Goal: Contribute content: Add original content to the website for others to see

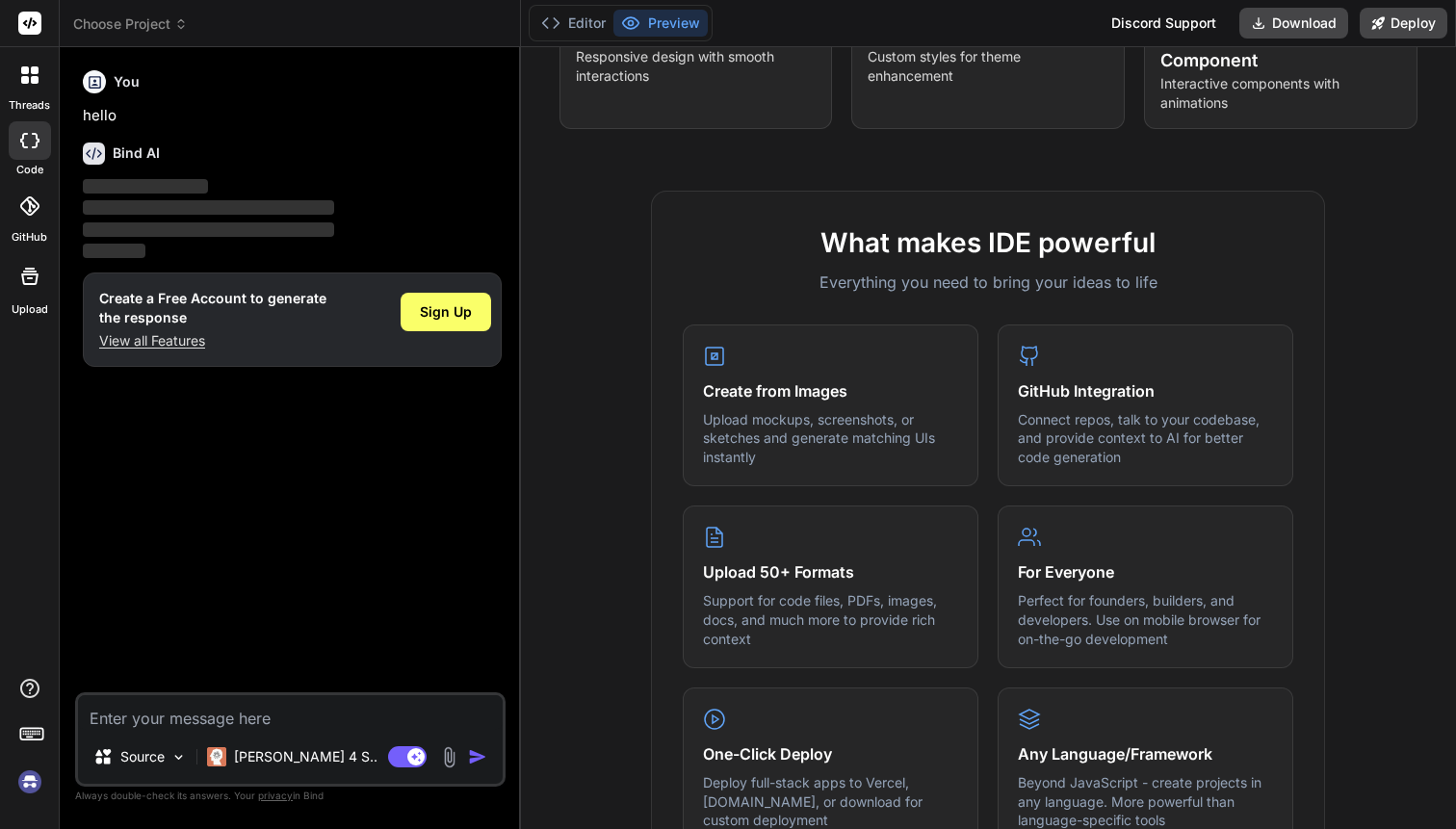
scroll to position [499, 0]
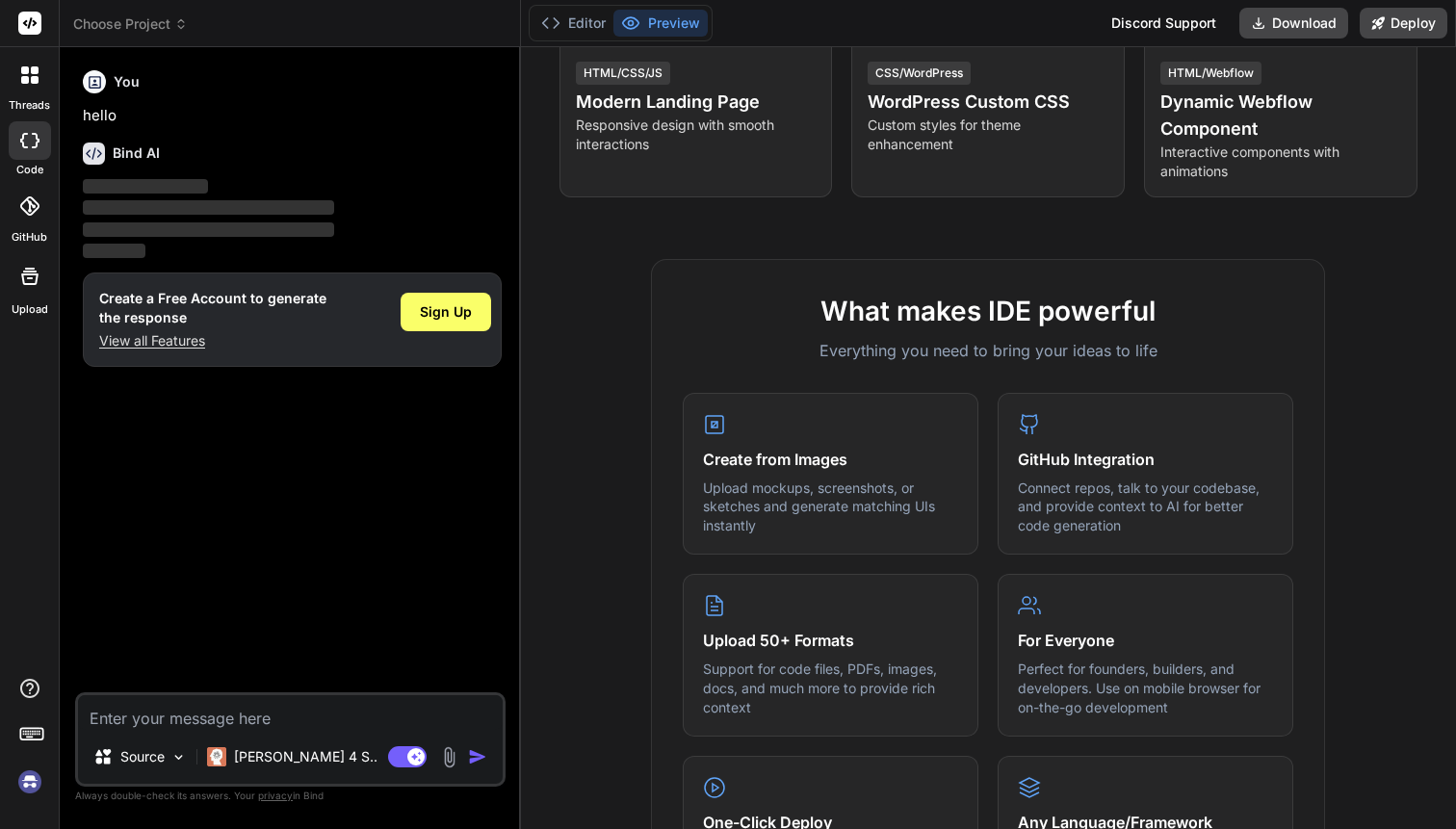
type textarea "x"
click at [146, 27] on span "Choose Project" at bounding box center [130, 24] width 115 height 19
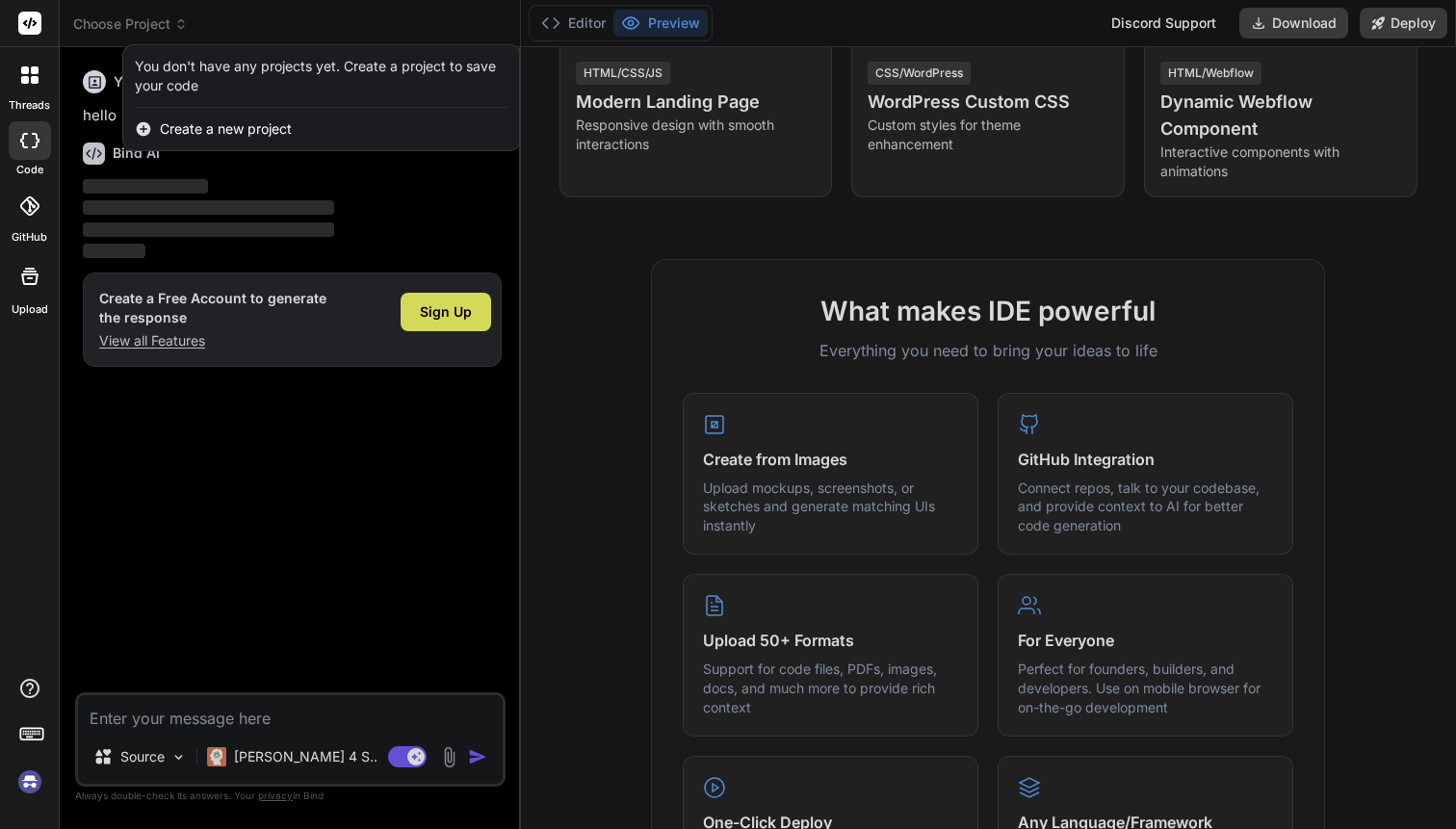
click at [201, 126] on span "Create a new project" at bounding box center [225, 129] width 132 height 19
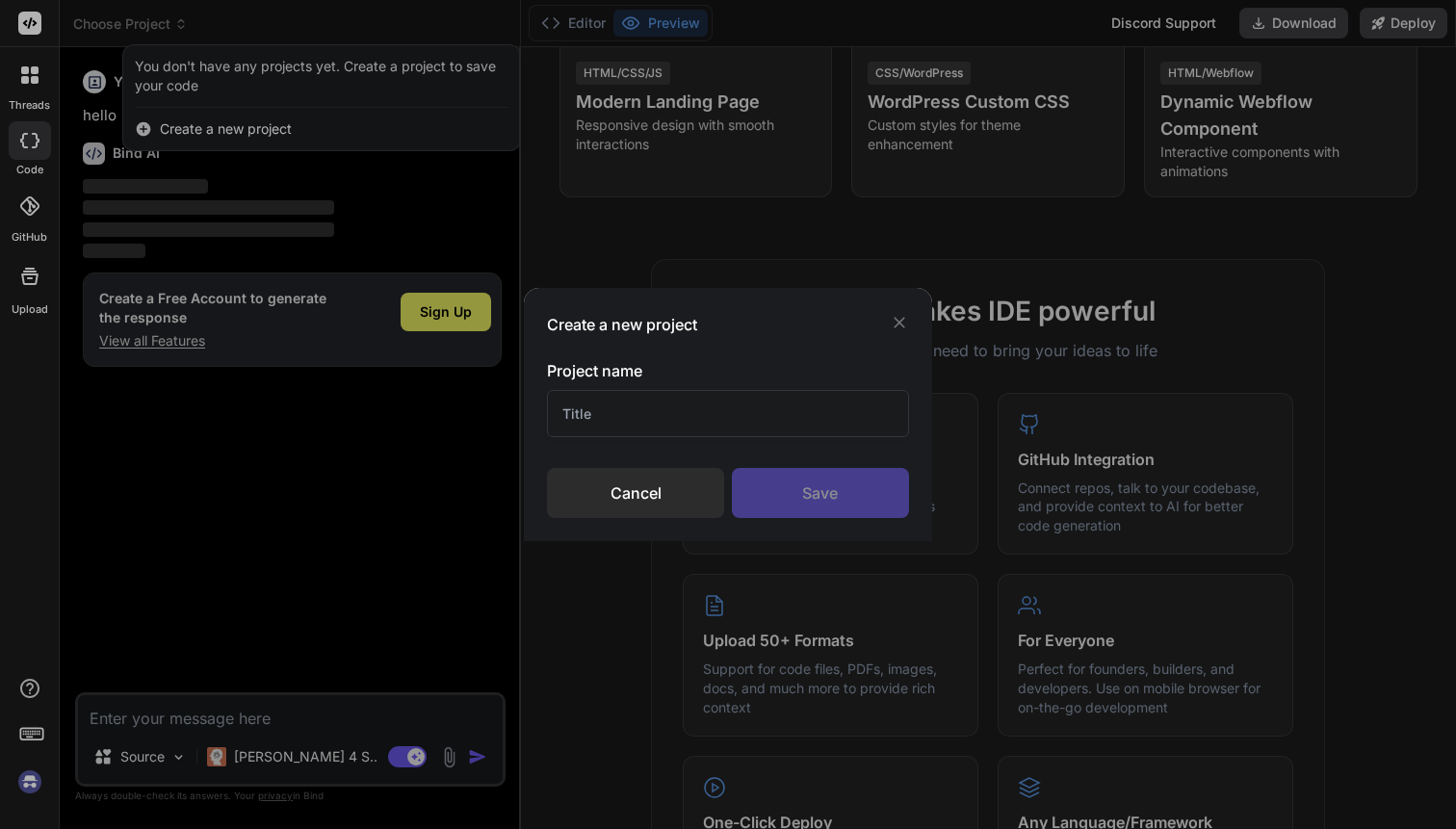
click at [653, 407] on input "text" at bounding box center [727, 413] width 361 height 48
type input "codearena"
click at [836, 500] on div "Save" at bounding box center [820, 493] width 177 height 51
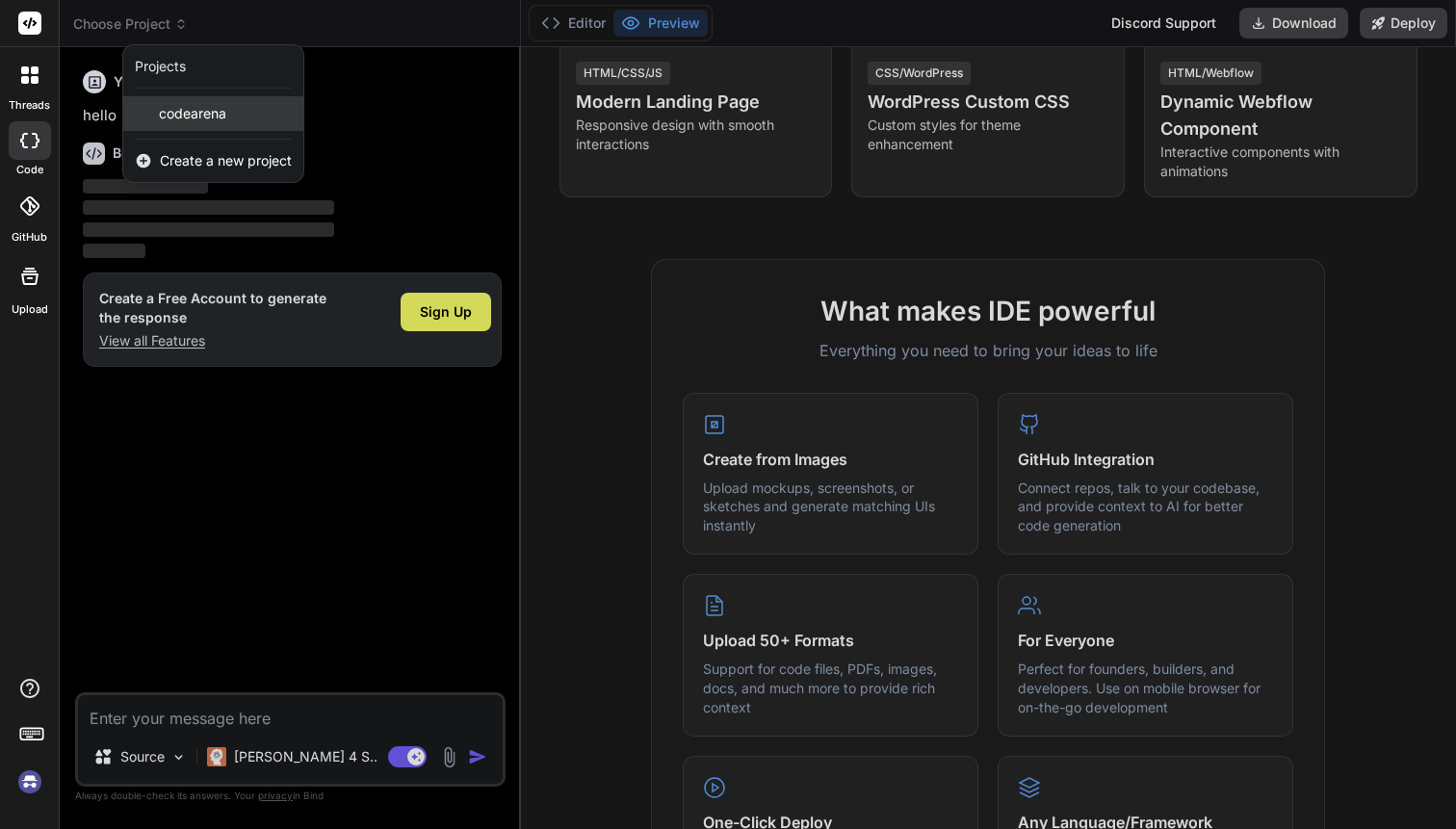
click at [217, 118] on span "codearena" at bounding box center [191, 114] width 67 height 19
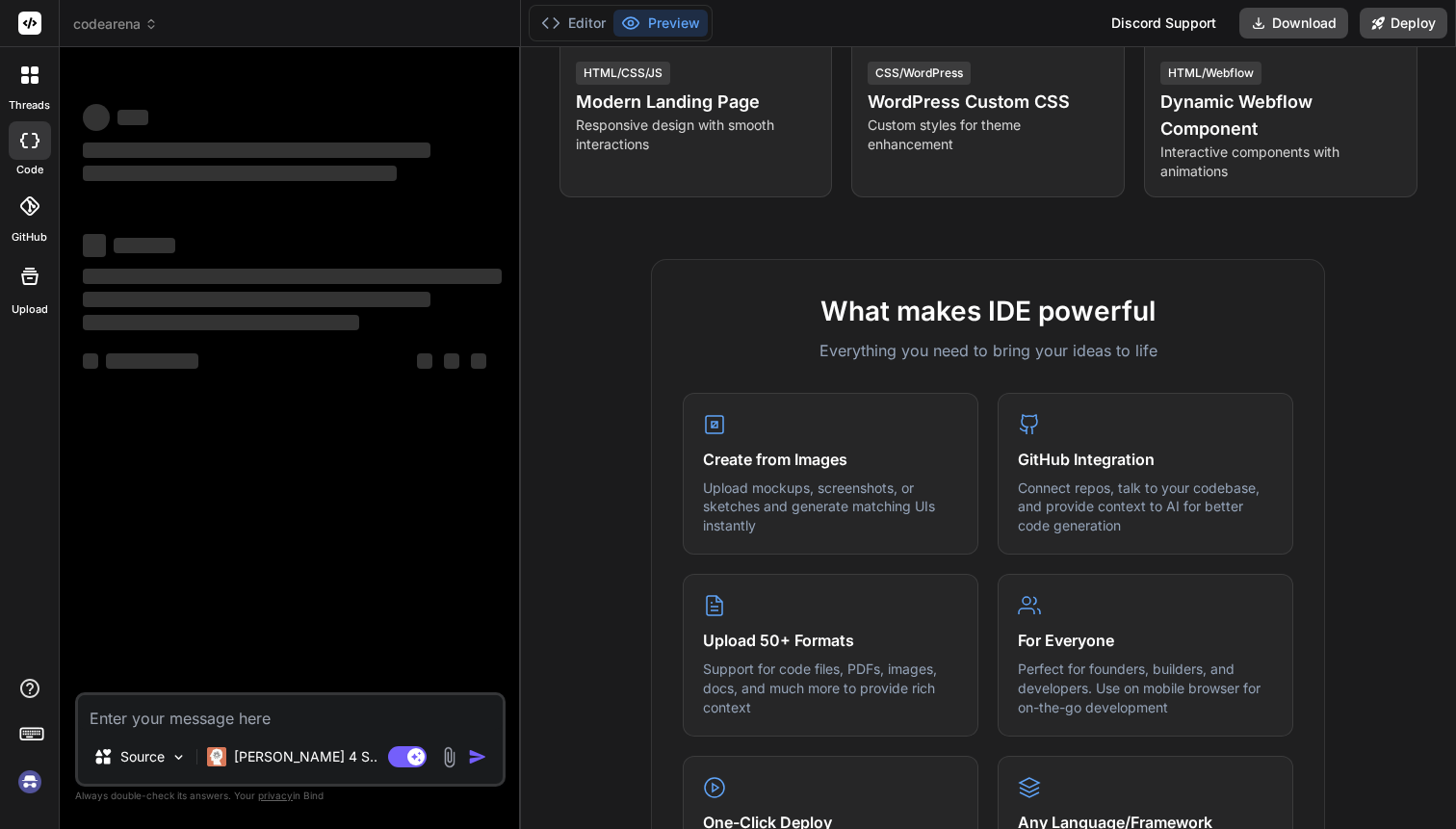
type textarea "x"
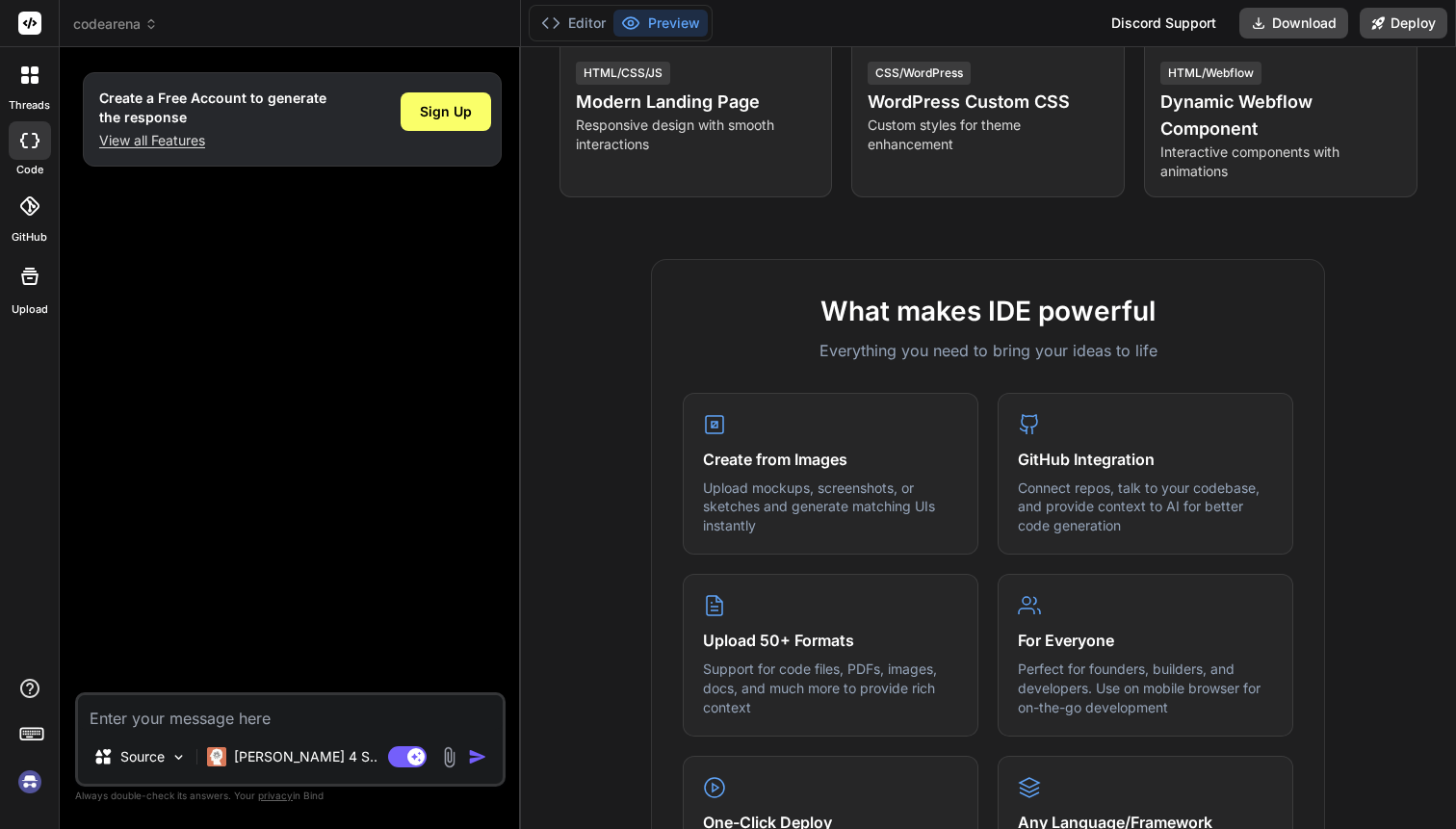
click at [243, 729] on textarea at bounding box center [290, 712] width 425 height 35
paste textarea "HackArena: Inter-College Hackathon Game Management System Proposed by Dayananda…"
type textarea "HackArena: Inter-College Hackathon Game Management System Proposed by Dayananda…"
type textarea "x"
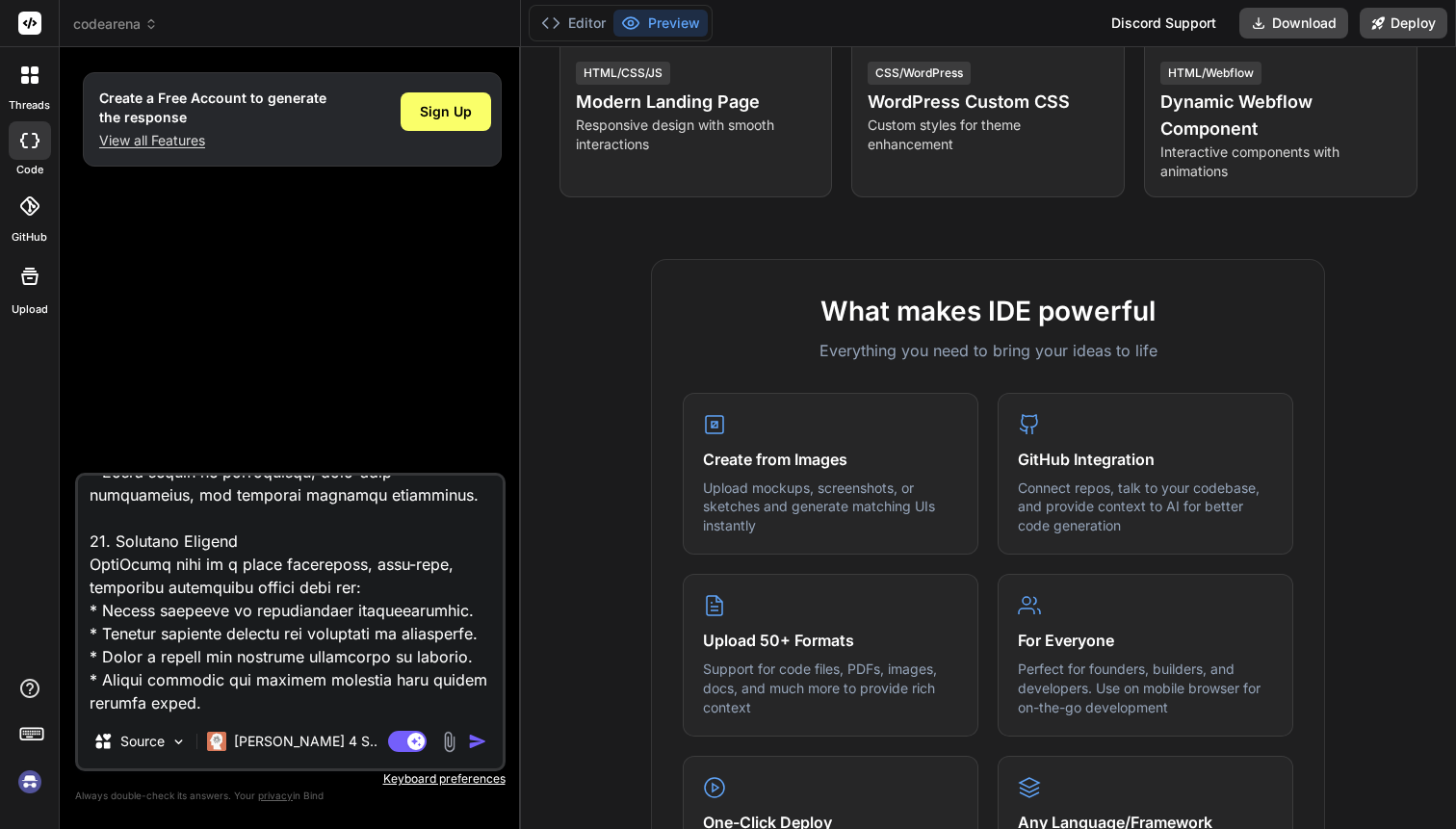
type textarea "HackArena: Inter-College Hackathon Game Management System Proposed by Dayananda…"
click at [474, 746] on img "button" at bounding box center [477, 742] width 19 height 19
click at [399, 686] on textarea at bounding box center [290, 595] width 425 height 239
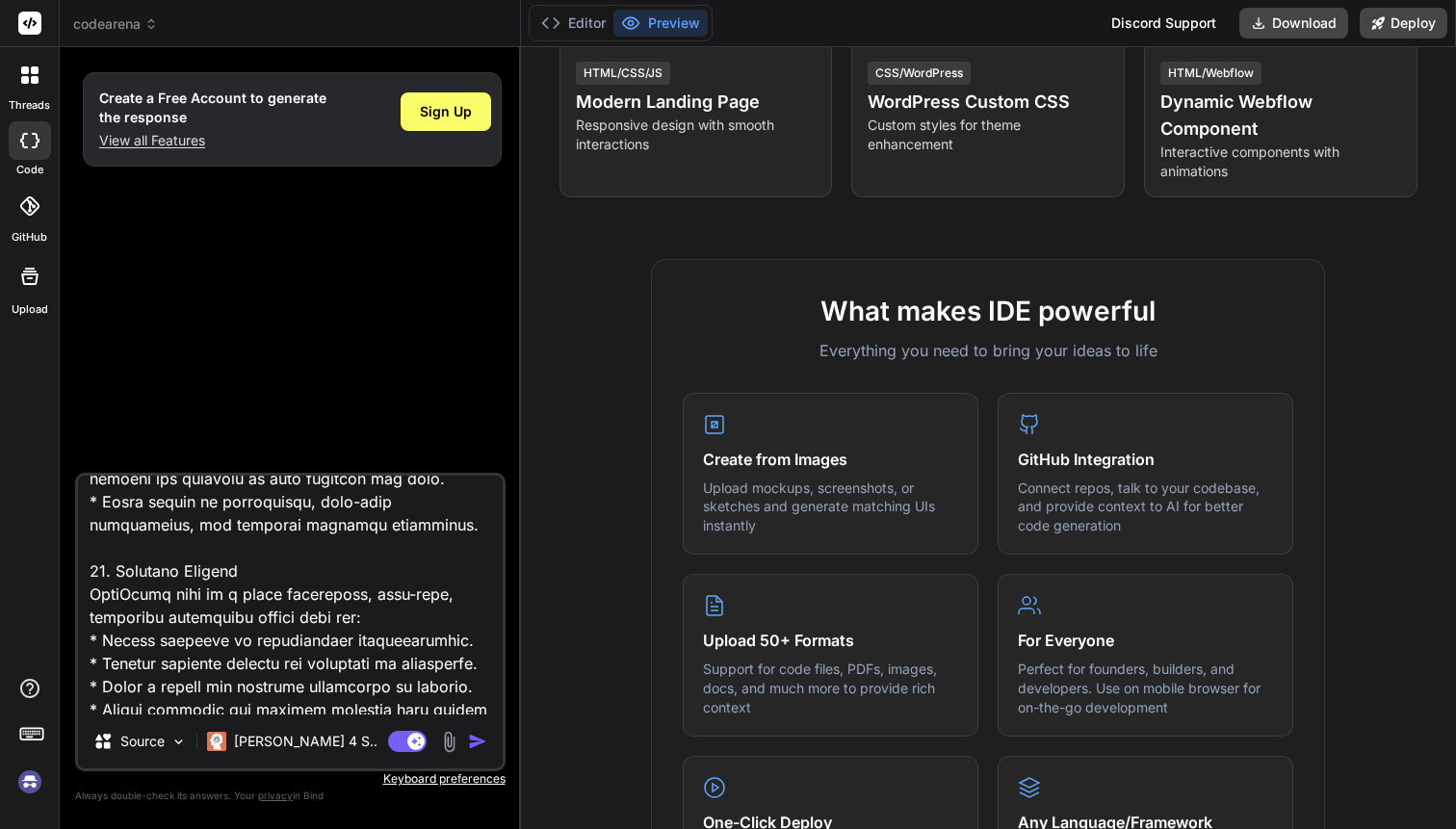
scroll to position [6958, 0]
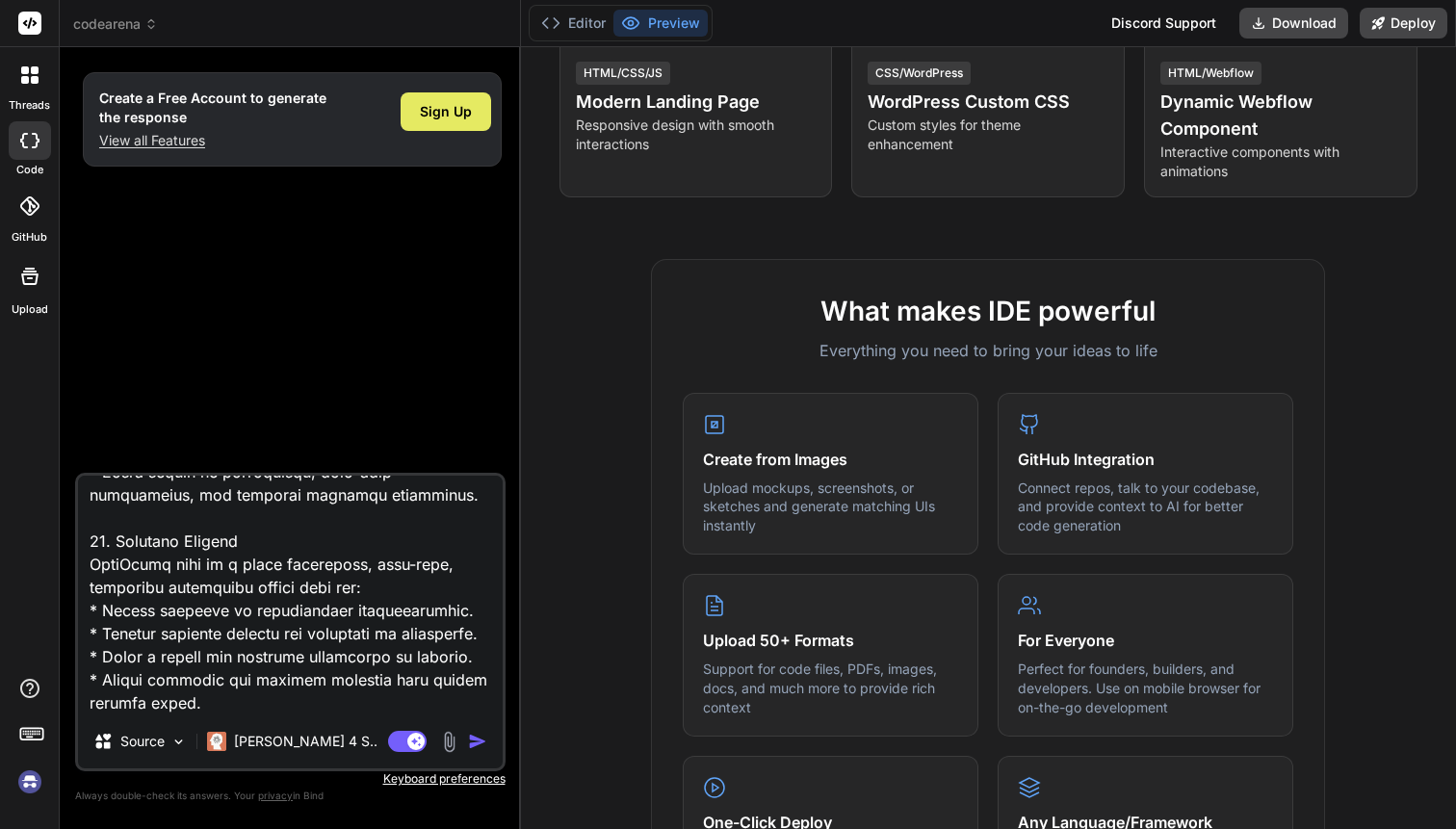
click at [458, 115] on span "Sign Up" at bounding box center [445, 112] width 52 height 19
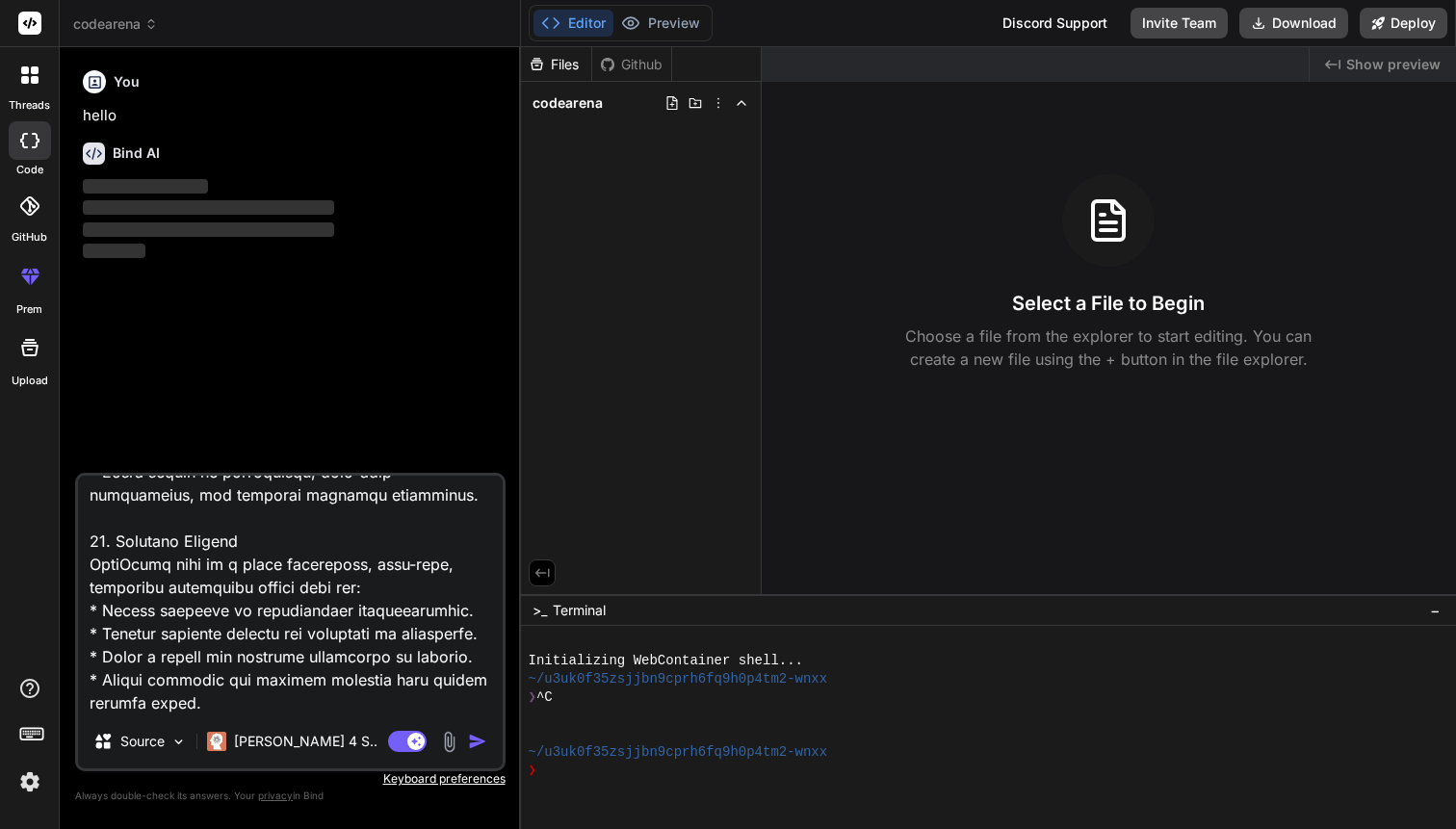
click at [95, 26] on span "codearena" at bounding box center [115, 24] width 85 height 19
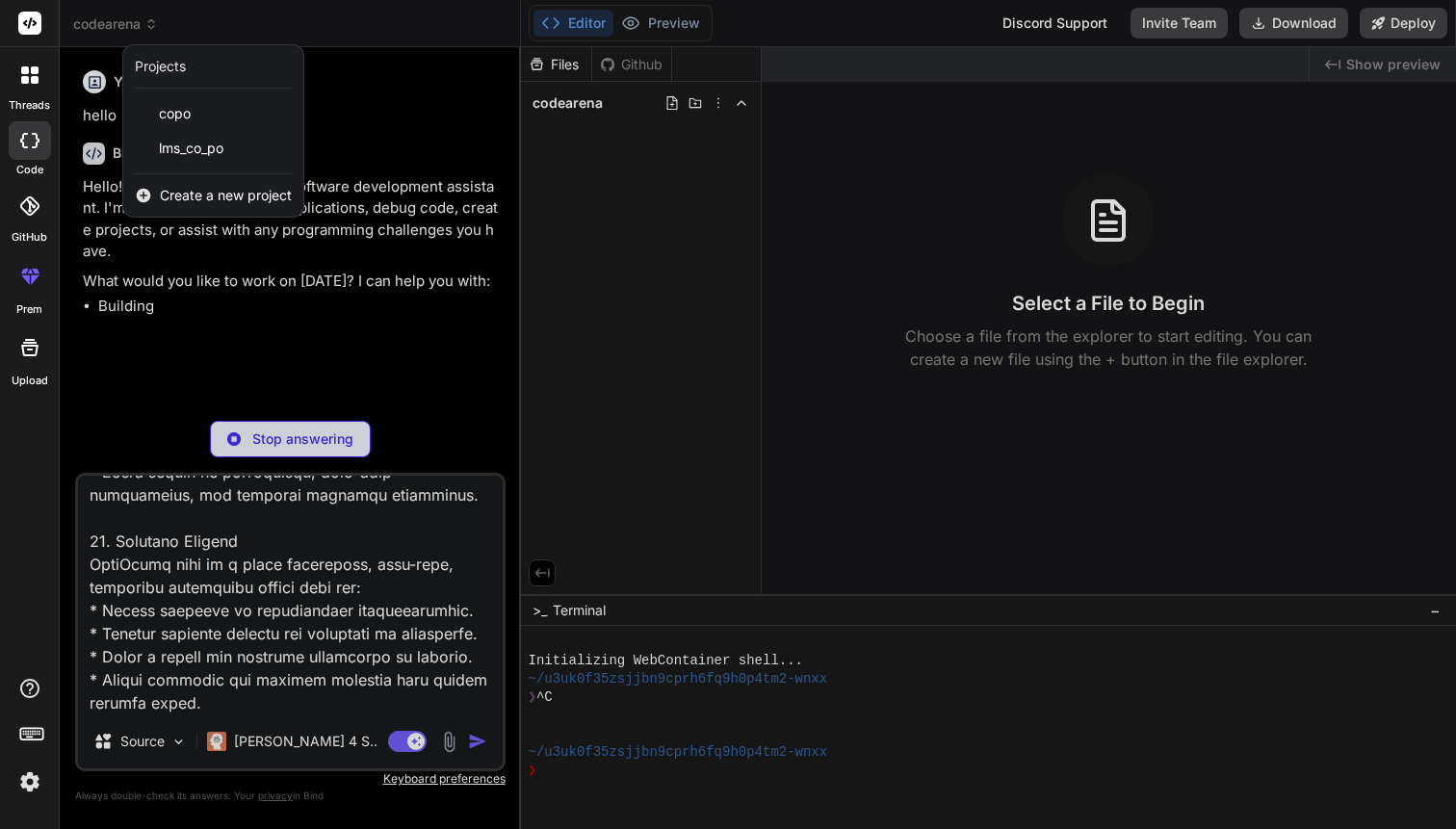
click at [95, 26] on div at bounding box center [728, 414] width 1456 height 829
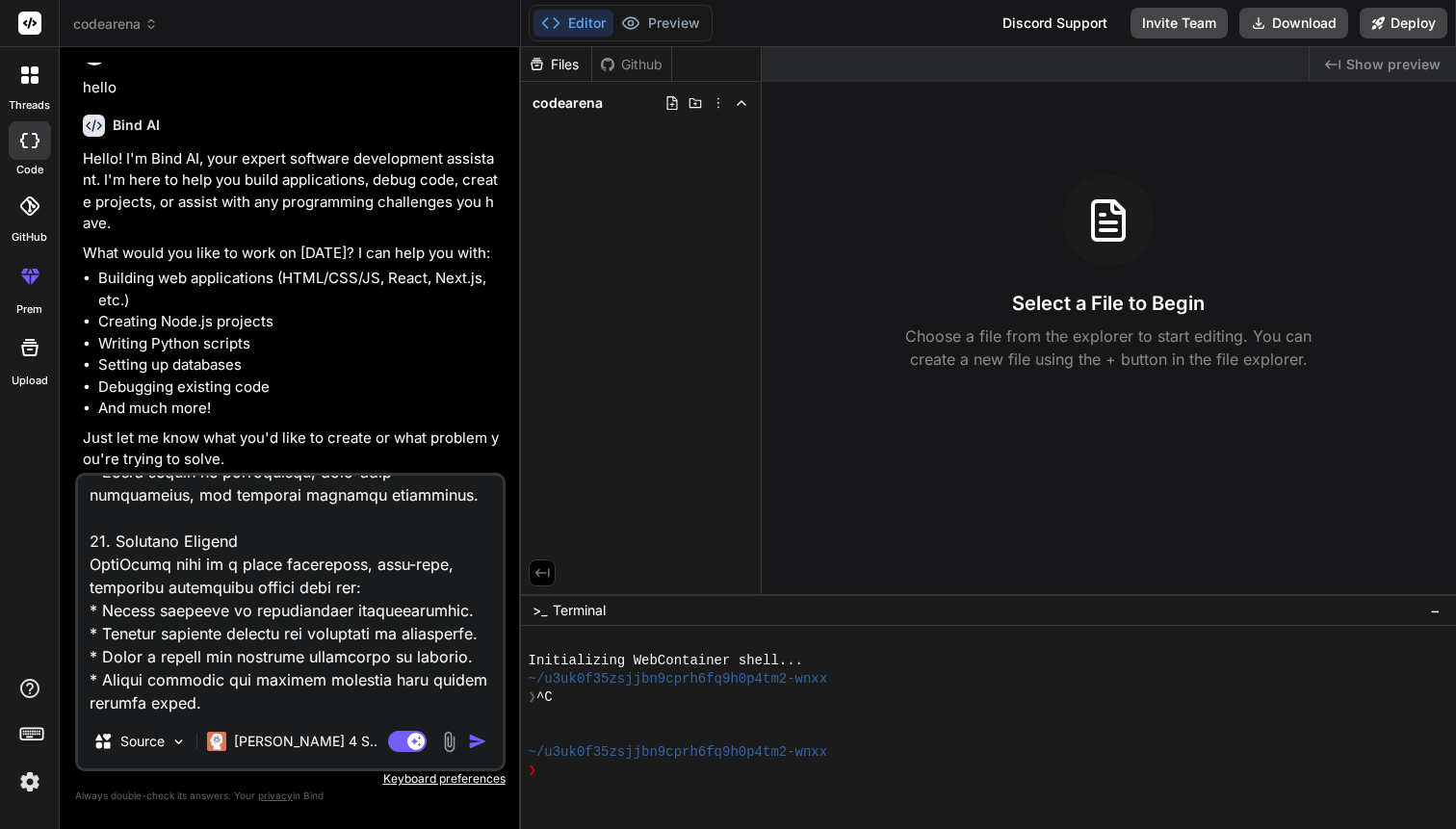
scroll to position [29, 0]
type textarea "x"
click at [114, 23] on span "codearena" at bounding box center [115, 24] width 85 height 19
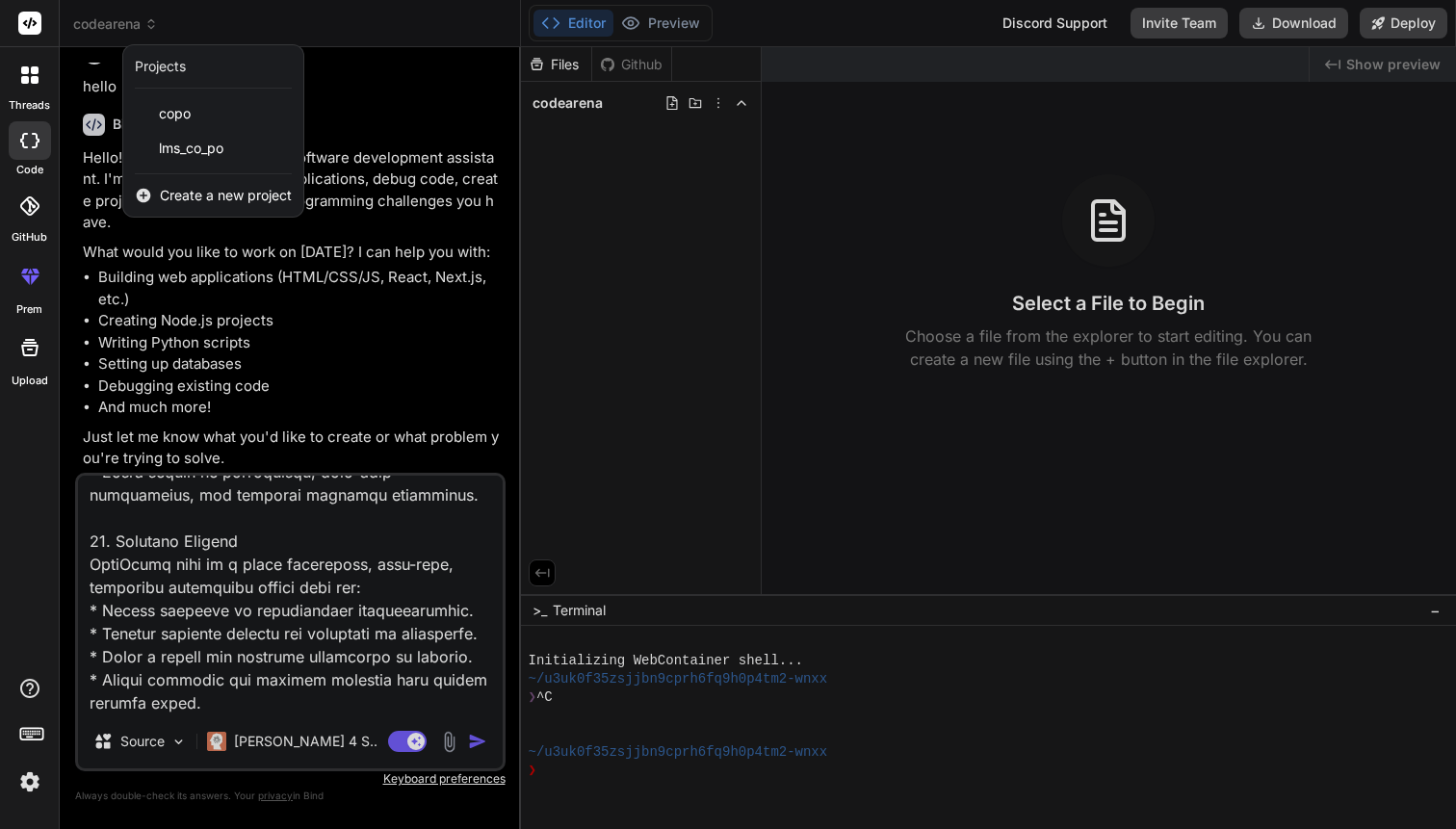
click at [114, 23] on div at bounding box center [728, 414] width 1456 height 829
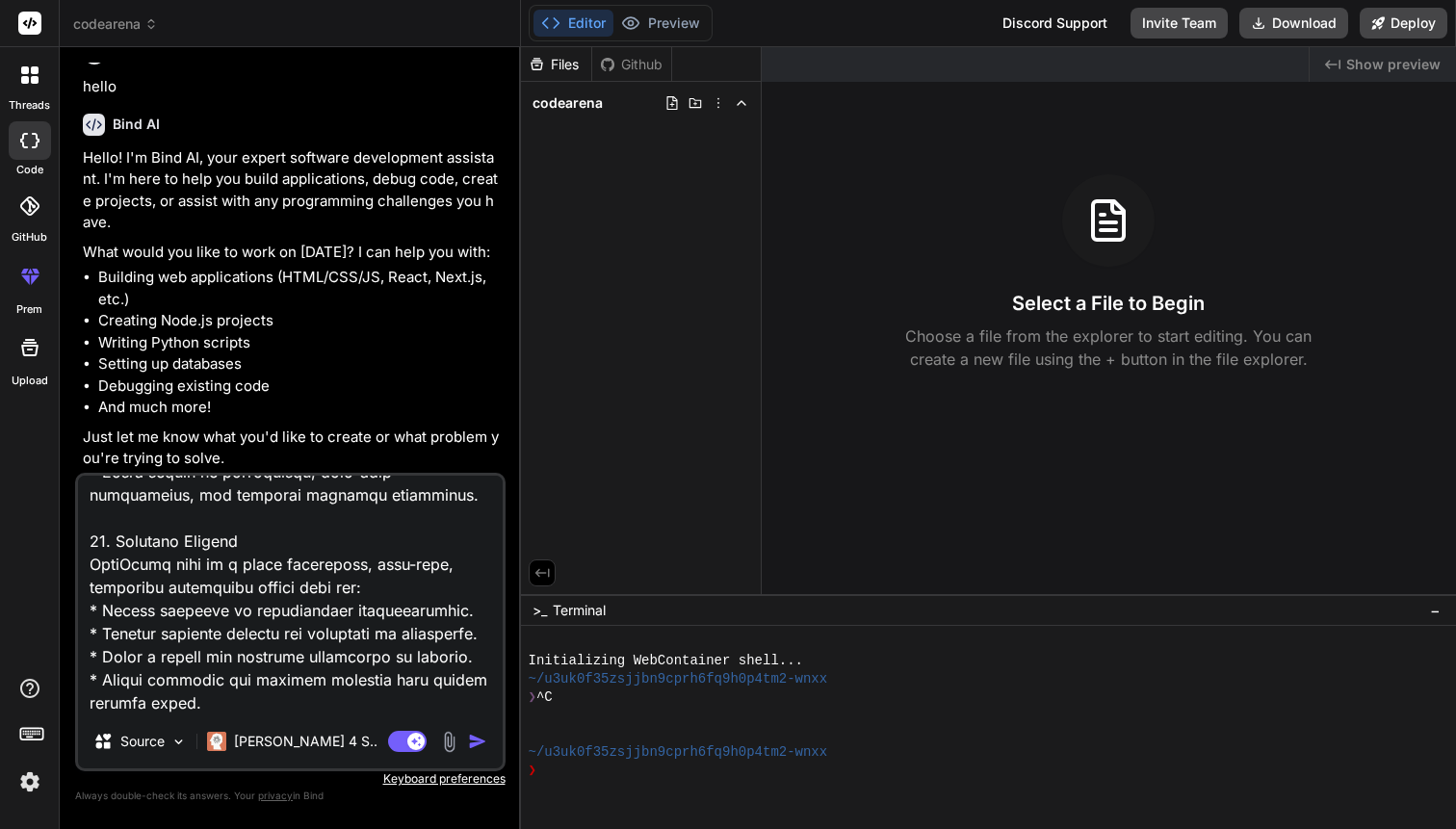
click at [114, 23] on span "codearena" at bounding box center [115, 24] width 85 height 19
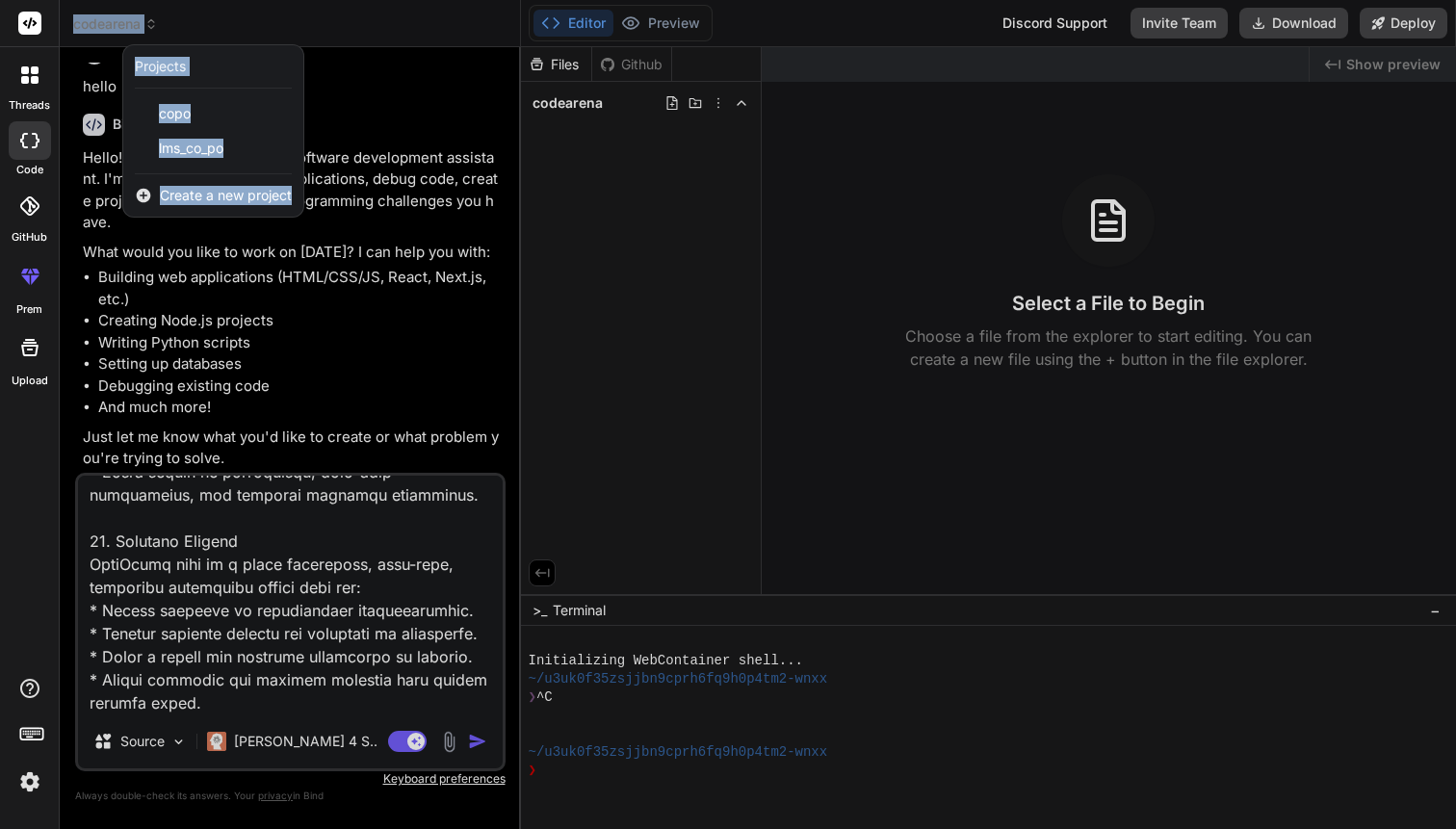
click at [396, 135] on div at bounding box center [728, 414] width 1456 height 829
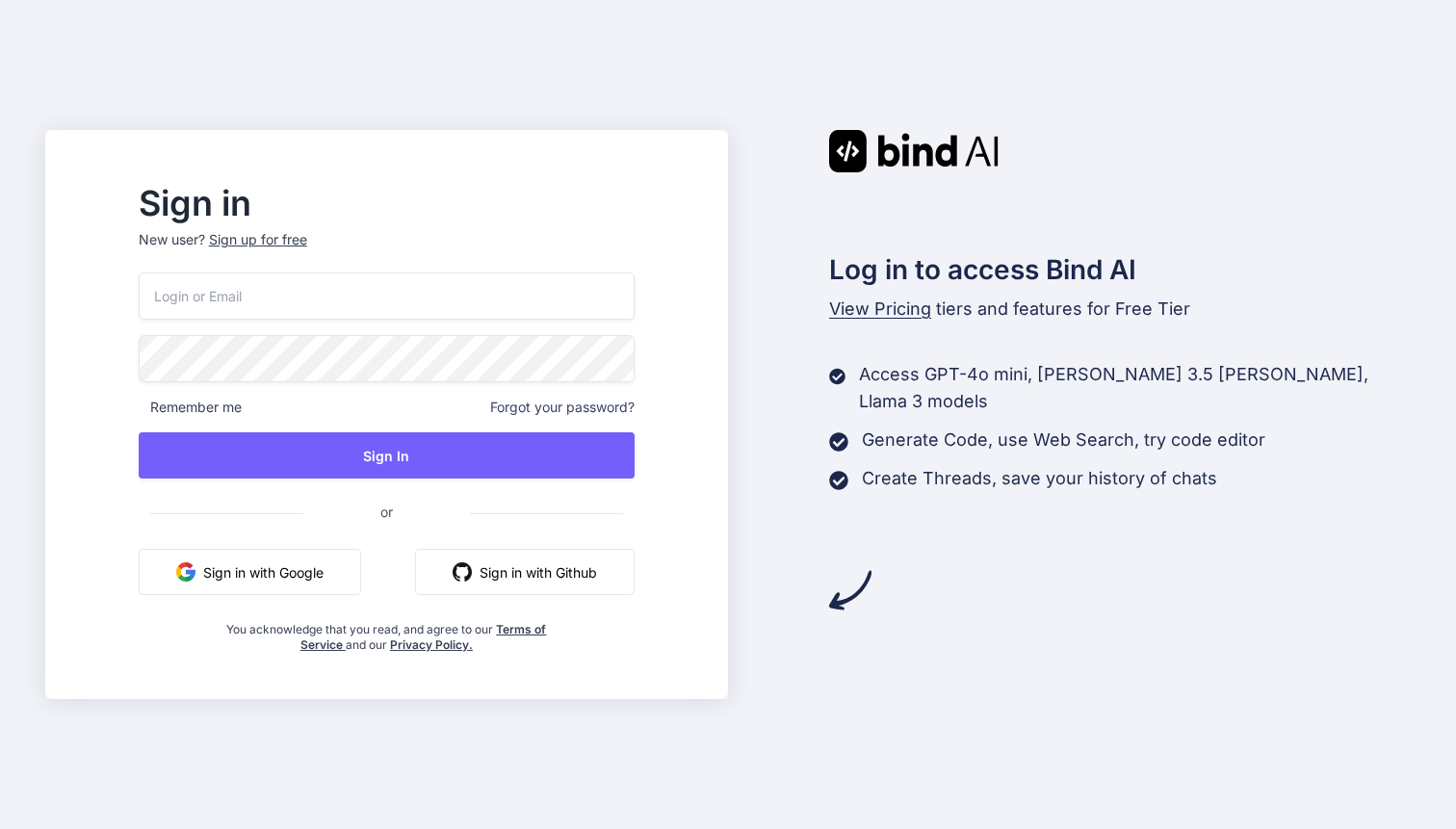
click at [536, 565] on button "Sign in with Github" at bounding box center [525, 572] width 220 height 47
click at [356, 567] on button "Sign in with Google" at bounding box center [250, 572] width 223 height 47
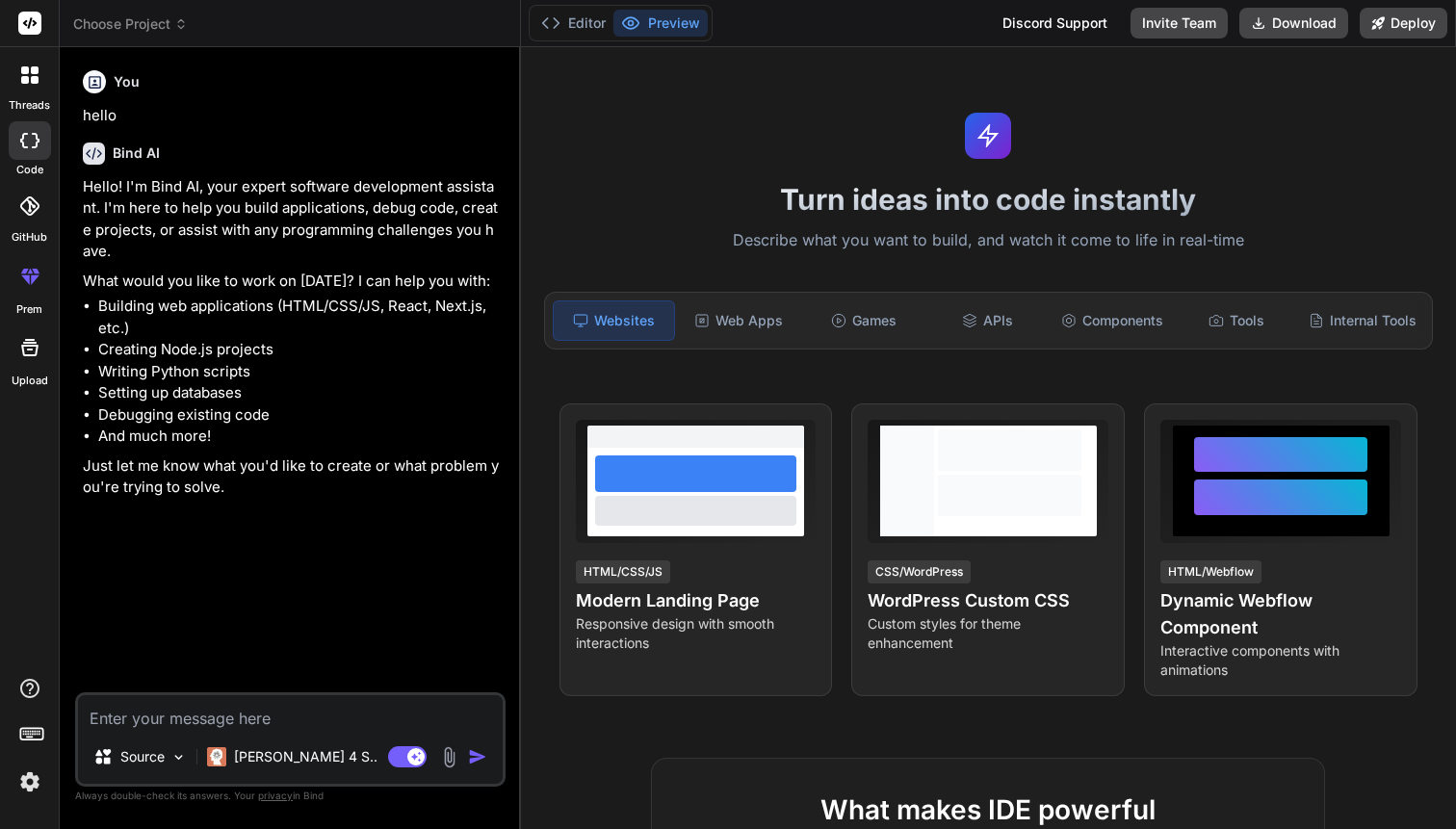
type textarea "x"
click at [111, 26] on span "Choose Project" at bounding box center [130, 24] width 115 height 19
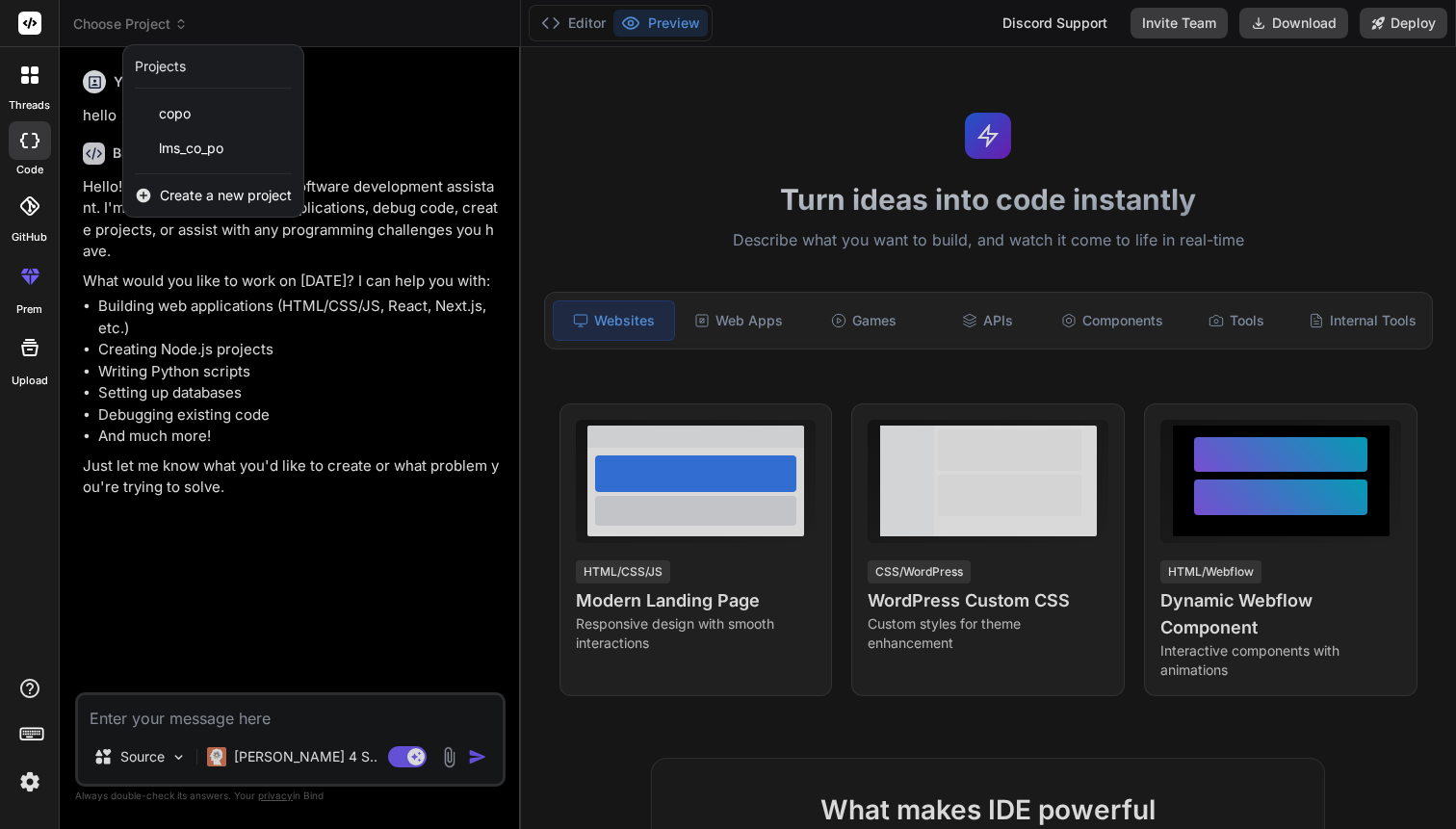
click at [192, 204] on span "Create a new project" at bounding box center [225, 195] width 132 height 19
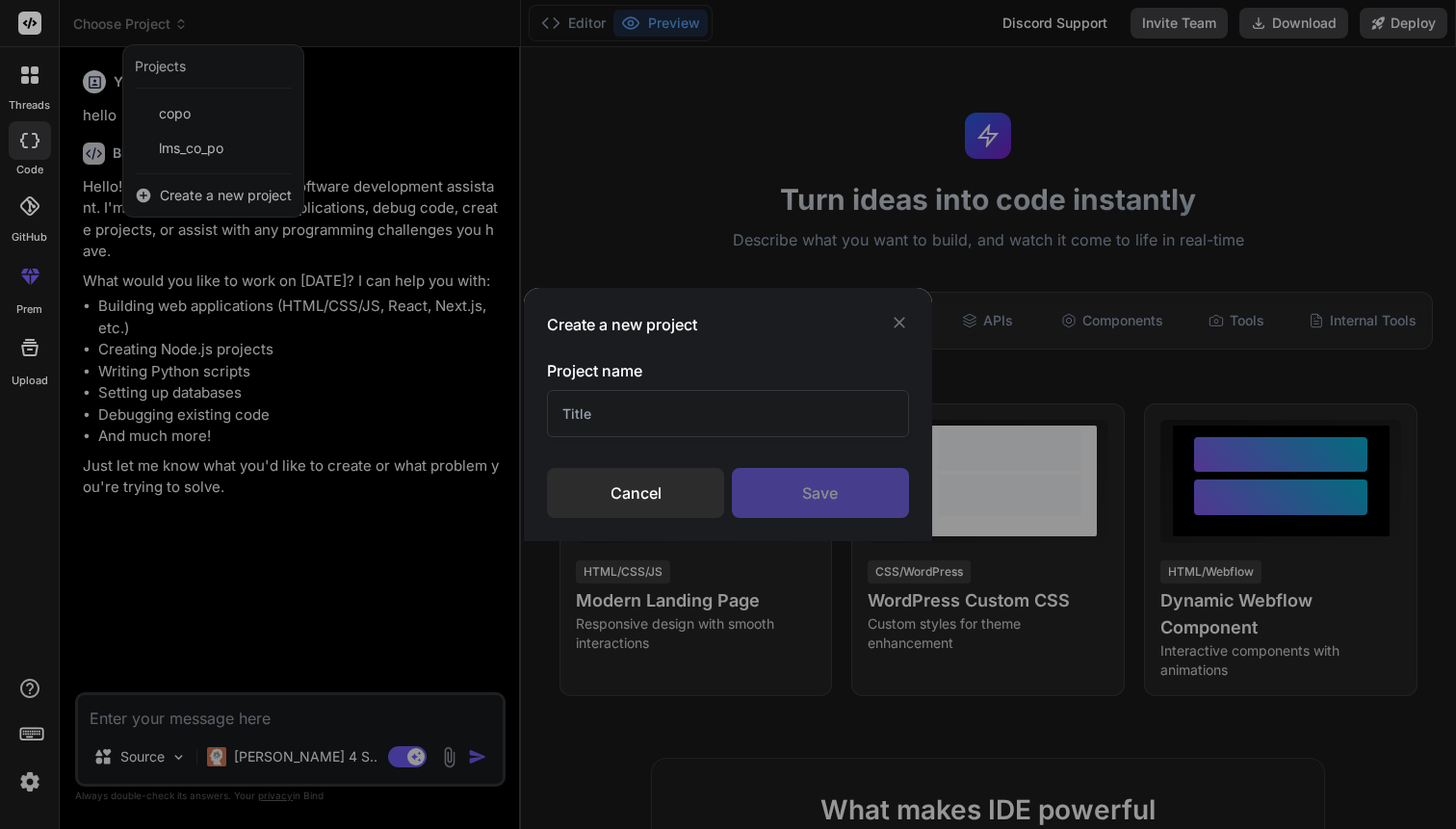
click at [608, 403] on input "text" at bounding box center [727, 413] width 361 height 48
type input "codearena"
click at [824, 489] on div "Save" at bounding box center [820, 493] width 177 height 51
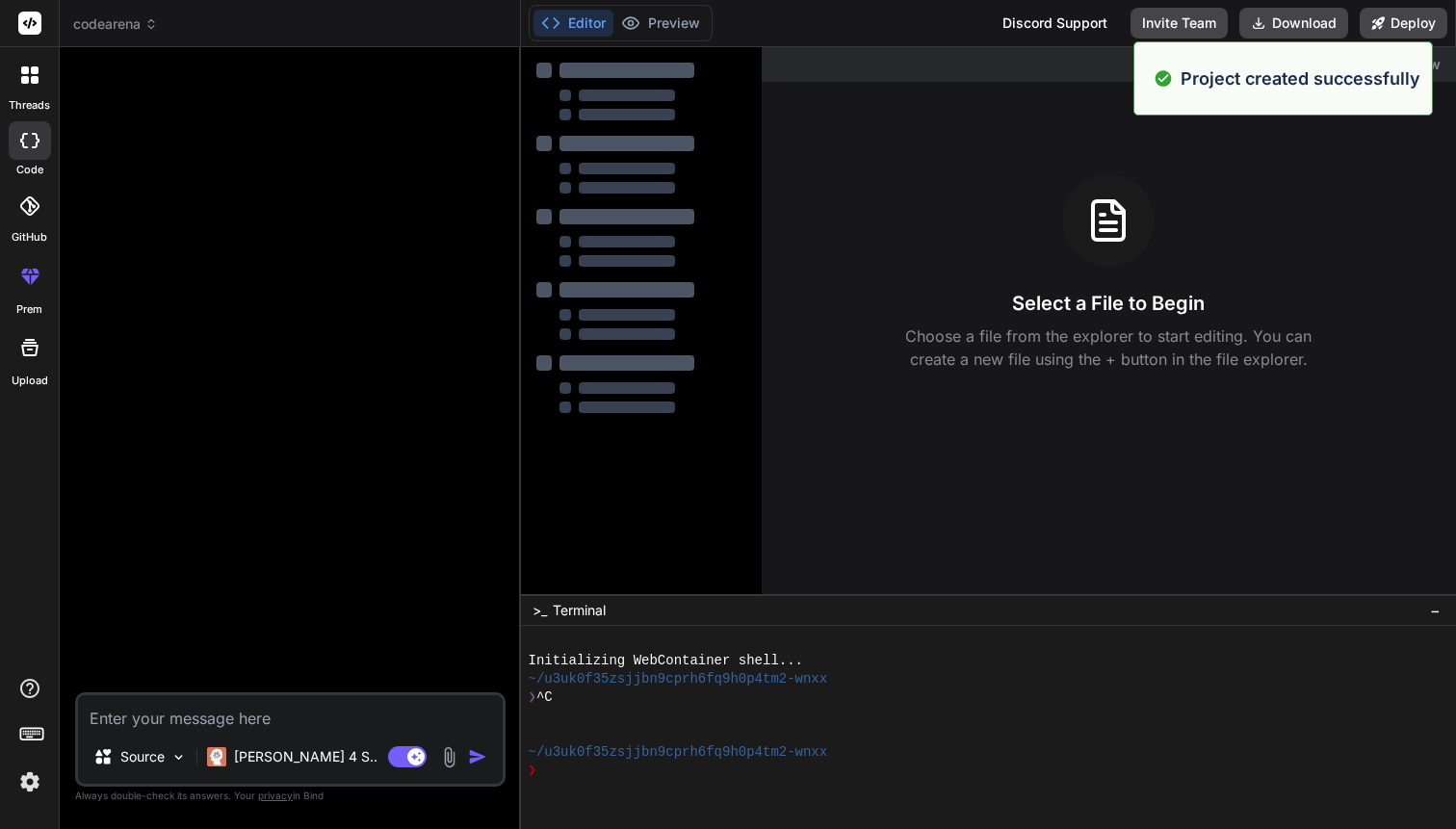
type textarea "x"
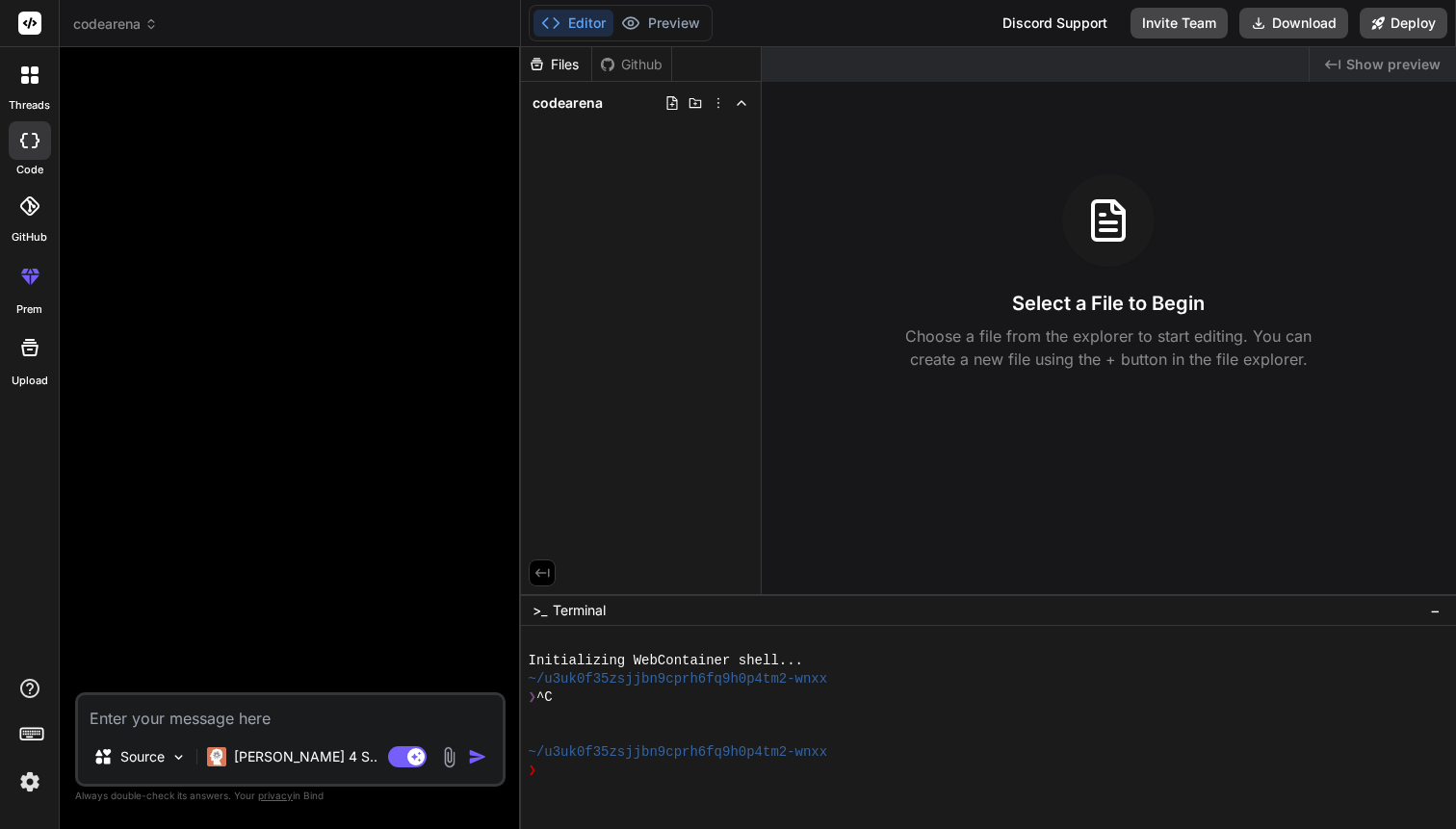
click at [306, 301] on div at bounding box center [292, 377] width 427 height 630
click at [292, 717] on textarea at bounding box center [290, 712] width 425 height 35
paste textarea "HackArena: Inter-College Hackathon Game Management System Proposed by Dayananda…"
type textarea "HackArena: Inter-College Hackathon Game Management System Proposed by Dayananda…"
type textarea "x"
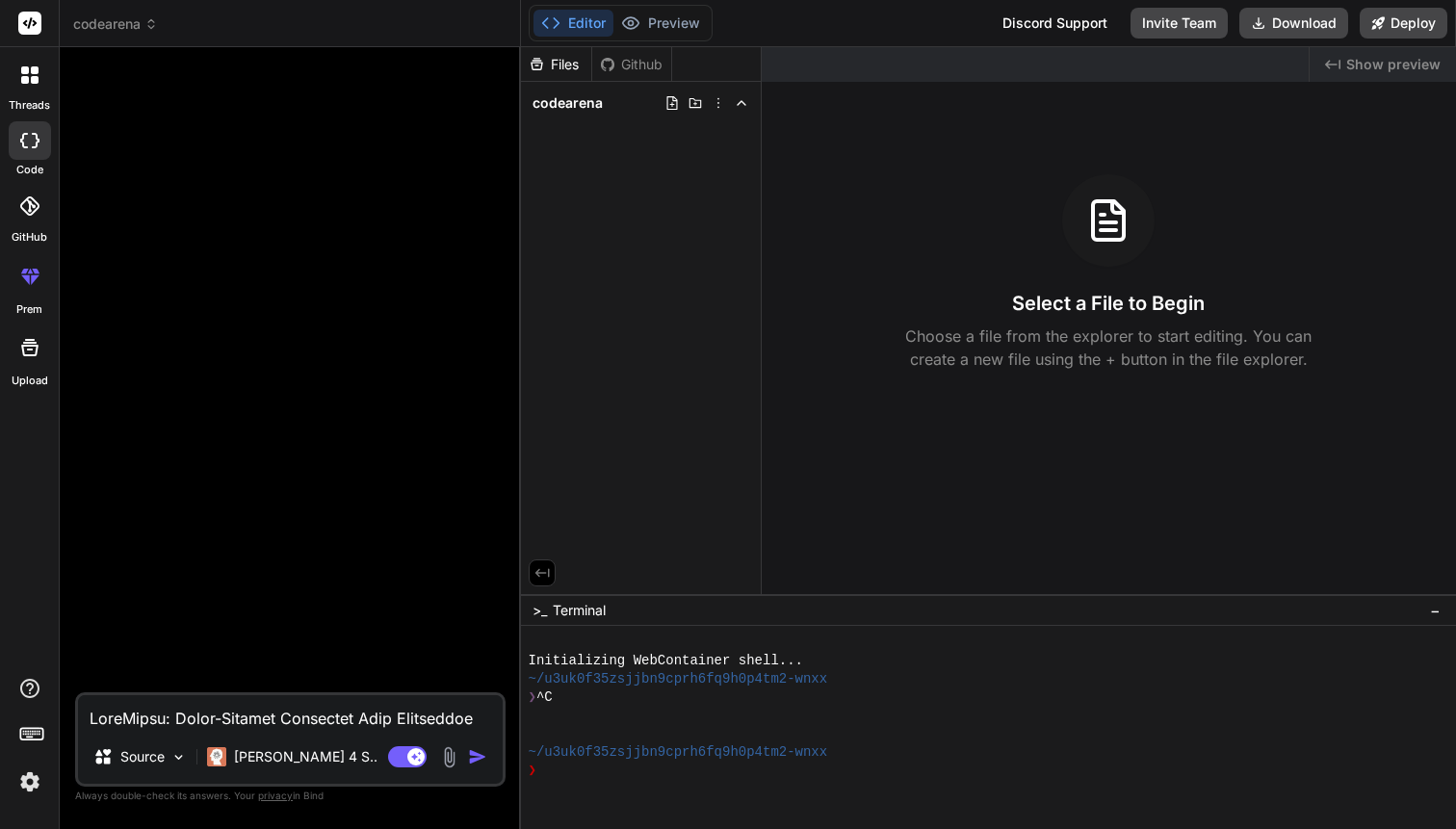
scroll to position [6955, 0]
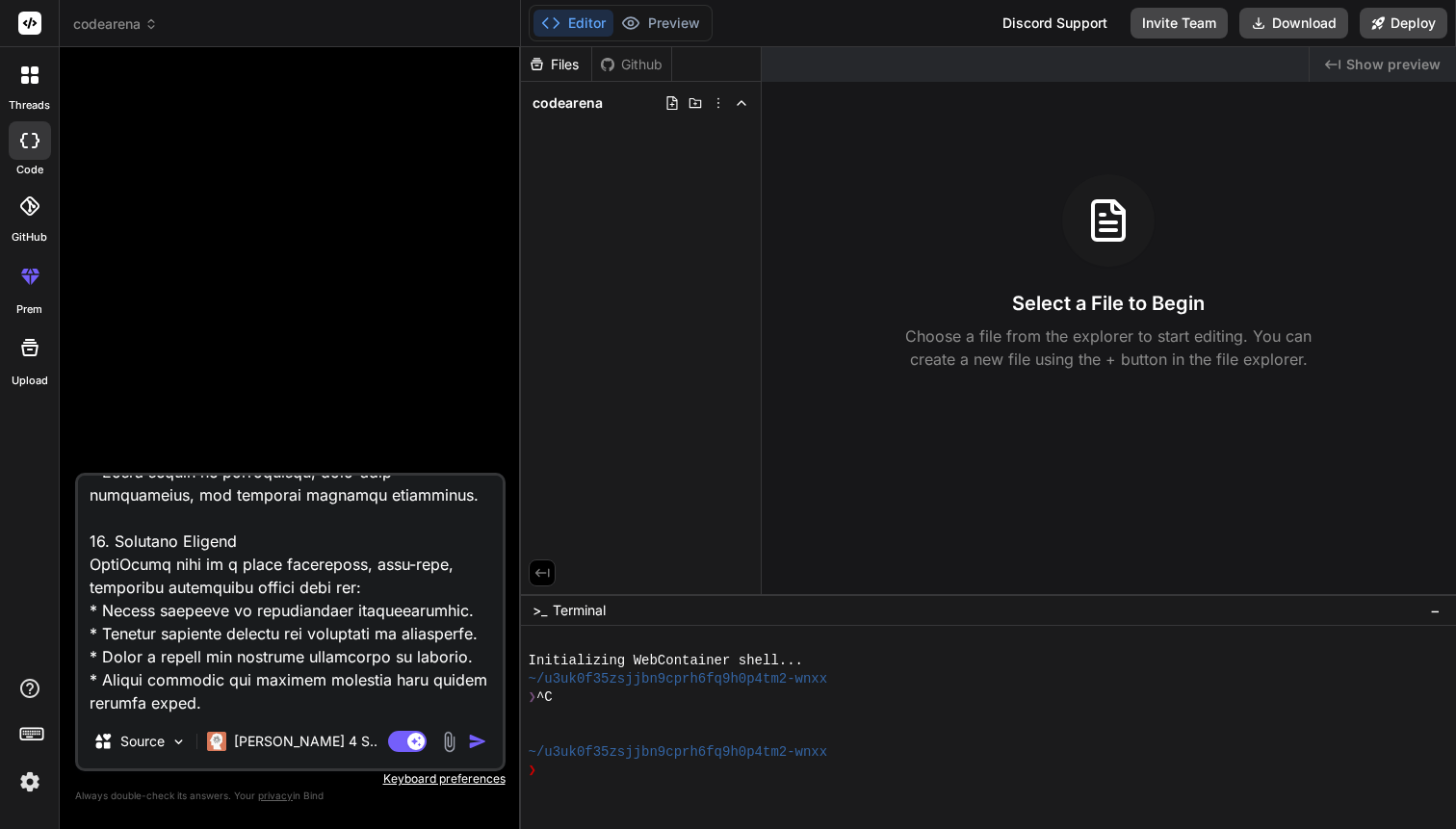
type textarea "HackArena: Inter-College Hackathon Game Management System Proposed by Dayananda…"
click at [481, 743] on img "button" at bounding box center [477, 742] width 19 height 19
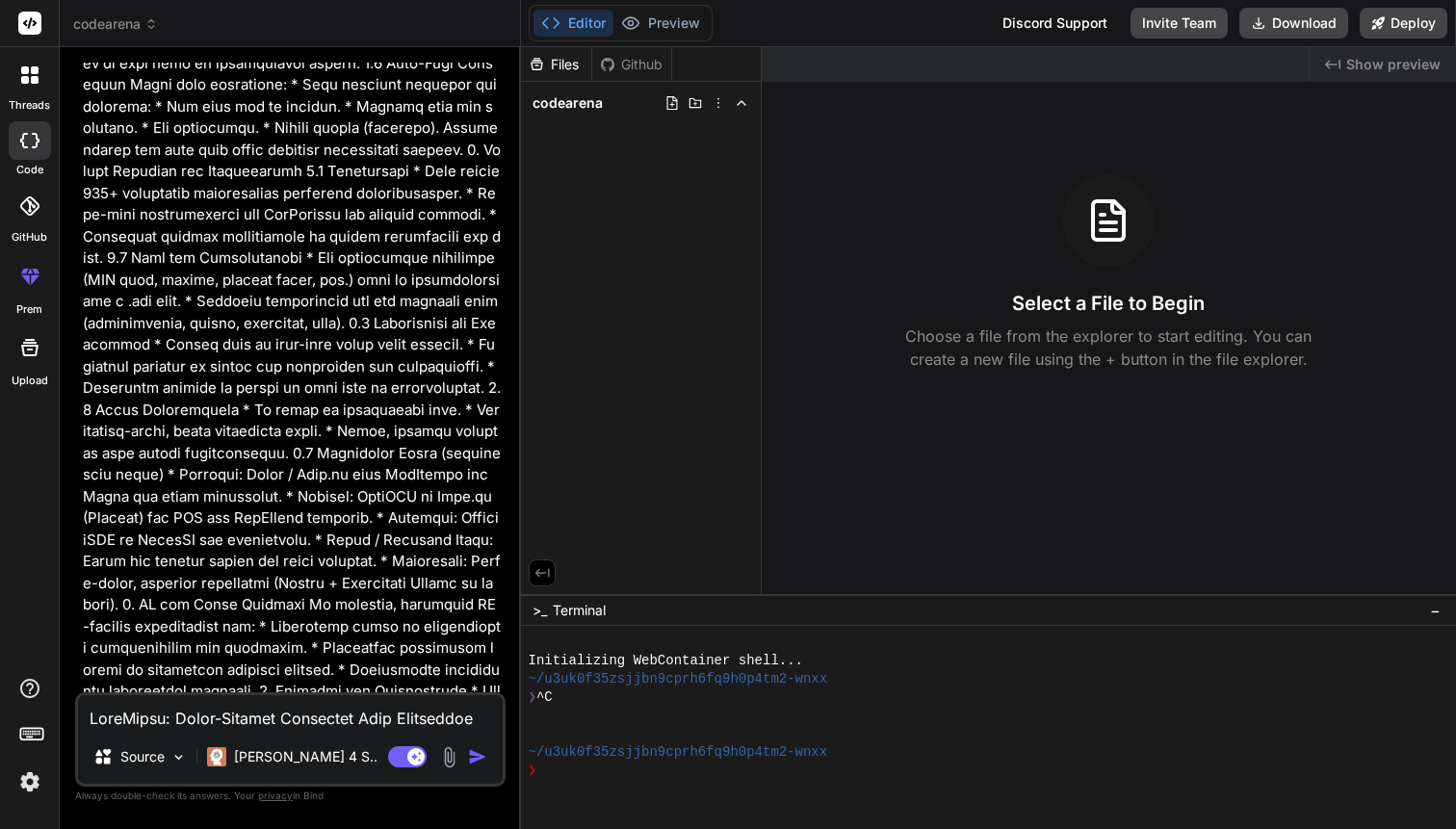
scroll to position [3122, 0]
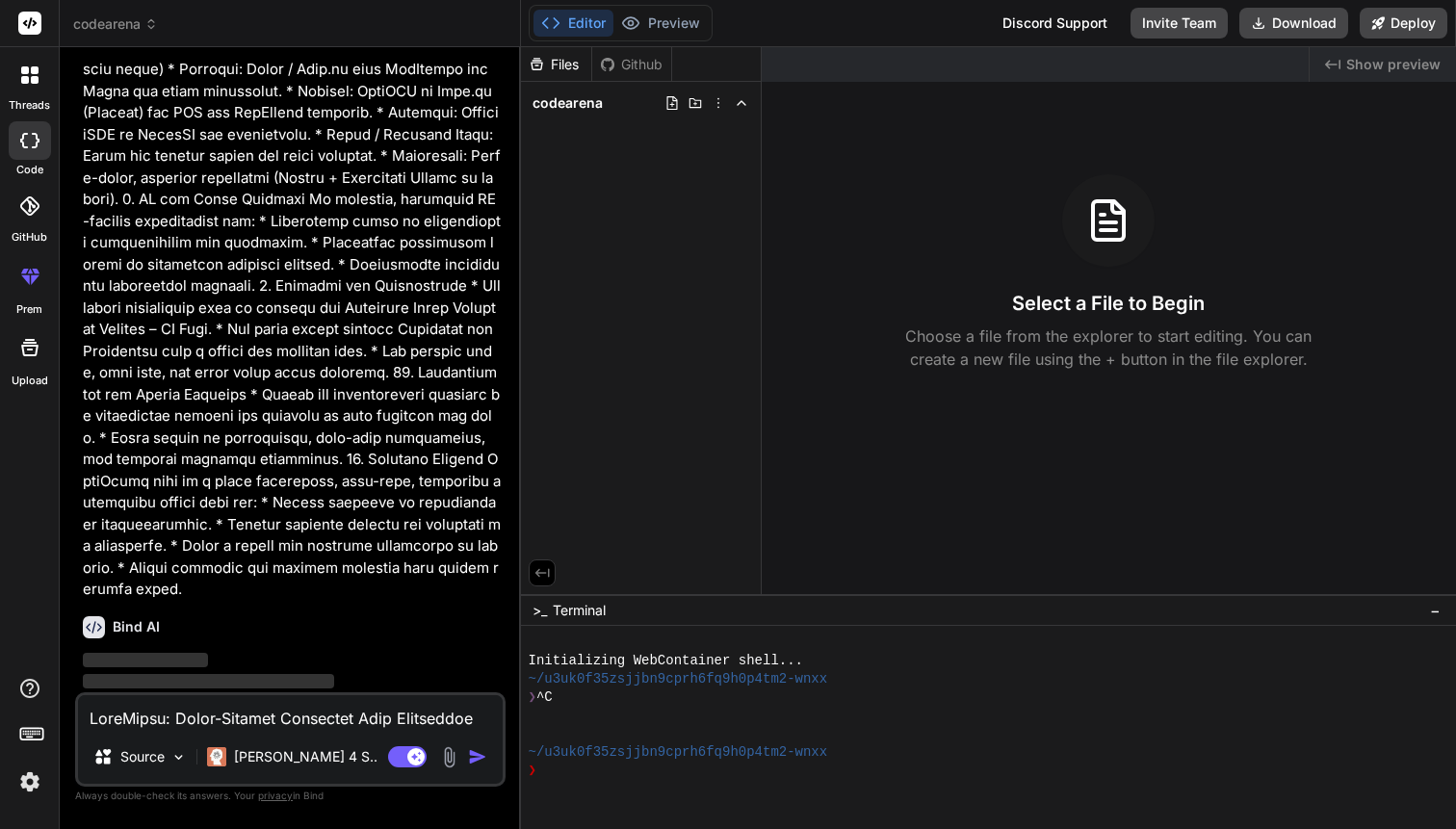
click at [1446, 620] on div ">_ Terminal −" at bounding box center [988, 609] width 936 height 32
click at [1438, 614] on span "−" at bounding box center [1435, 610] width 11 height 19
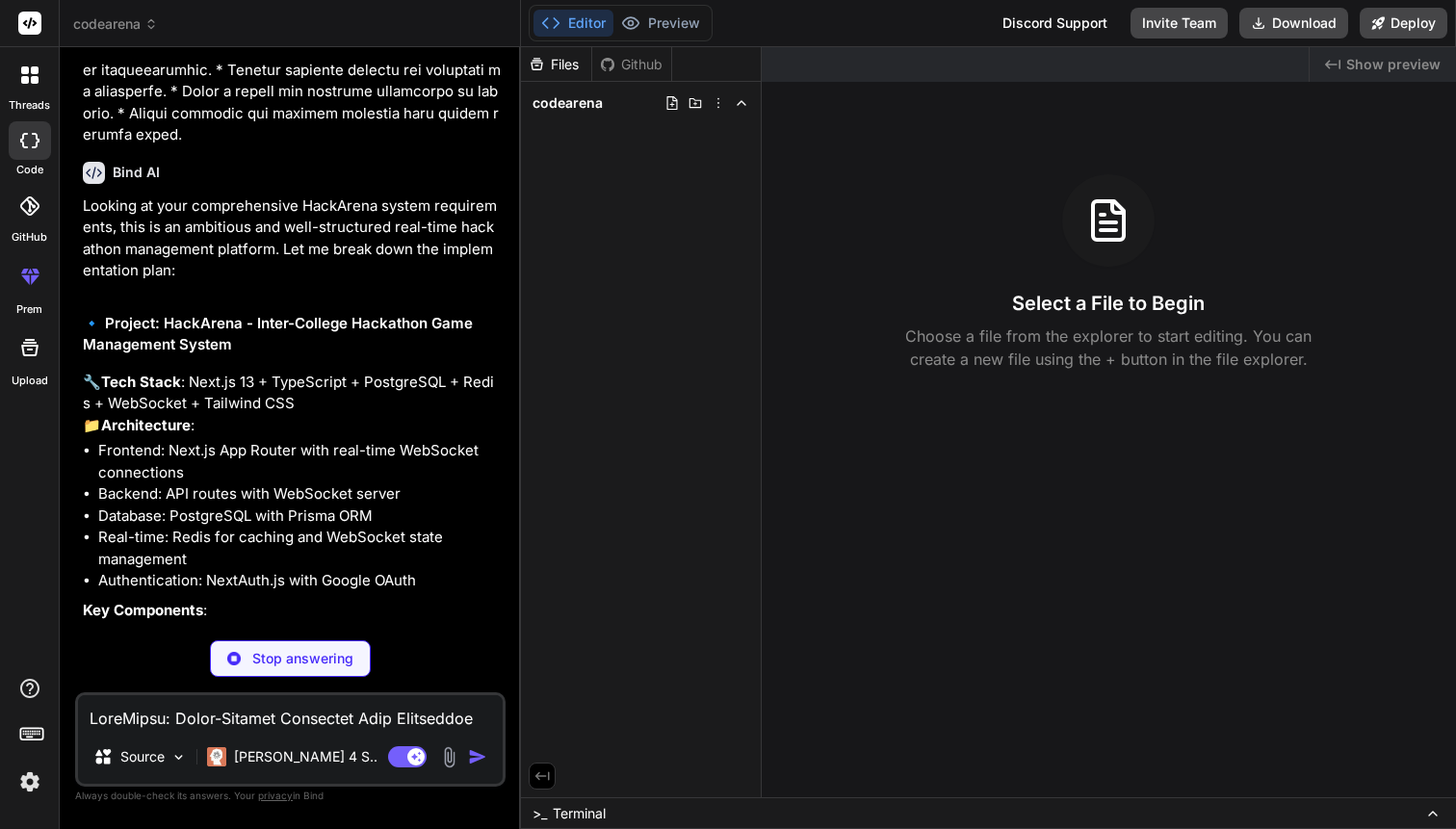
scroll to position [3597, 0]
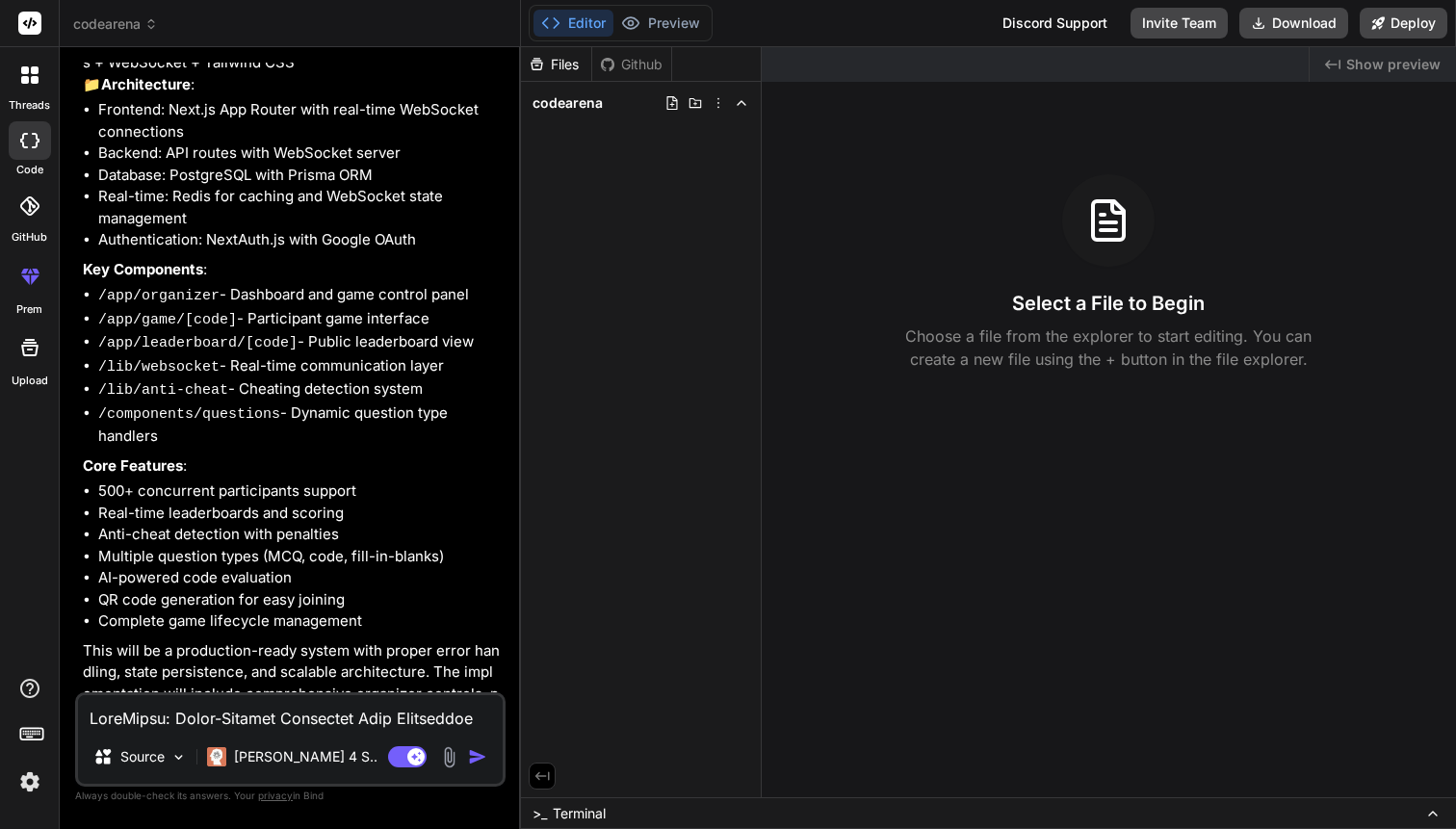
type textarea "x"
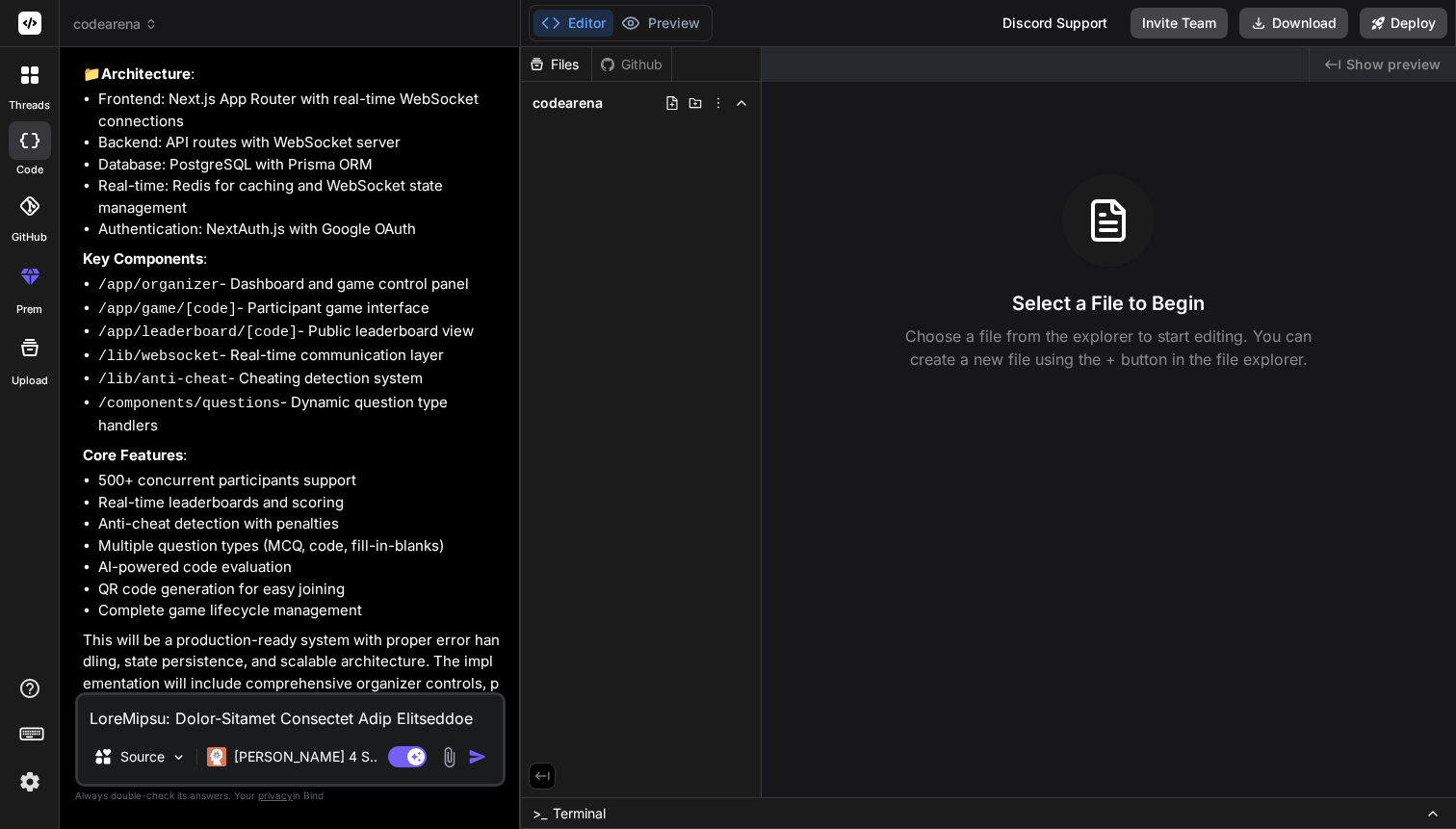
scroll to position [3973, 0]
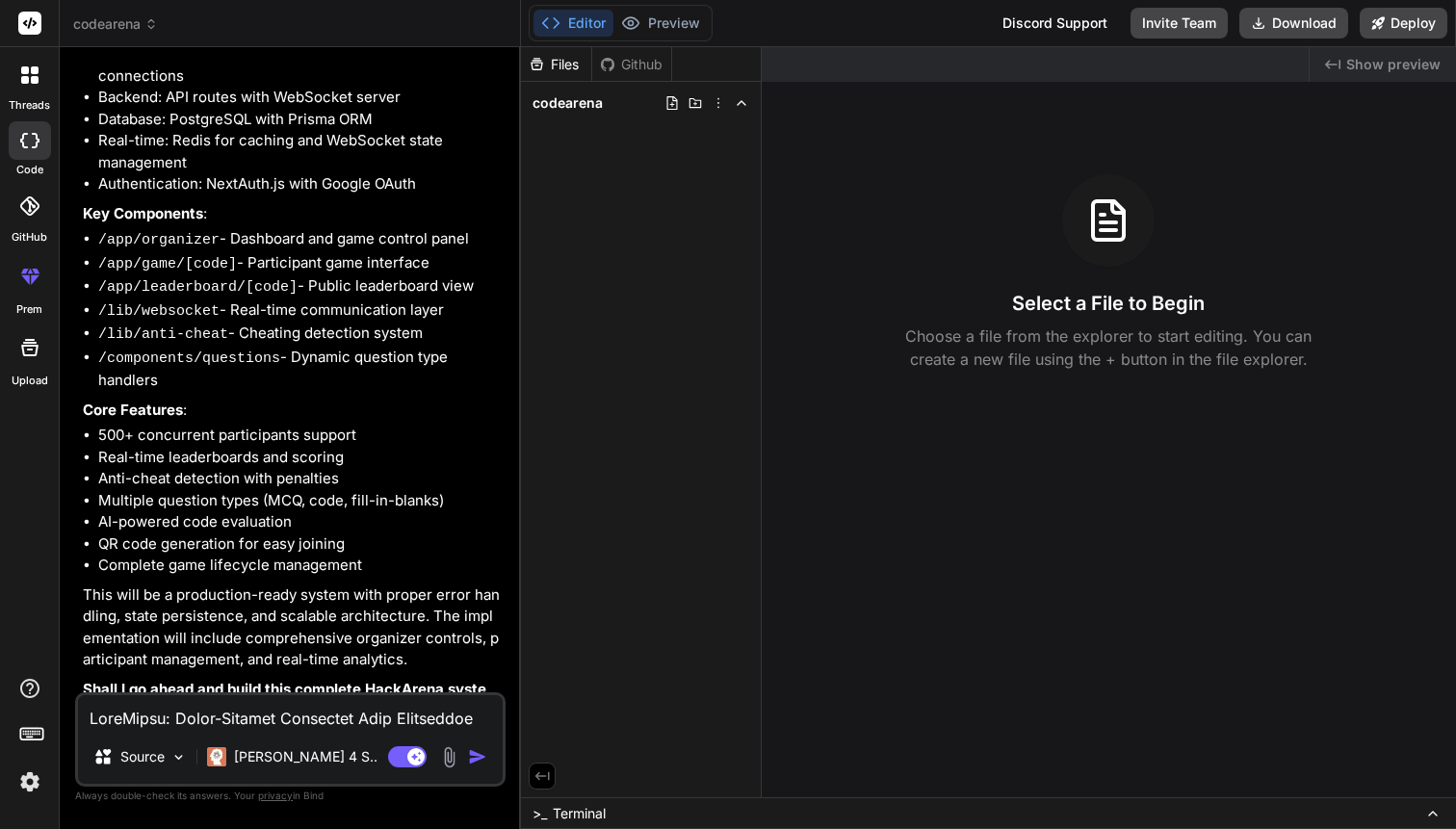
click at [285, 717] on textarea at bounding box center [290, 712] width 425 height 35
type textarea "y"
type textarea "x"
type textarea "ye"
type textarea "x"
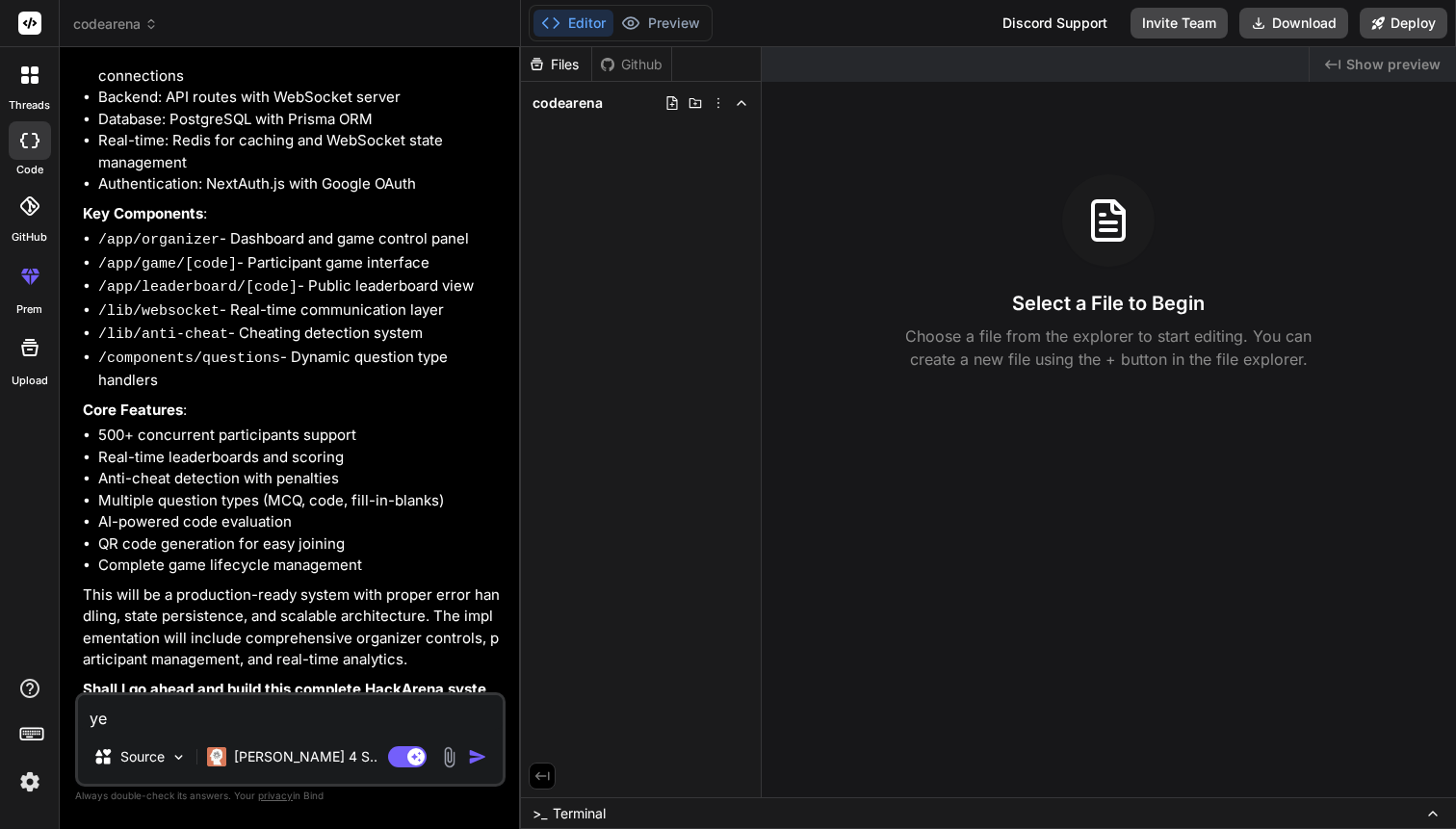
type textarea "yes"
type textarea "x"
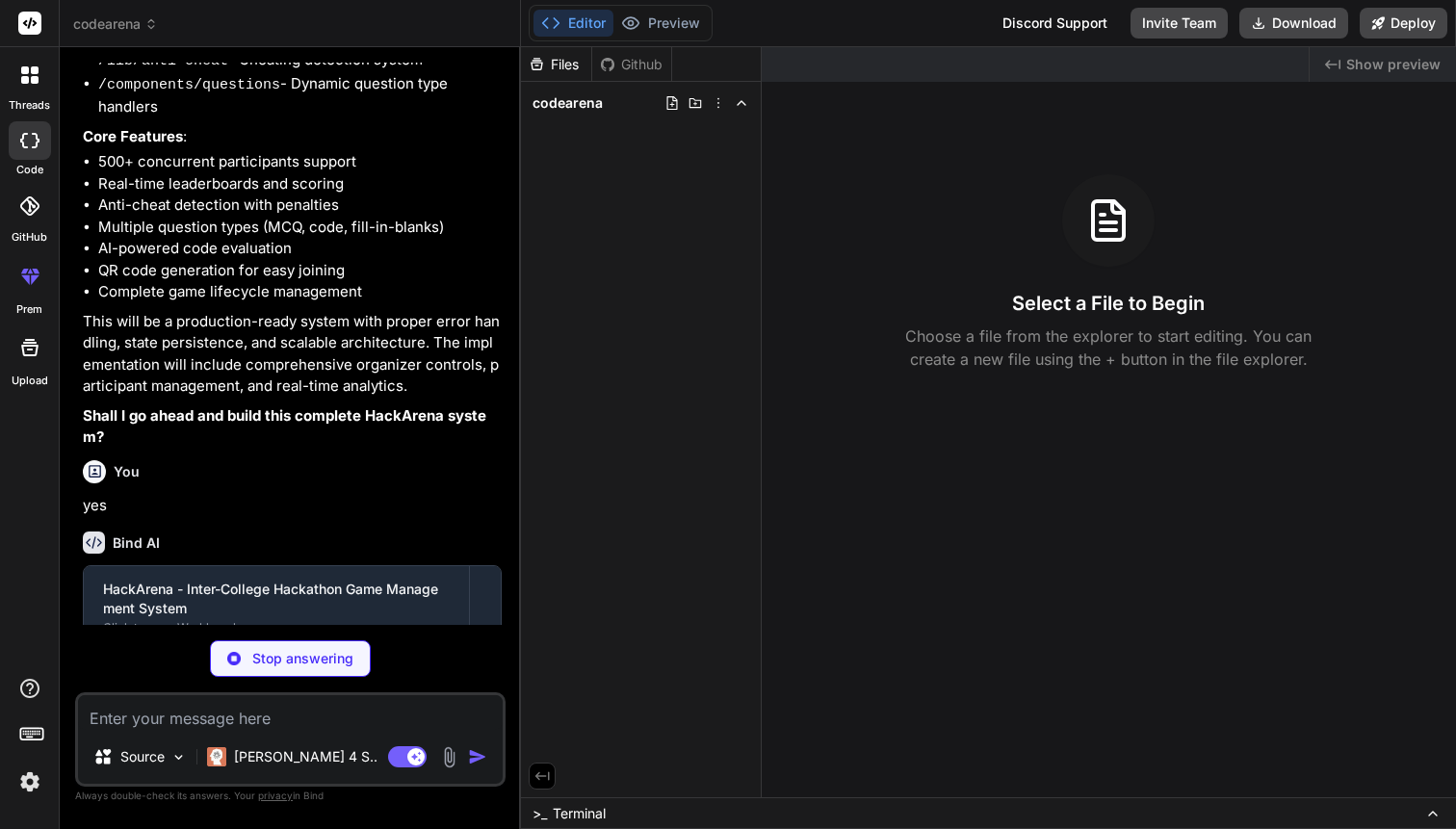
scroll to position [4297, 0]
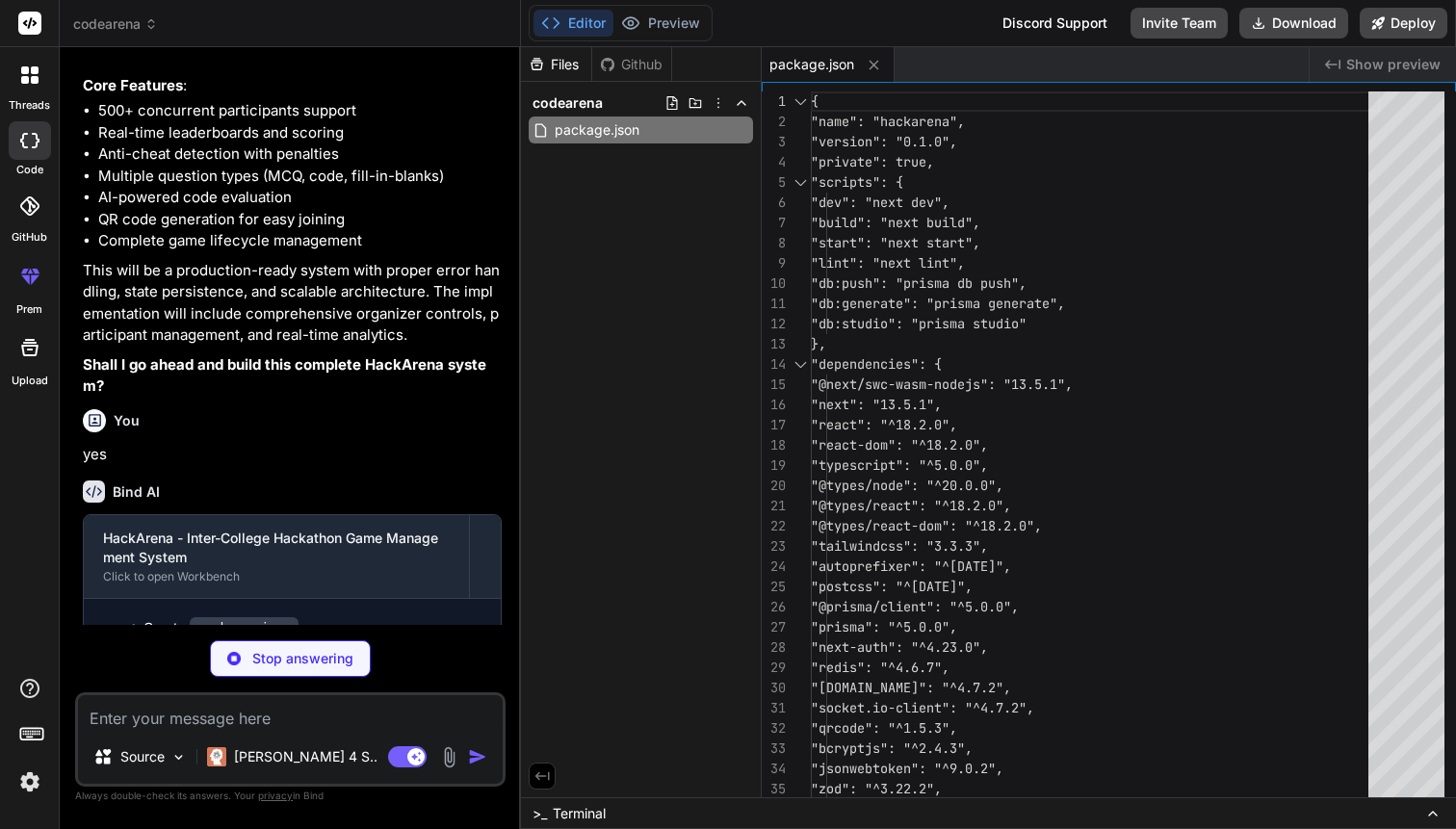
type textarea "x"
type textarea "module.exports = nextConfig"
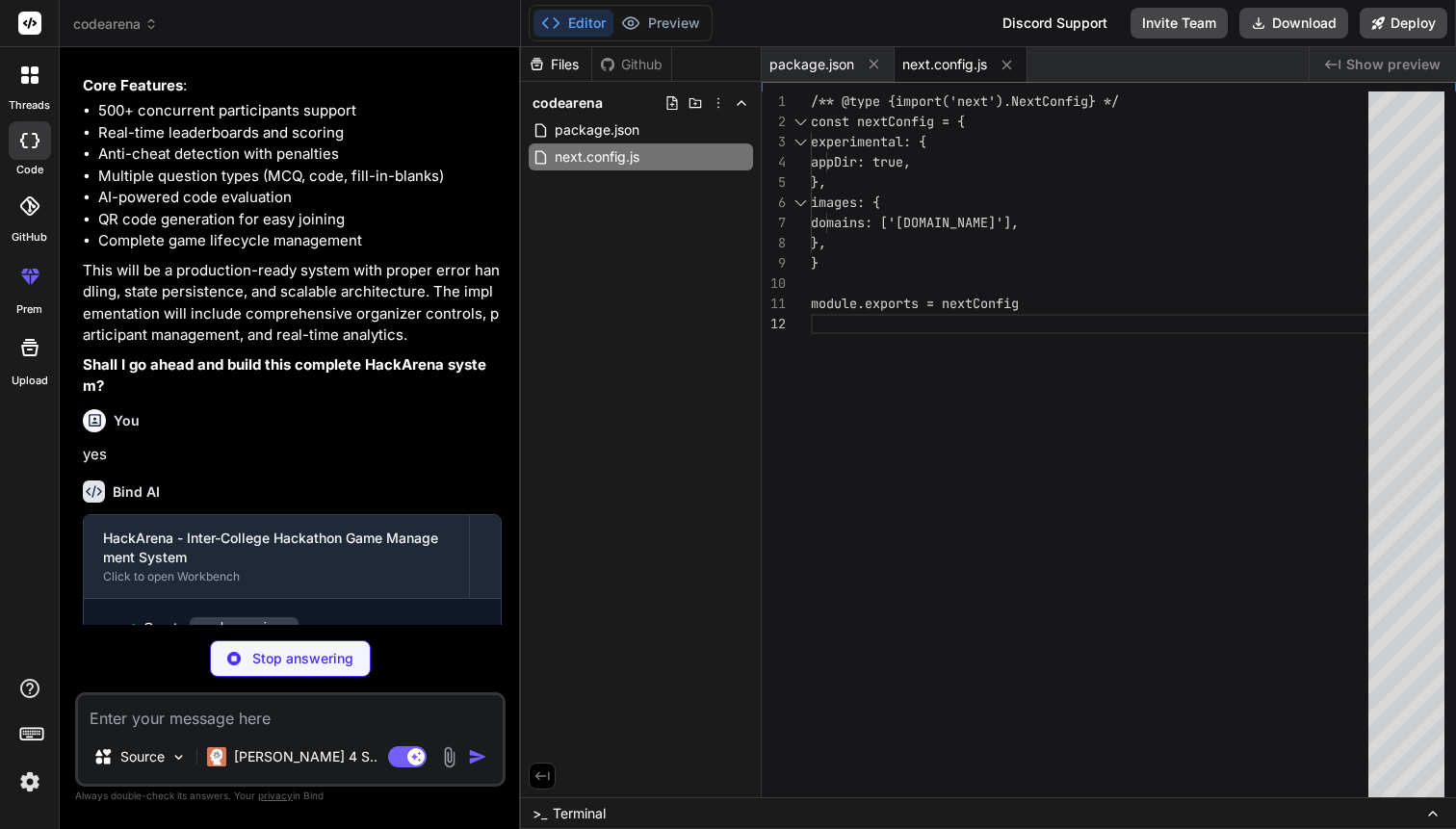
type textarea "x"
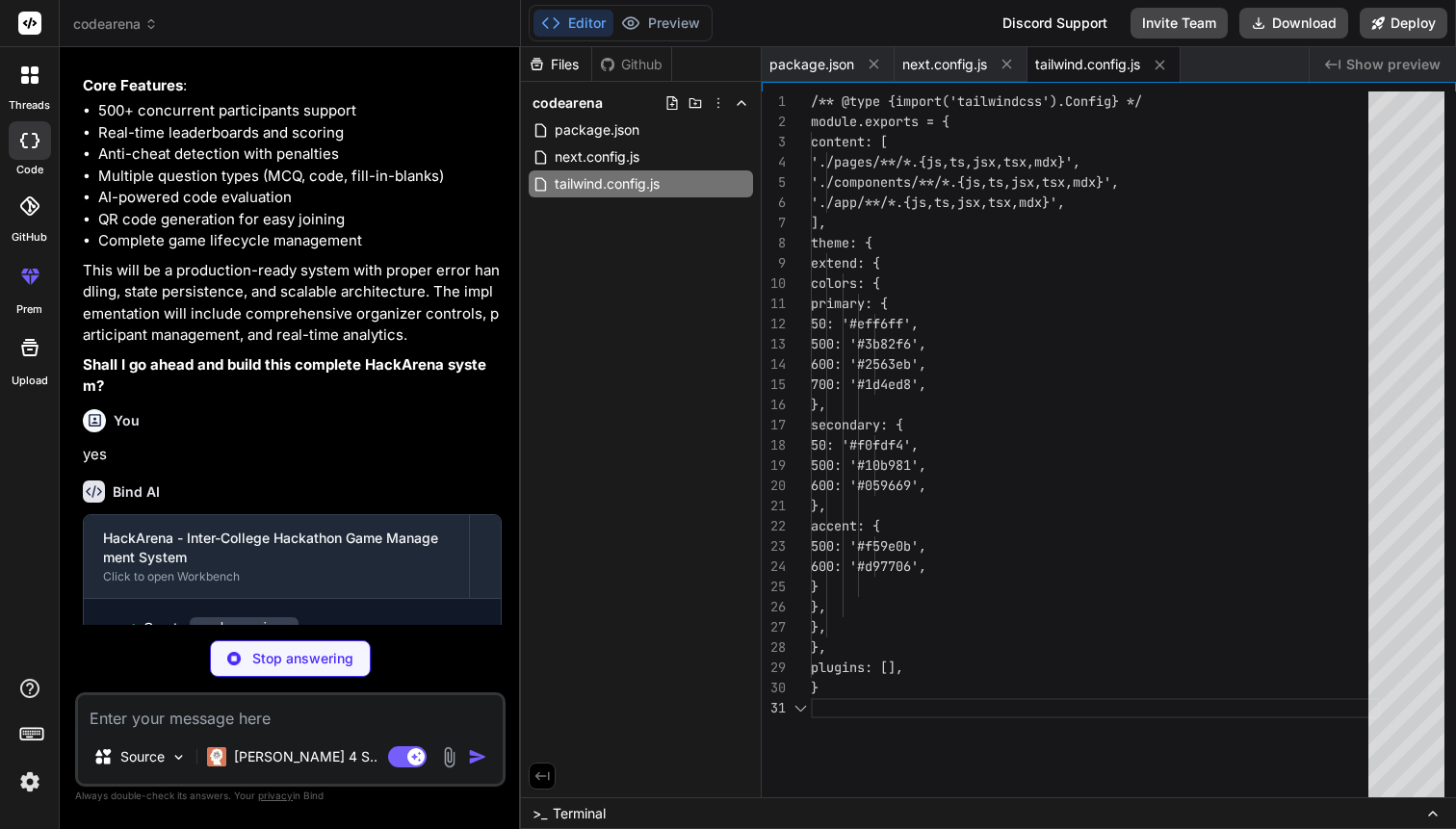
scroll to position [0, 0]
type textarea "x"
type textarea "module.exports = { plugins: { tailwindcss: {}, autoprefixer: {}, }, }"
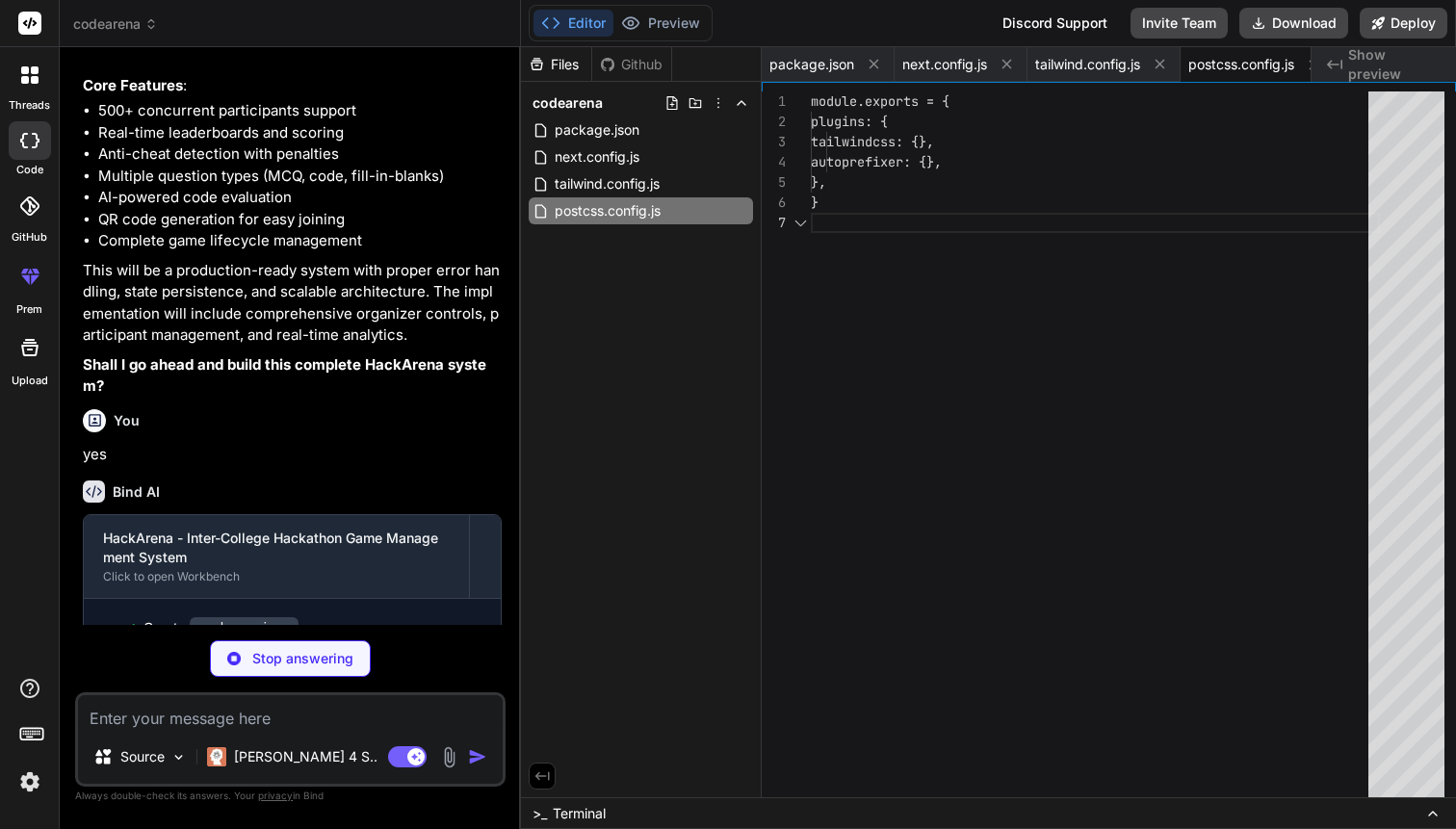
scroll to position [121, 0]
type textarea "x"
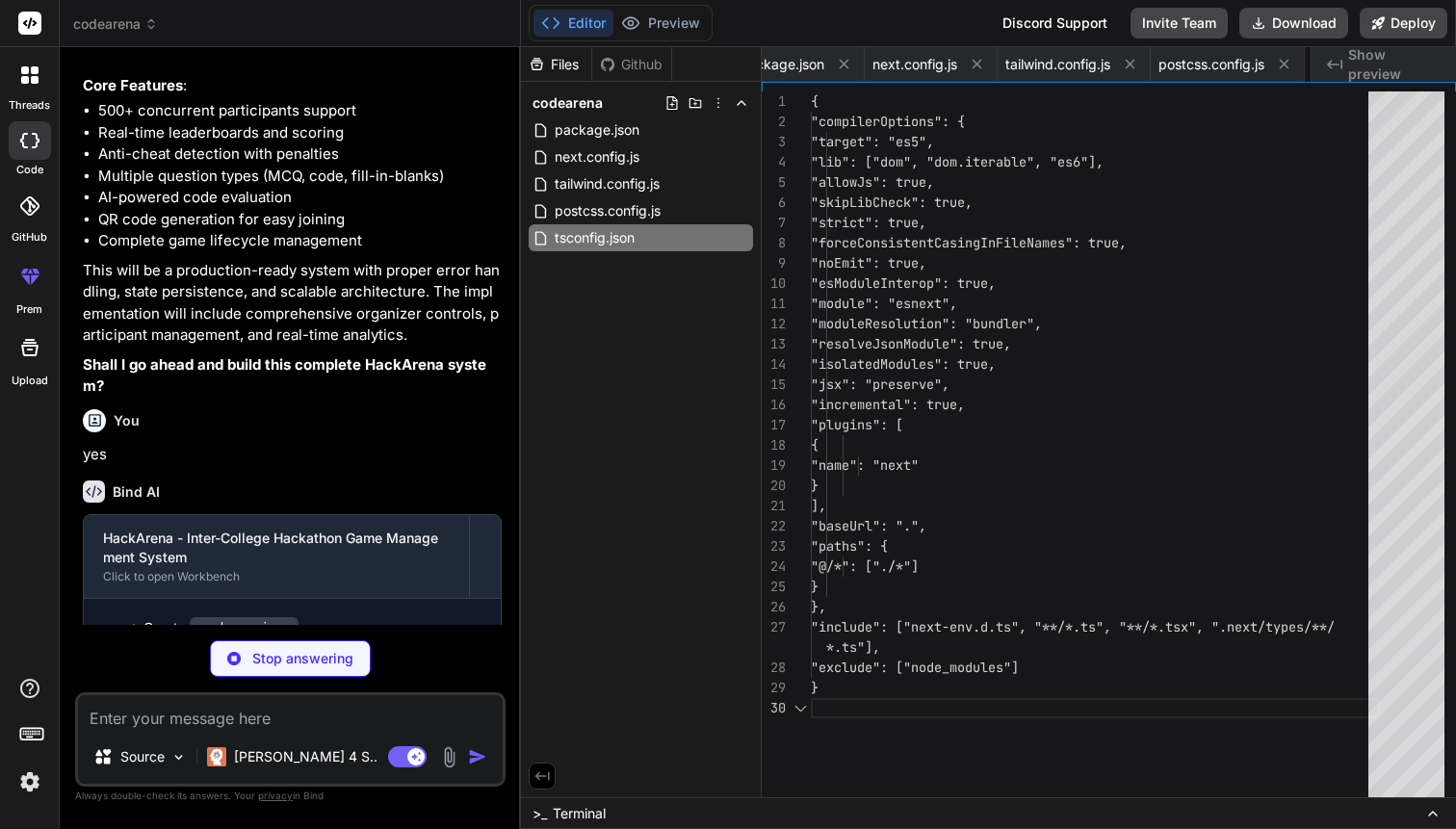
scroll to position [0, 0]
type textarea "x"
type textarea "DATABASE_URL="postgresql://username:password@localhost:5432/hackarena" REDIS_UR…"
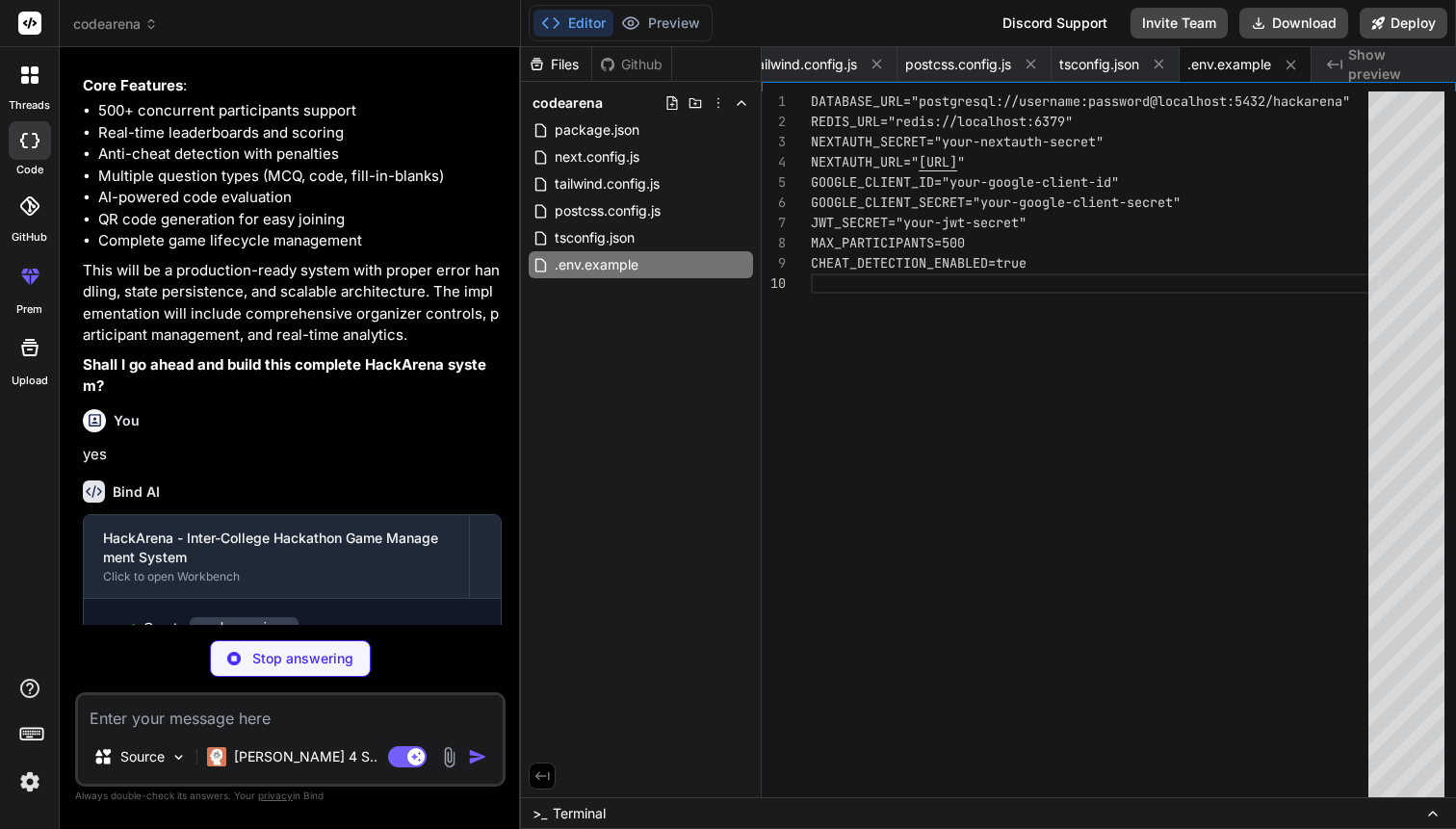
type textarea "x"
type textarea "enum CheatType { TAB_SWITCH COPY_PASTE TAB_CLOSE SUSPICIOUS_ACTIVITY }"
type textarea "x"
type textarea "}"
type textarea "x"
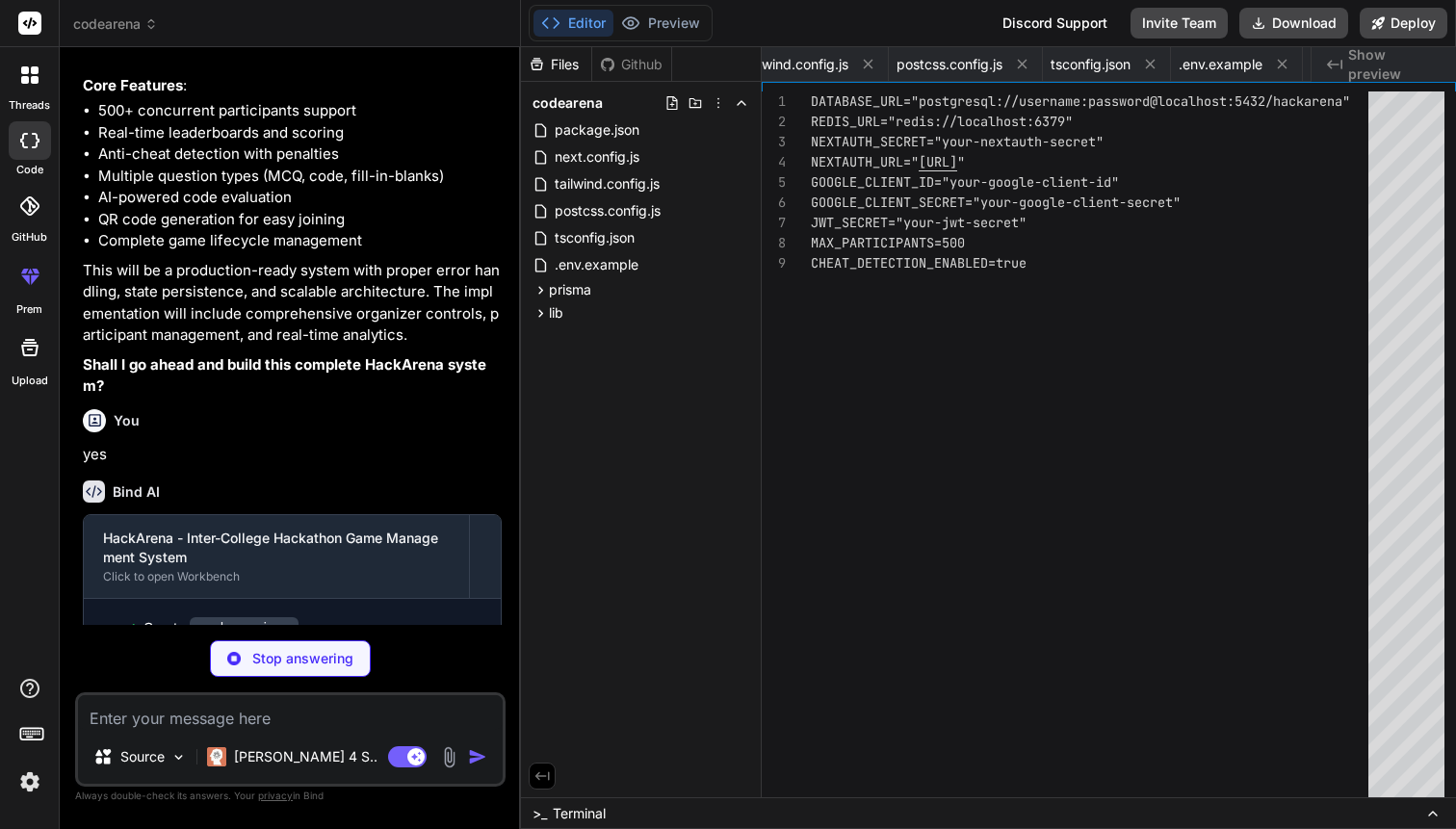
type textarea "x"
type textarea "redis.connect() } export { redis }"
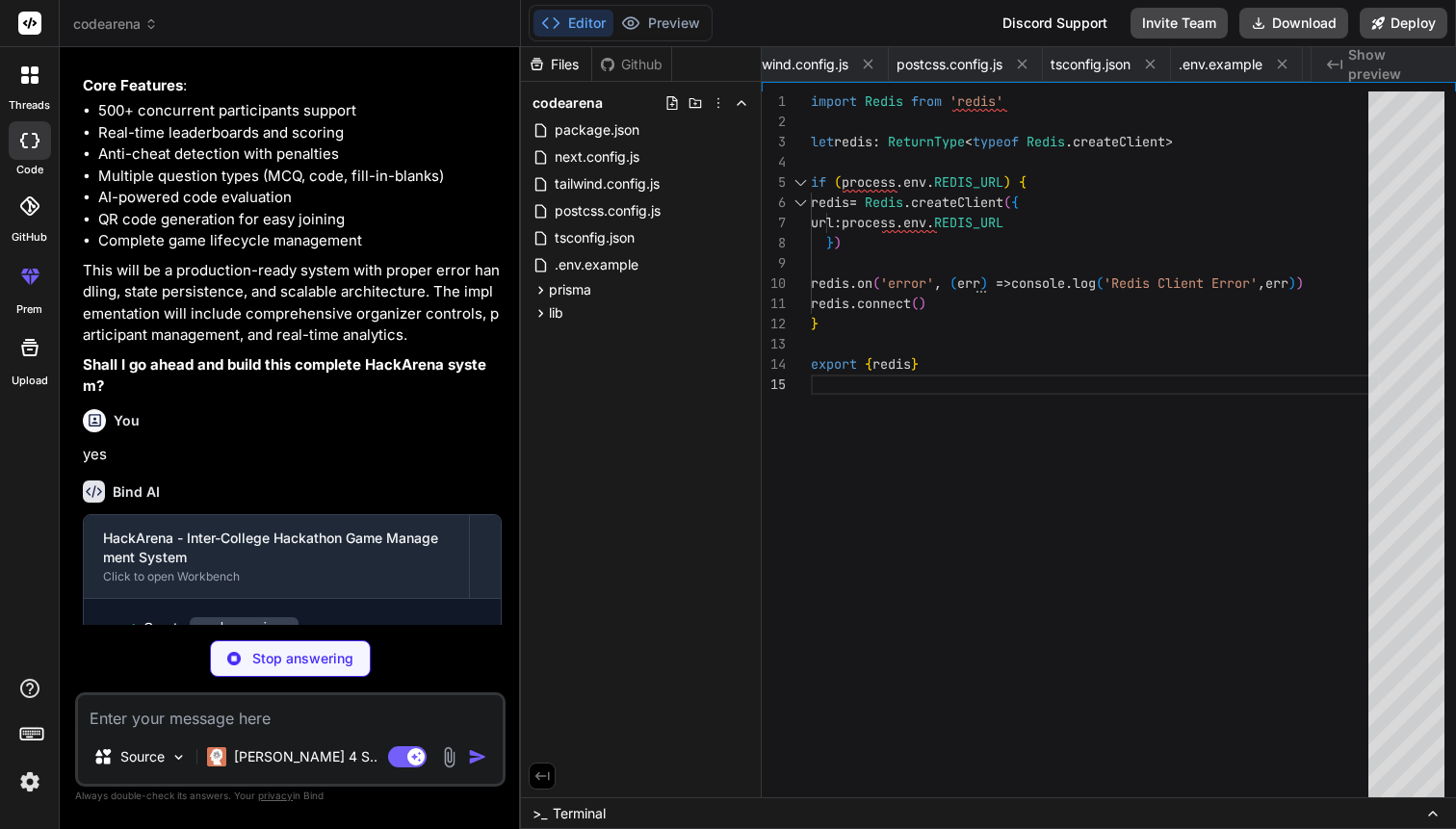
scroll to position [81, 0]
type textarea "x"
type textarea "console.error('Error handling cheat detection:', error) } }) socket.on('disconn…"
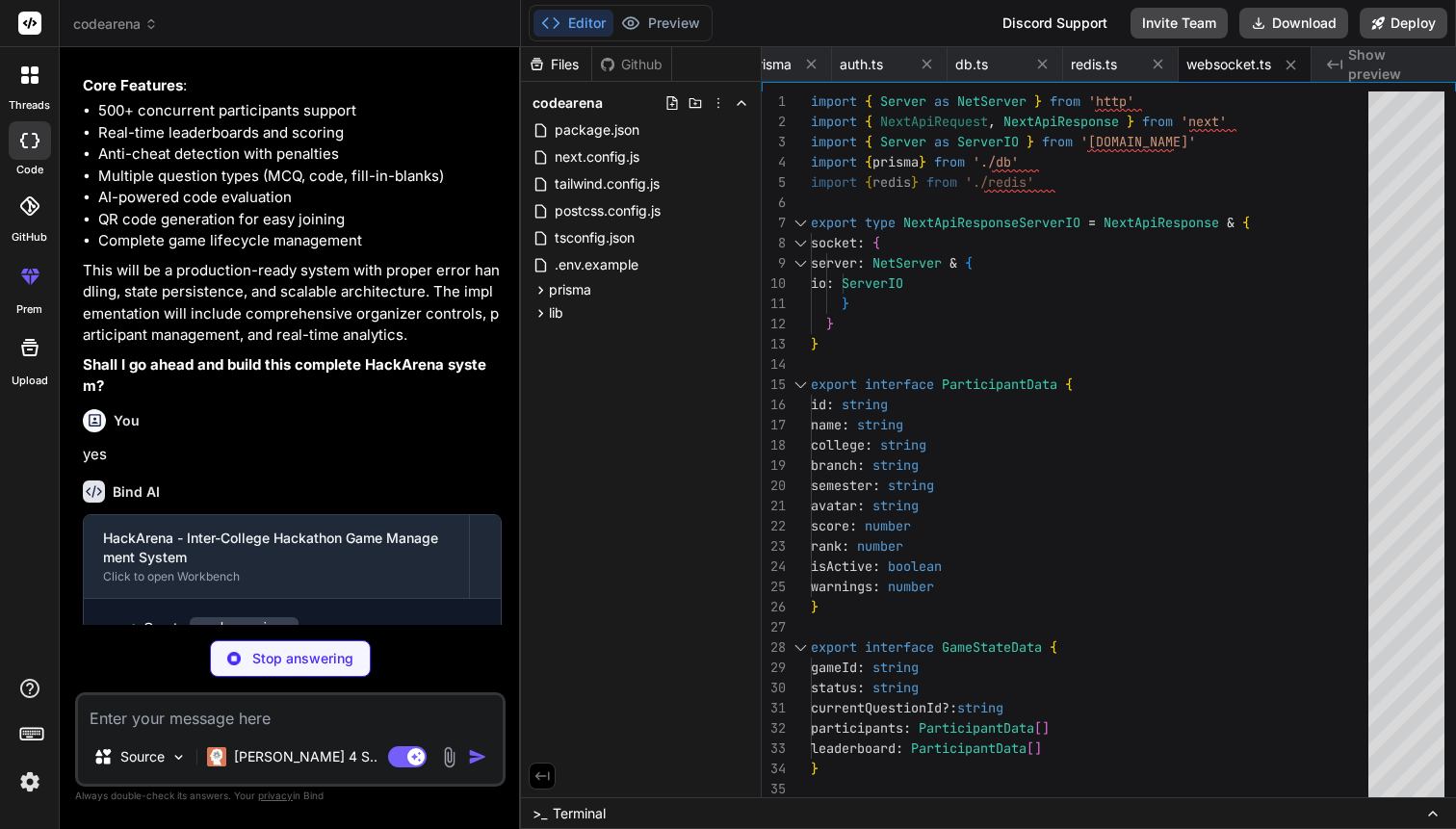
scroll to position [4619, 0]
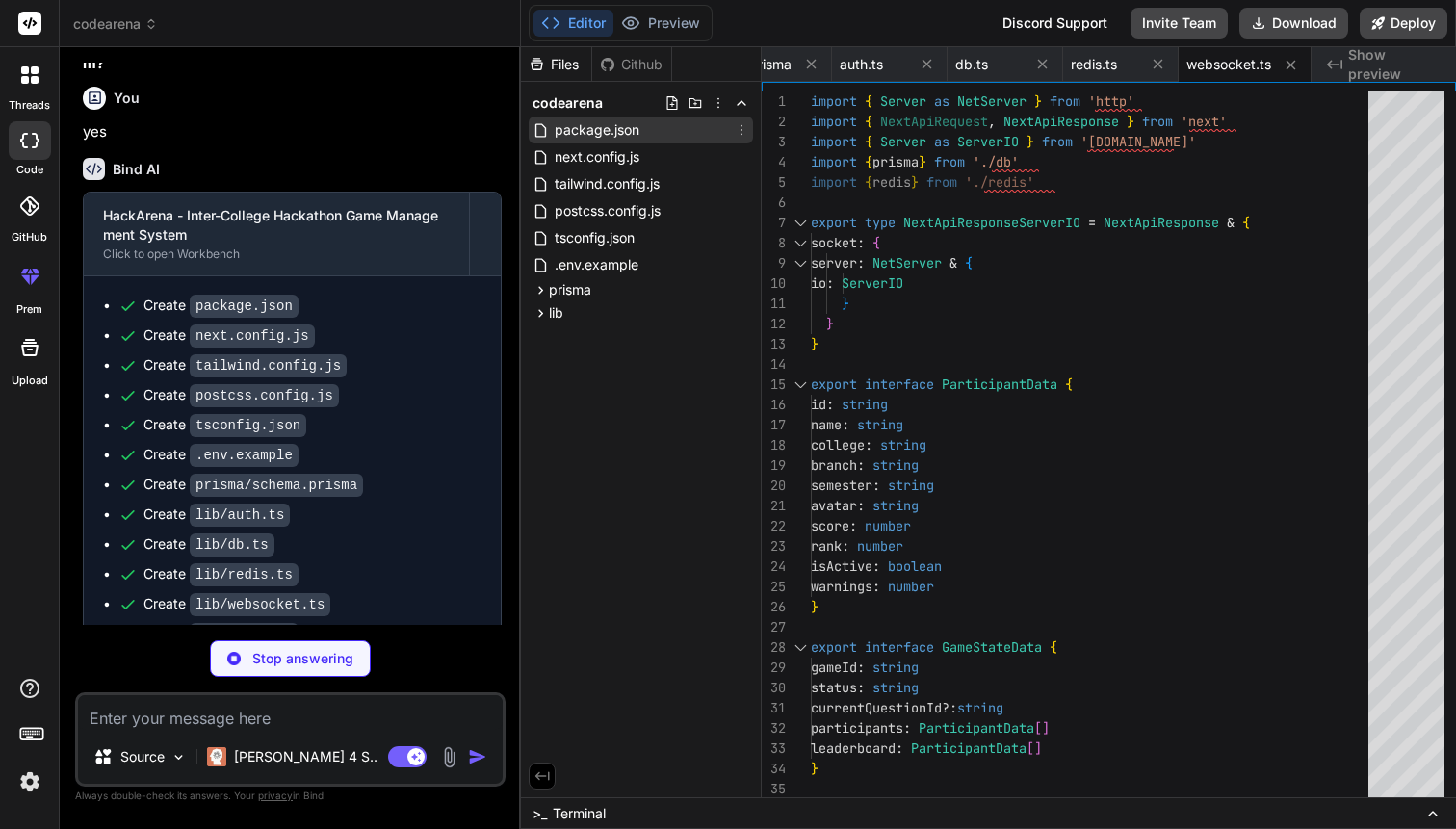
type textarea "x"
type textarea "}"
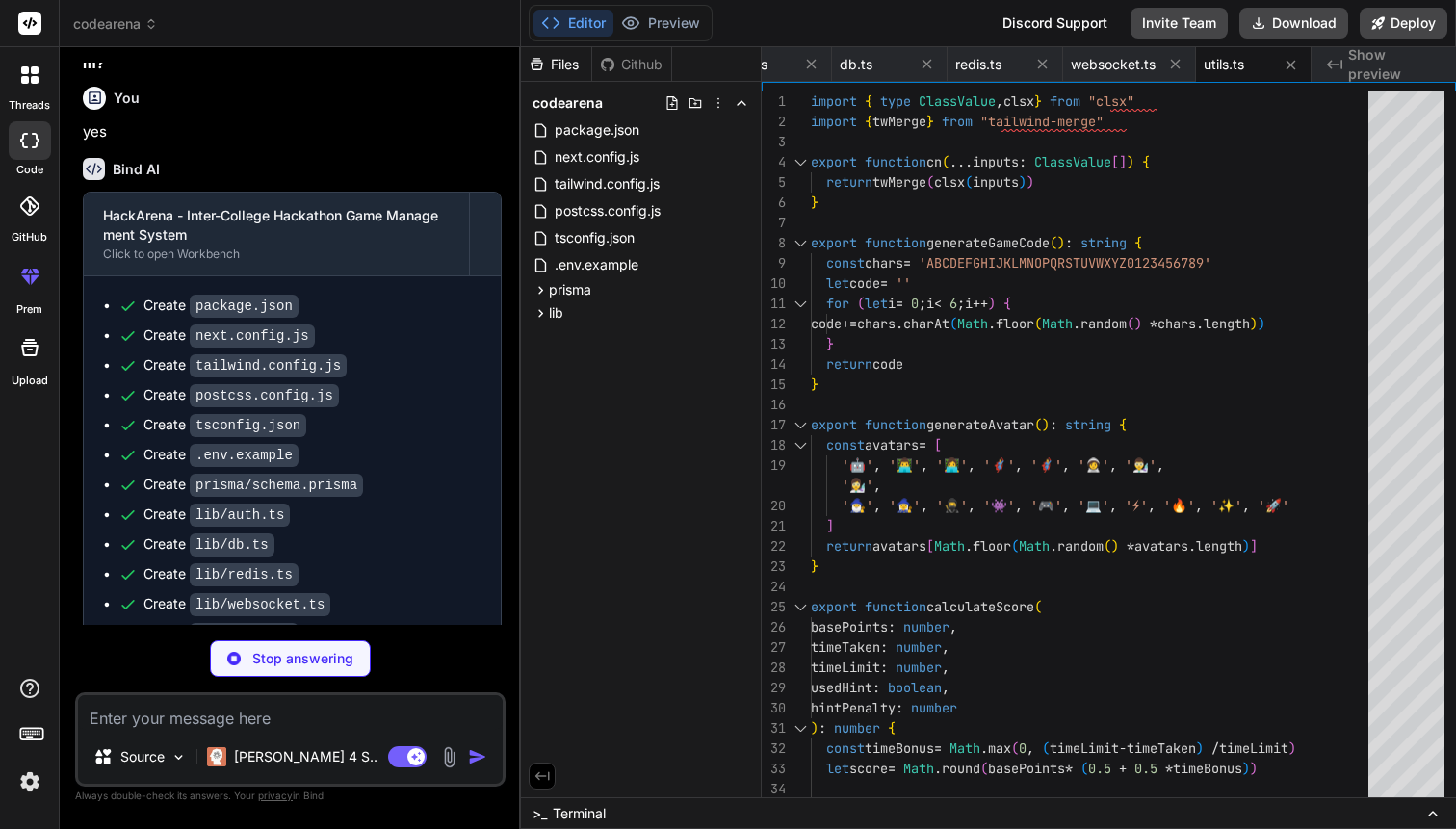
type textarea "x"
type textarea "/> ) } ) Button.displayName = "Button" export { Button, buttonVariants }"
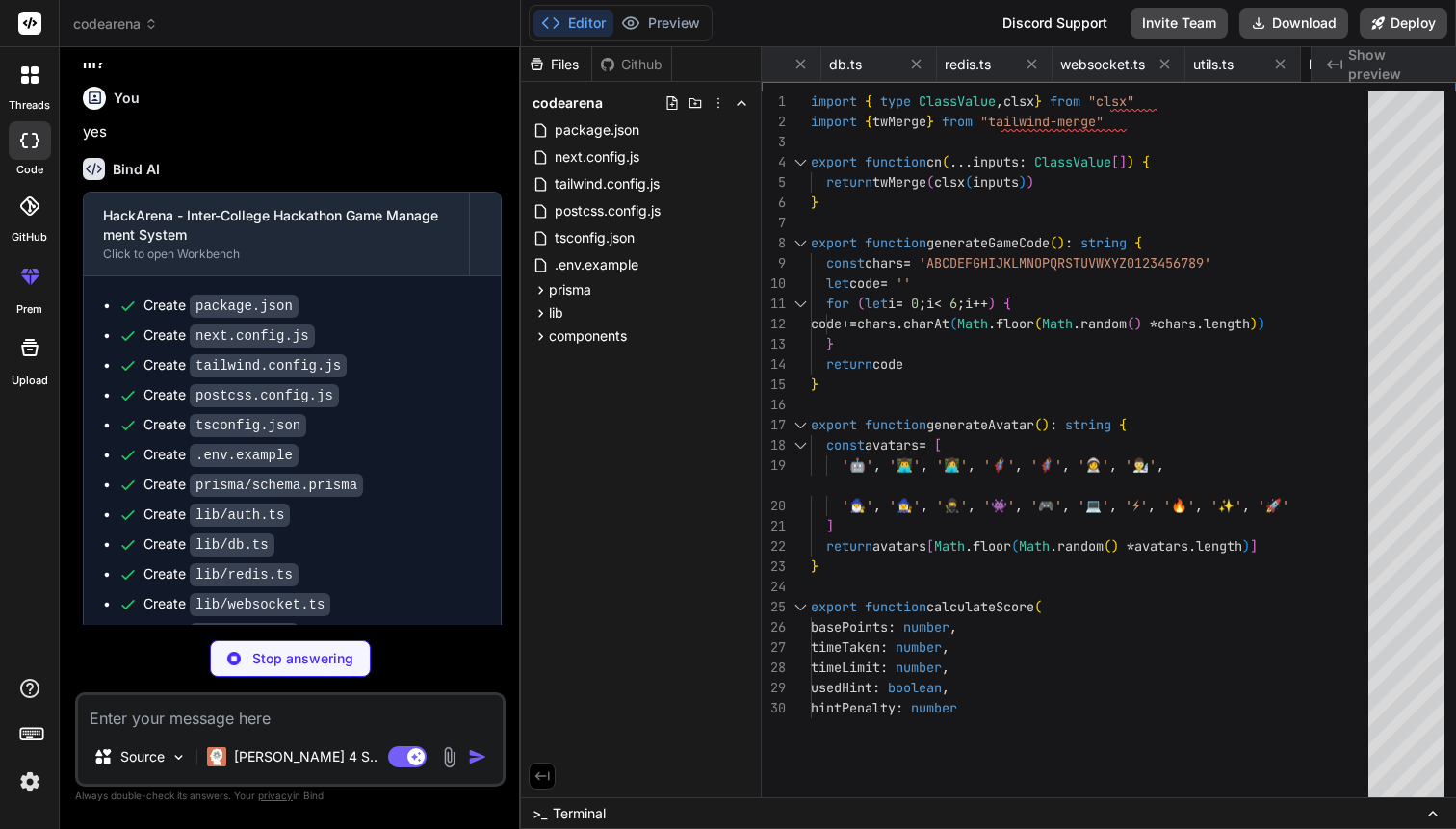
type textarea "x"
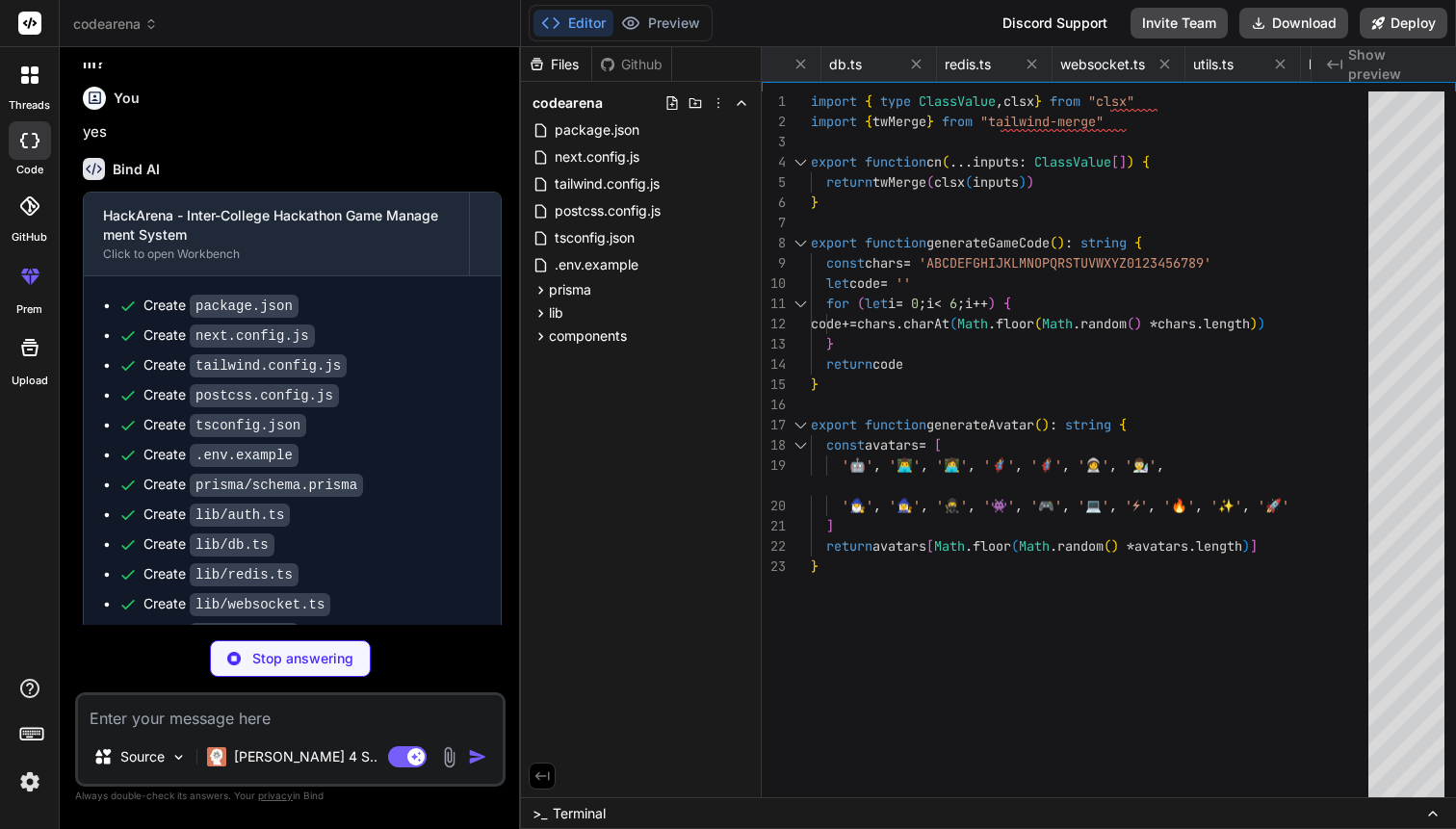
type textarea "x"
type textarea "DialogContent, DialogHeader, DialogFooter, DialogTitle, DialogDescription, }"
type textarea "x"
type textarea "}"
type textarea "x"
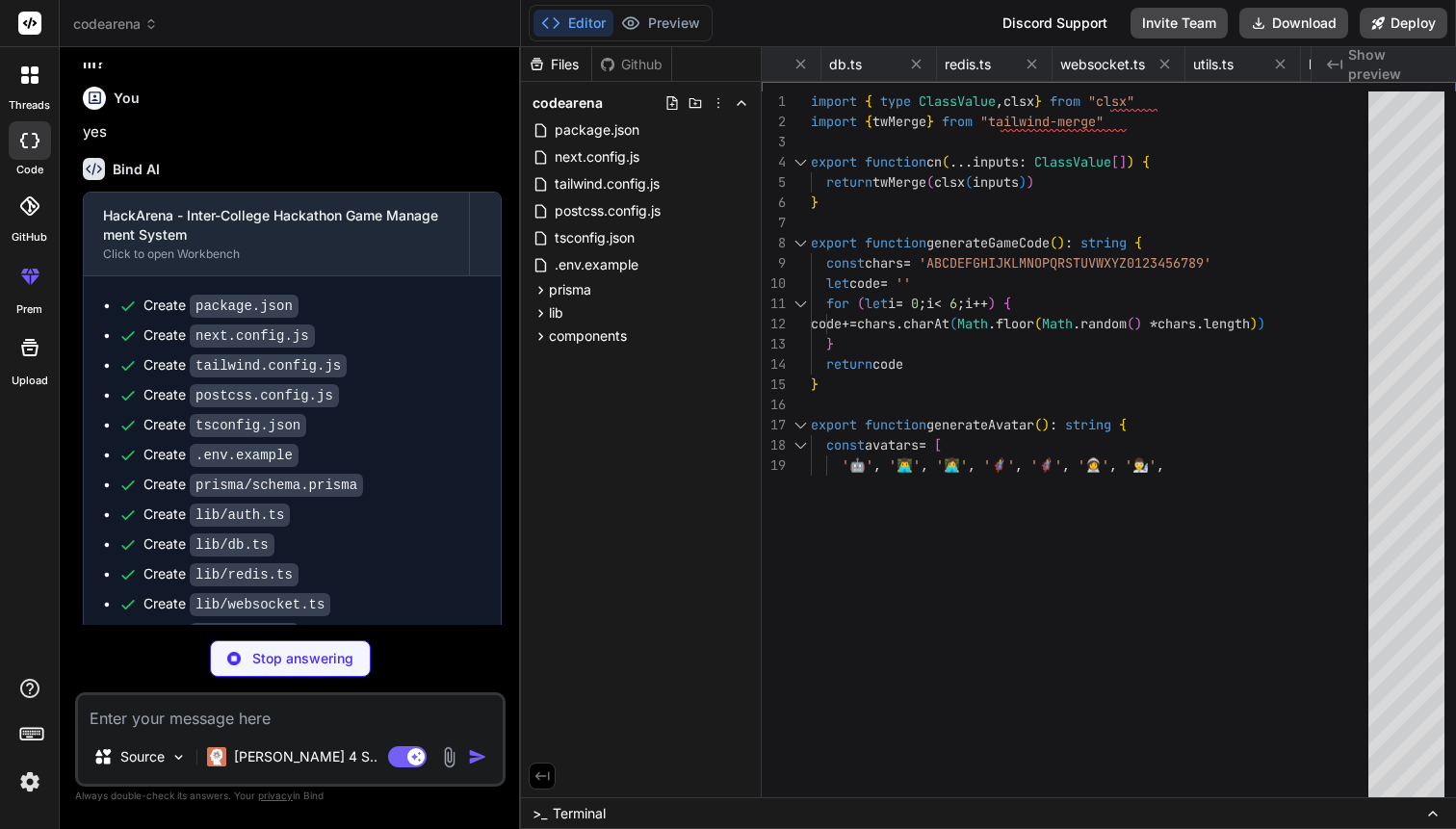
type textarea "} }"
type textarea "x"
type textarea "75%); background-size: 20px 20px; background-position: 0 0, 0 10px, 10px -10px,…"
type textarea "x"
type textarea "<body className={inter.className}> <Header /> <main className="min-h-screen"> {…"
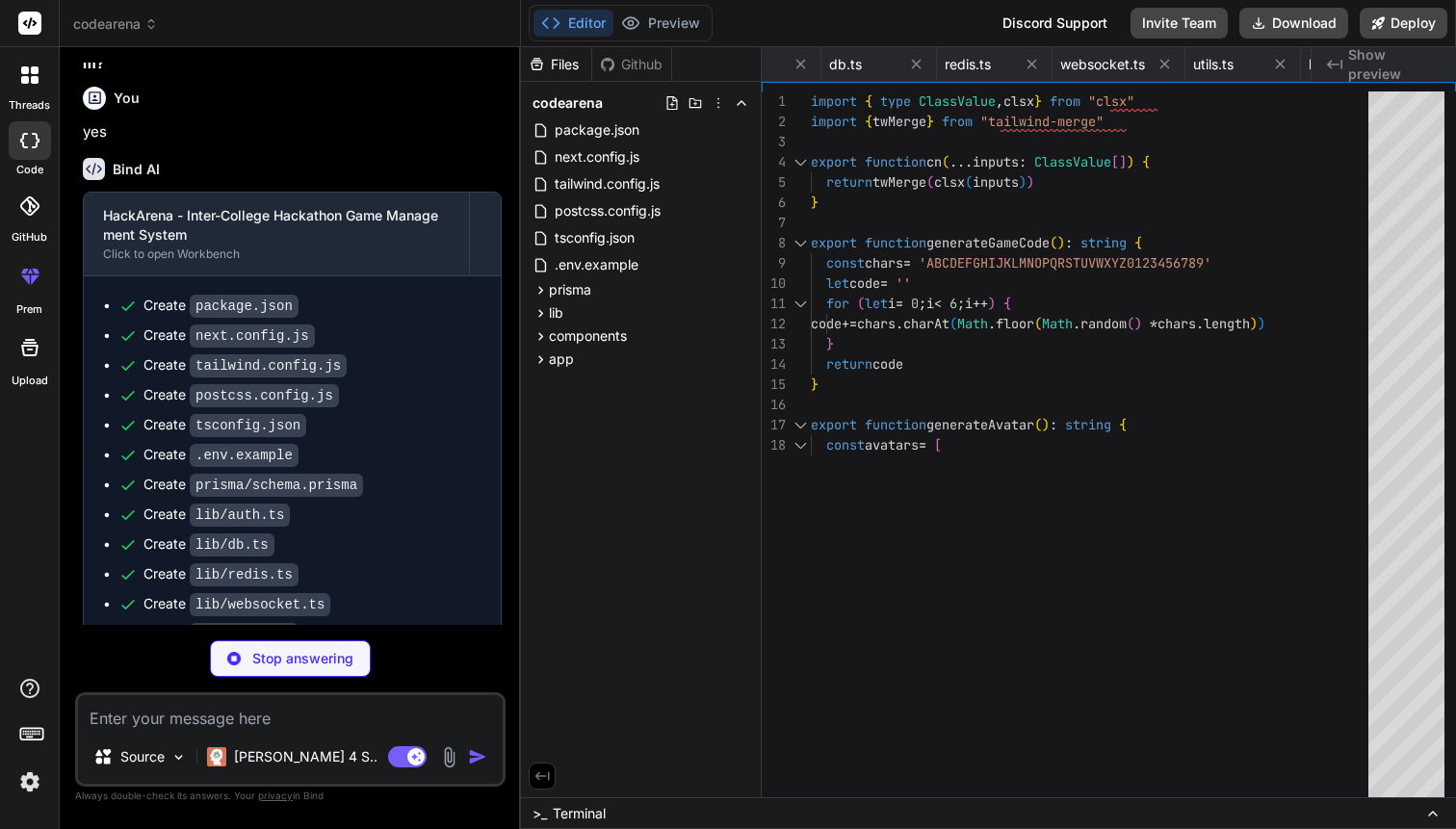
type textarea "x"
type textarea "<p>&copy; 2024 Dayananda Sagar Business Academy. All rights reserved.</p> </div…"
type textarea "x"
type textarea "<span className="text-primary-600 font-medium"> Contact your event organizer </…"
type textarea "x"
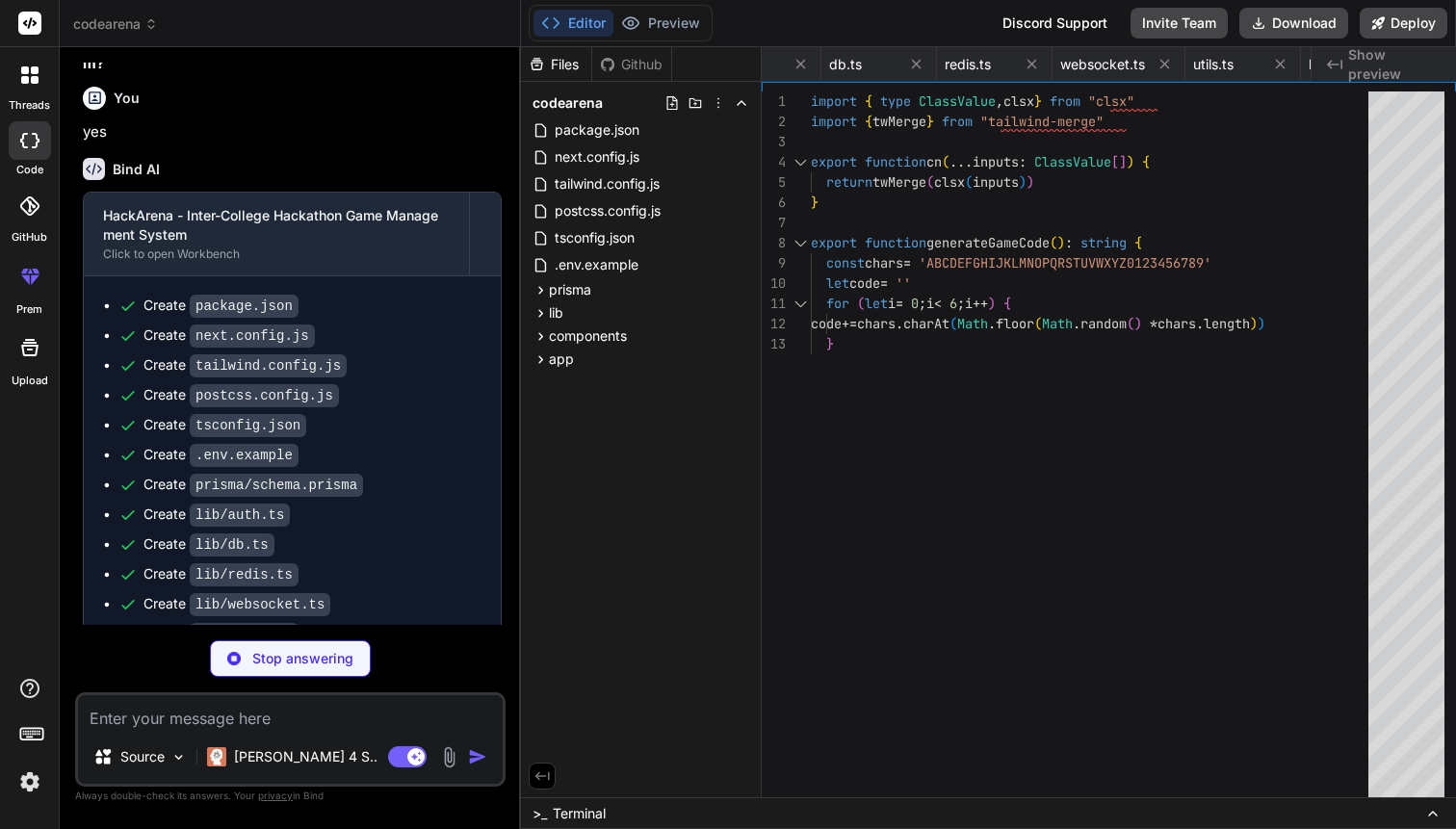
type textarea "}"
type textarea "x"
type textarea "return null }"
type textarea "x"
type textarea "}"
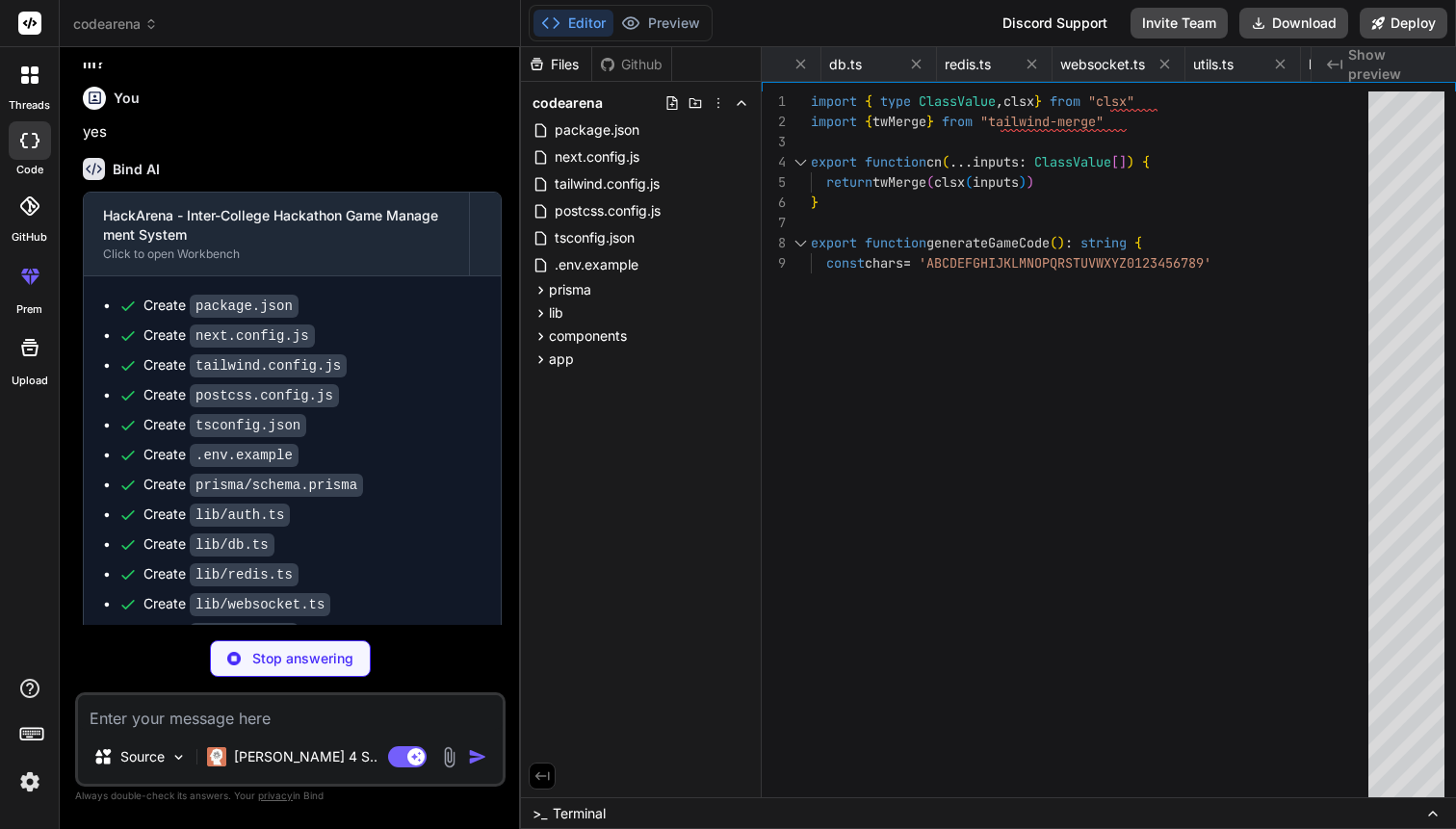
type textarea "x"
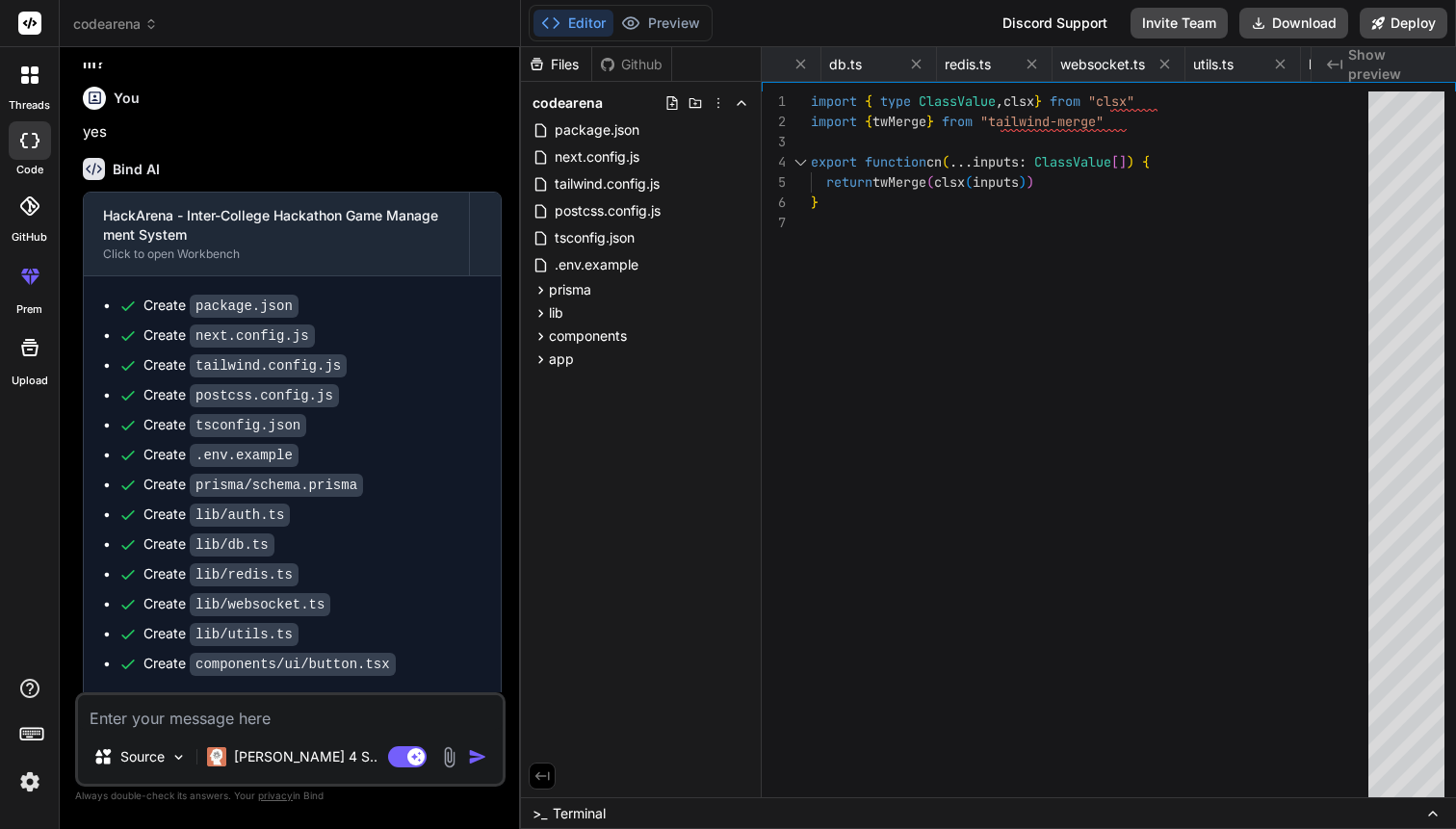
type textarea "x"
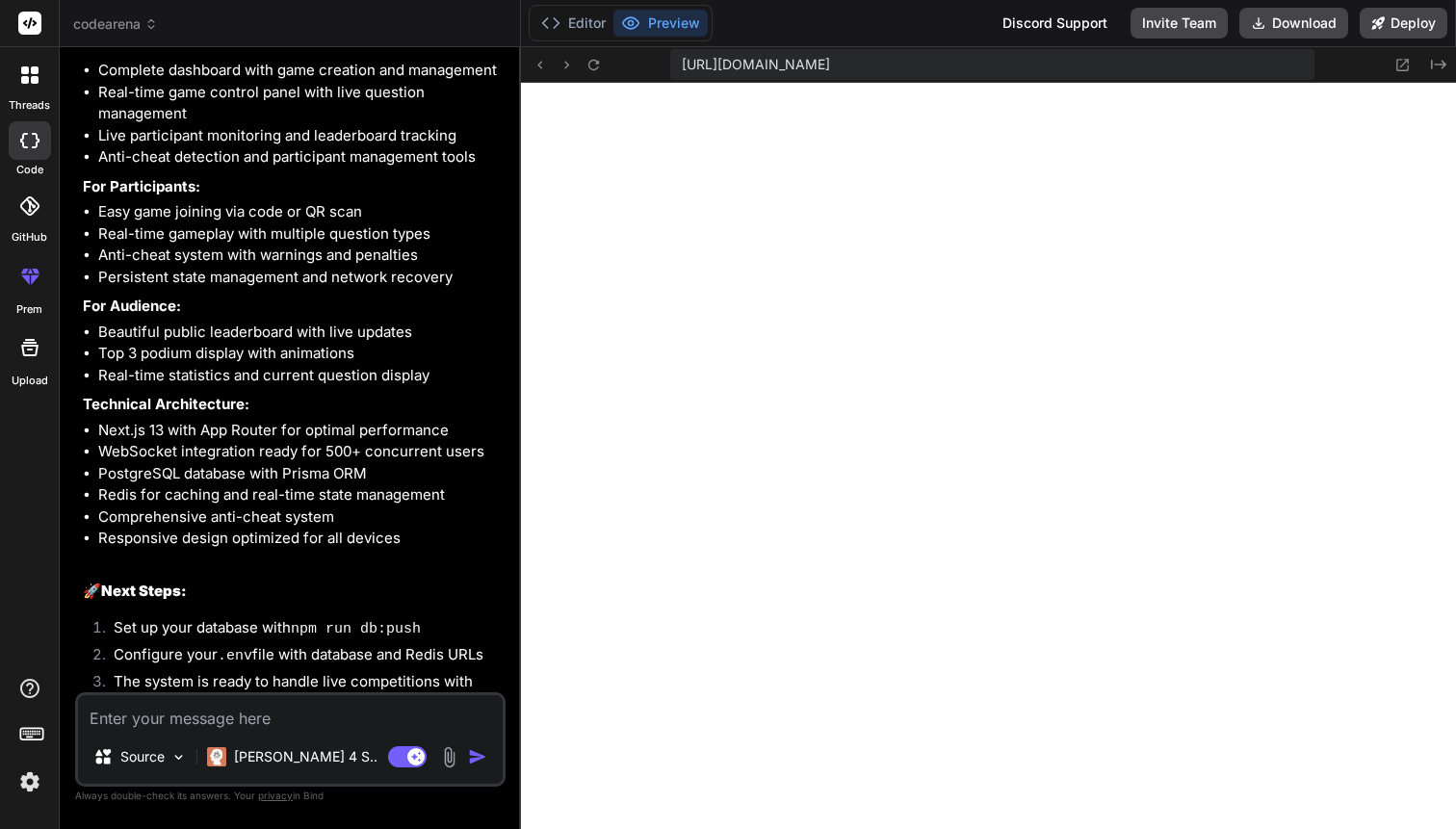
scroll to position [5952, 0]
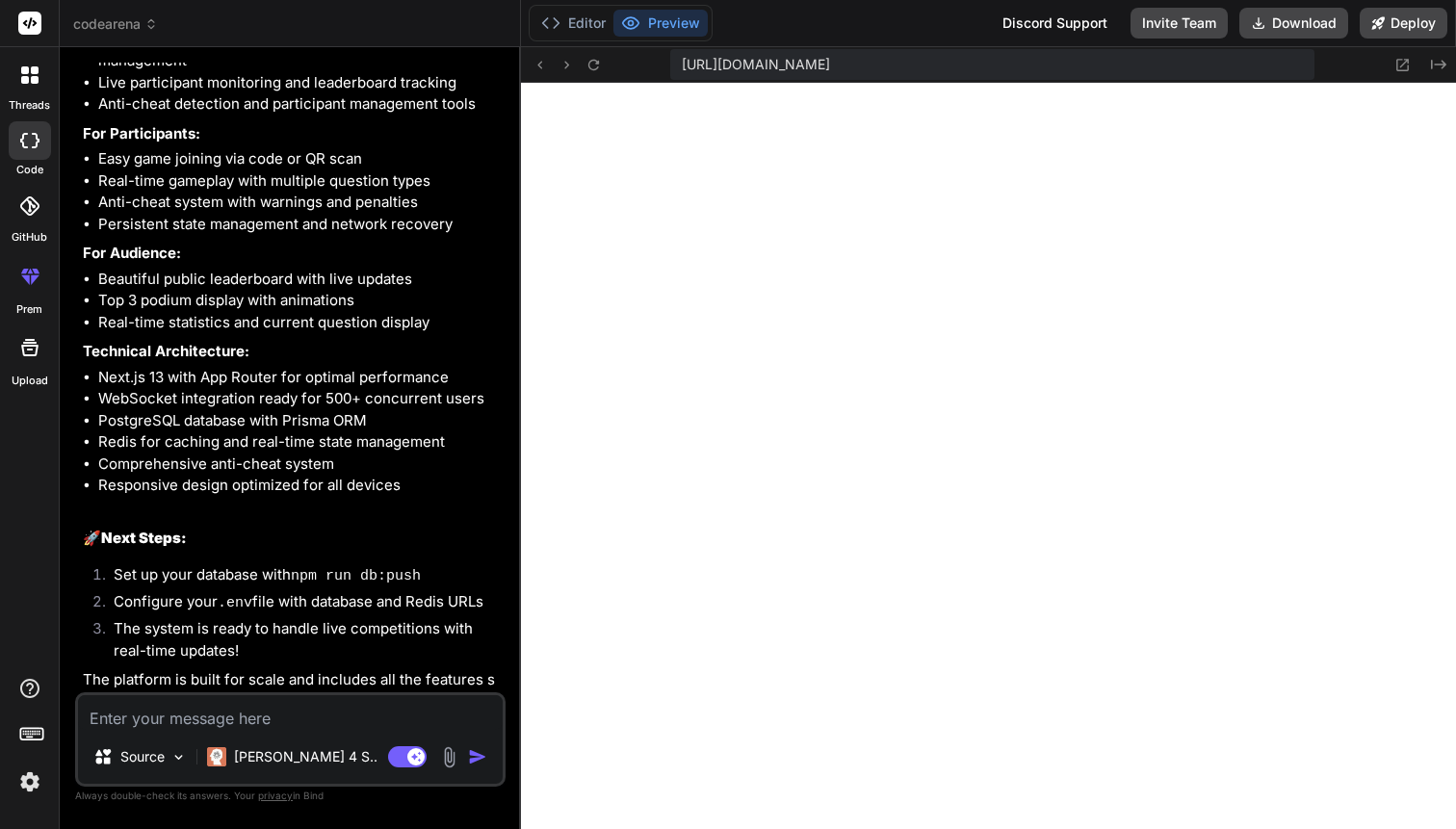
click at [281, 713] on textarea at bounding box center [290, 712] width 425 height 35
paste textarea "remove all demo things , mock, placeholder and orther dummy implementation and …"
type textarea "remove all demo things , mock, placeholder and orther dummy implementation and …"
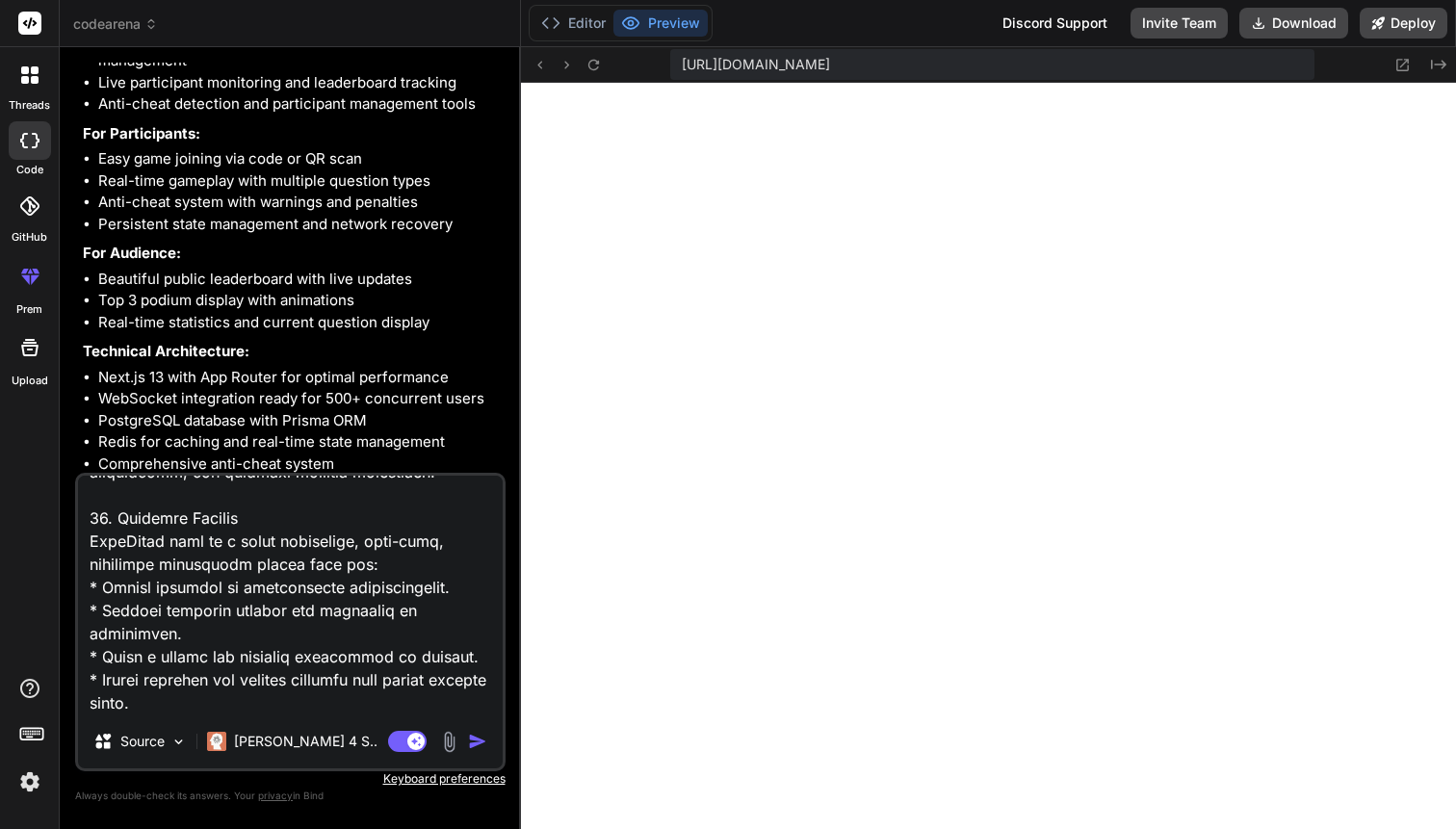
type textarea "x"
type textarea "remove all demo things , mock, placeholder and orther dummy implementation and …"
type textarea "x"
type textarea "remove all demo things , mock, placeholder and orther dummy implementation and …"
type textarea "x"
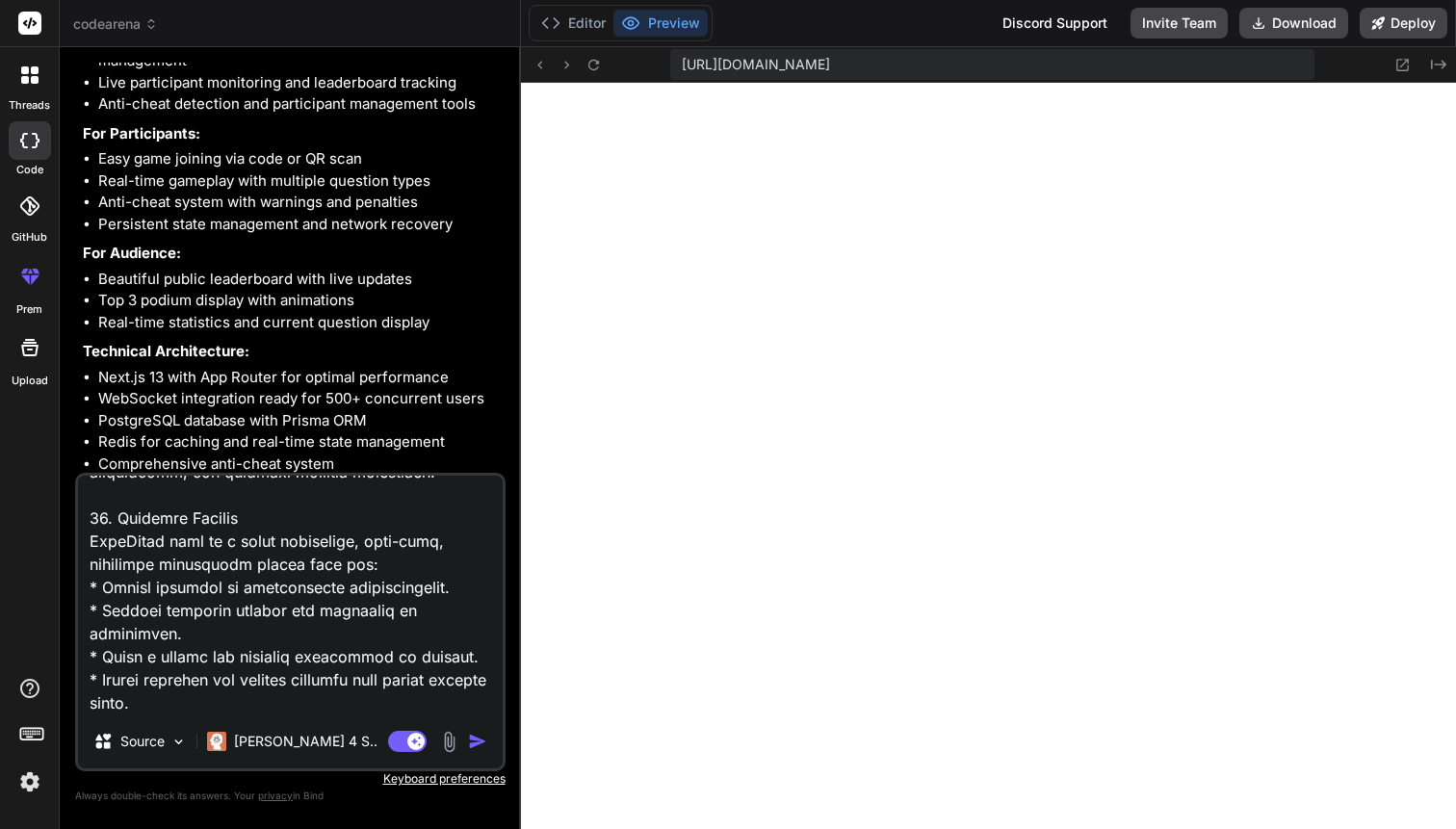
scroll to position [7142, 0]
type textarea "remove all demo things , mock, placeholder and orther dummy implementation and …"
type textarea "x"
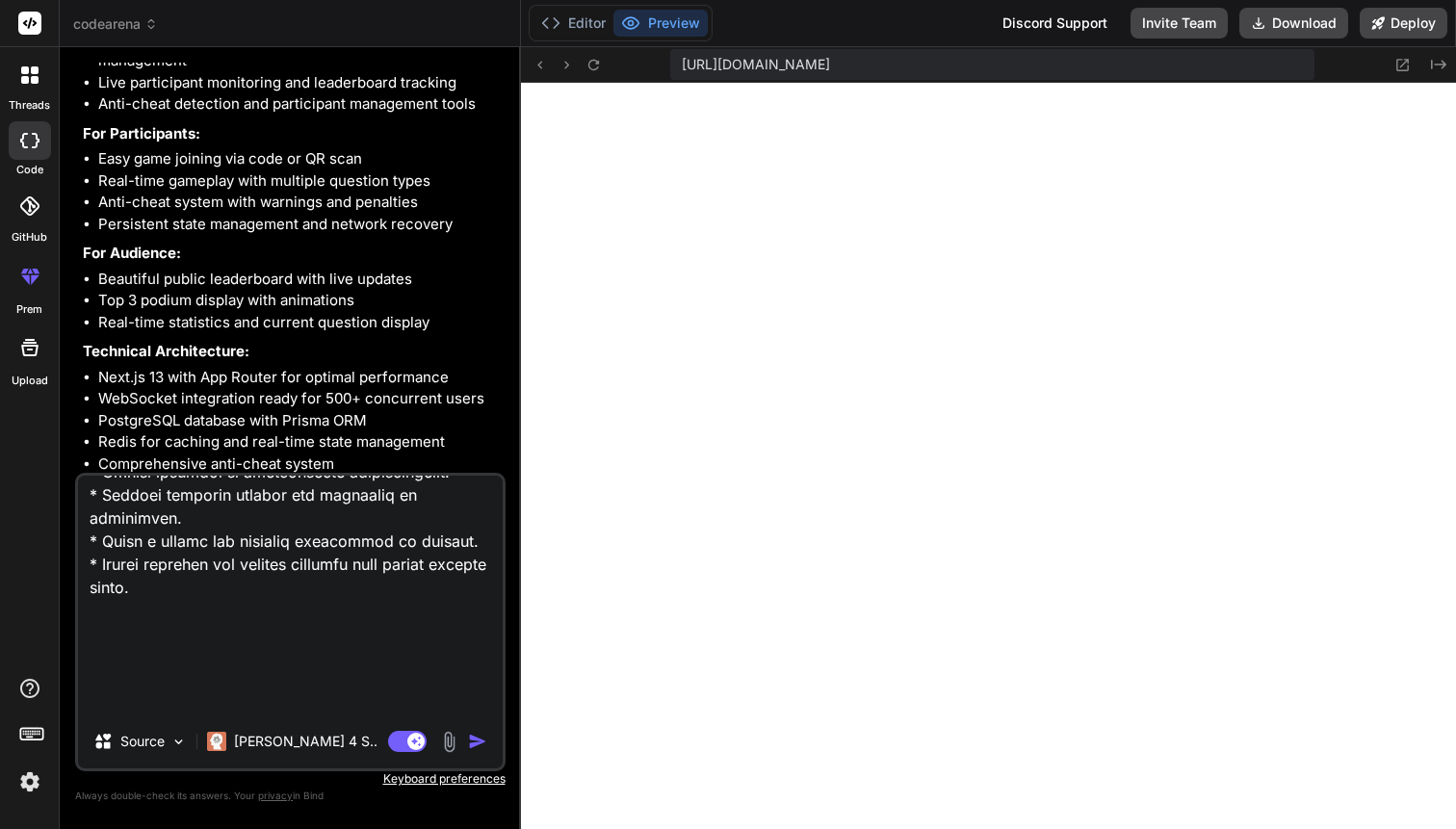
type textarea "remove all demo things , mock, placeholder and orther dummy implementation and …"
type textarea "x"
type textarea "remove all demo things , mock, placeholder and orther dummy implementation and …"
type textarea "x"
type textarea "remove all demo things , mock, placeholder and orther dummy implementation and …"
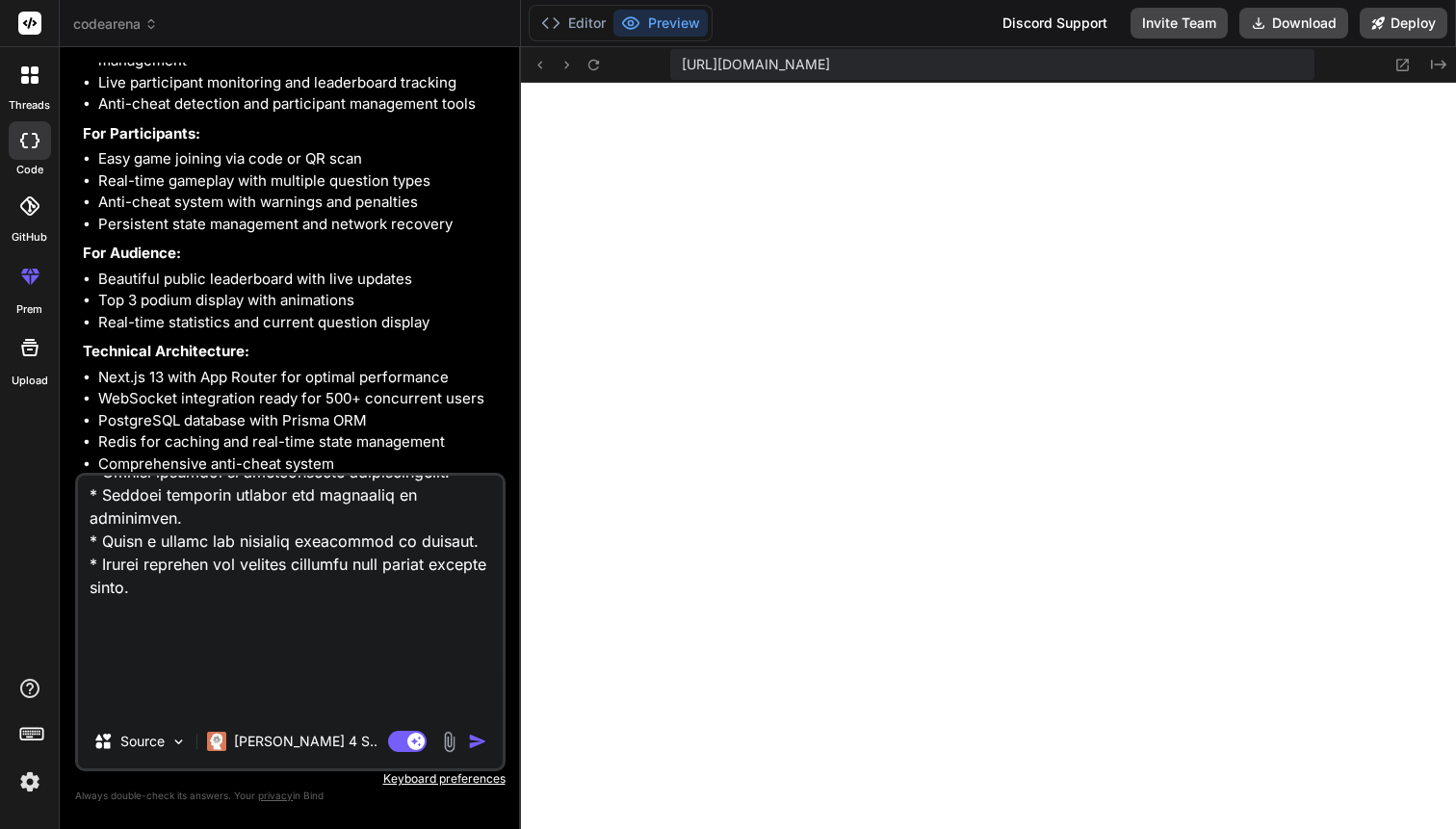
type textarea "x"
type textarea "remove all demo things , mock, placeholder and orther dummy implementation and …"
type textarea "x"
type textarea "remove all demo things , mock, placeholder and orther dummy implementation and …"
type textarea "x"
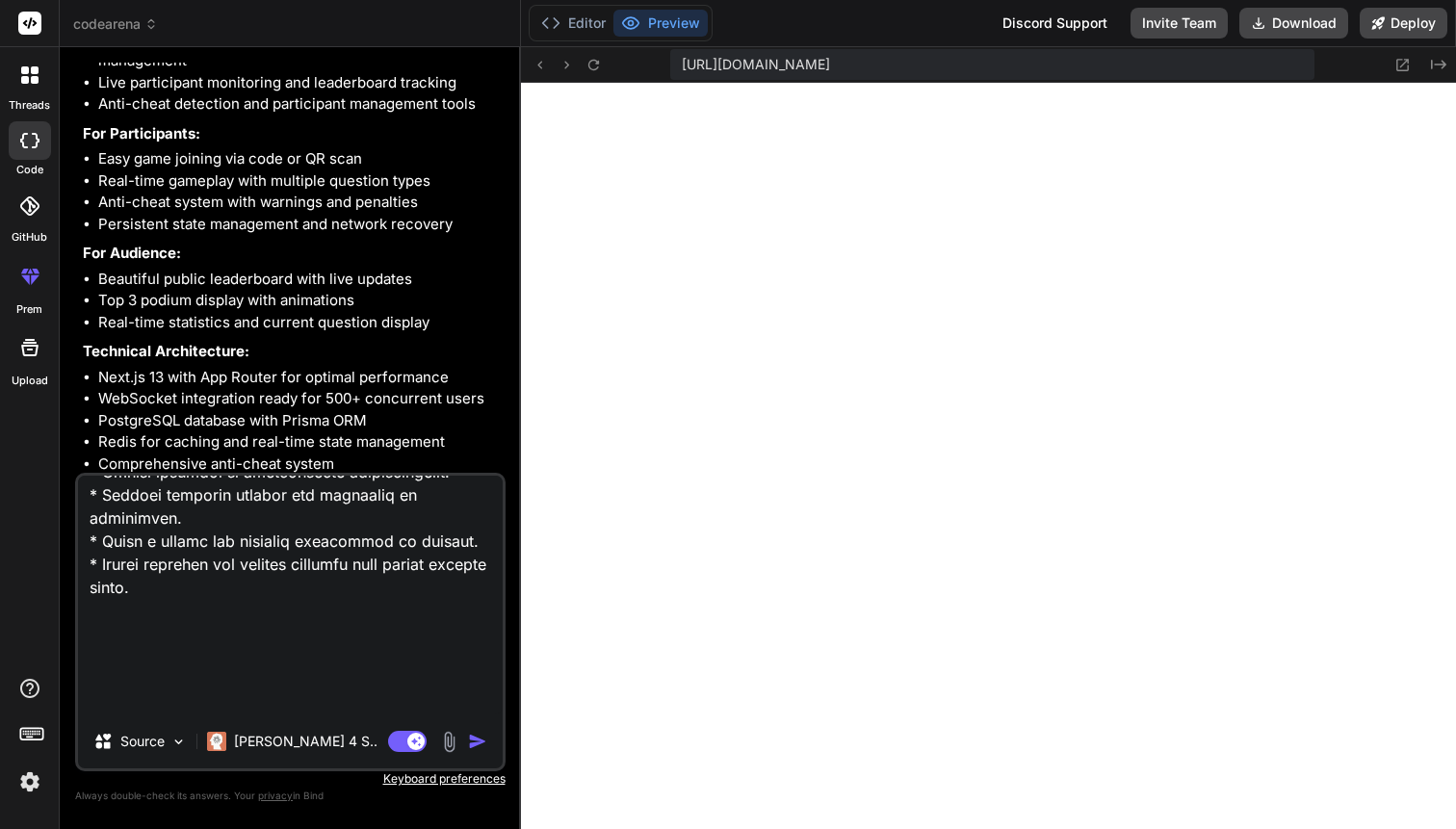
type textarea "remove all demo things , mock, placeholder and orther dummy implementation and …"
type textarea "x"
type textarea "remove all demo things , mock, placeholder and orther dummy implementation and …"
type textarea "x"
type textarea "remove all demo things , mock, placeholder and orther dummy implementation and …"
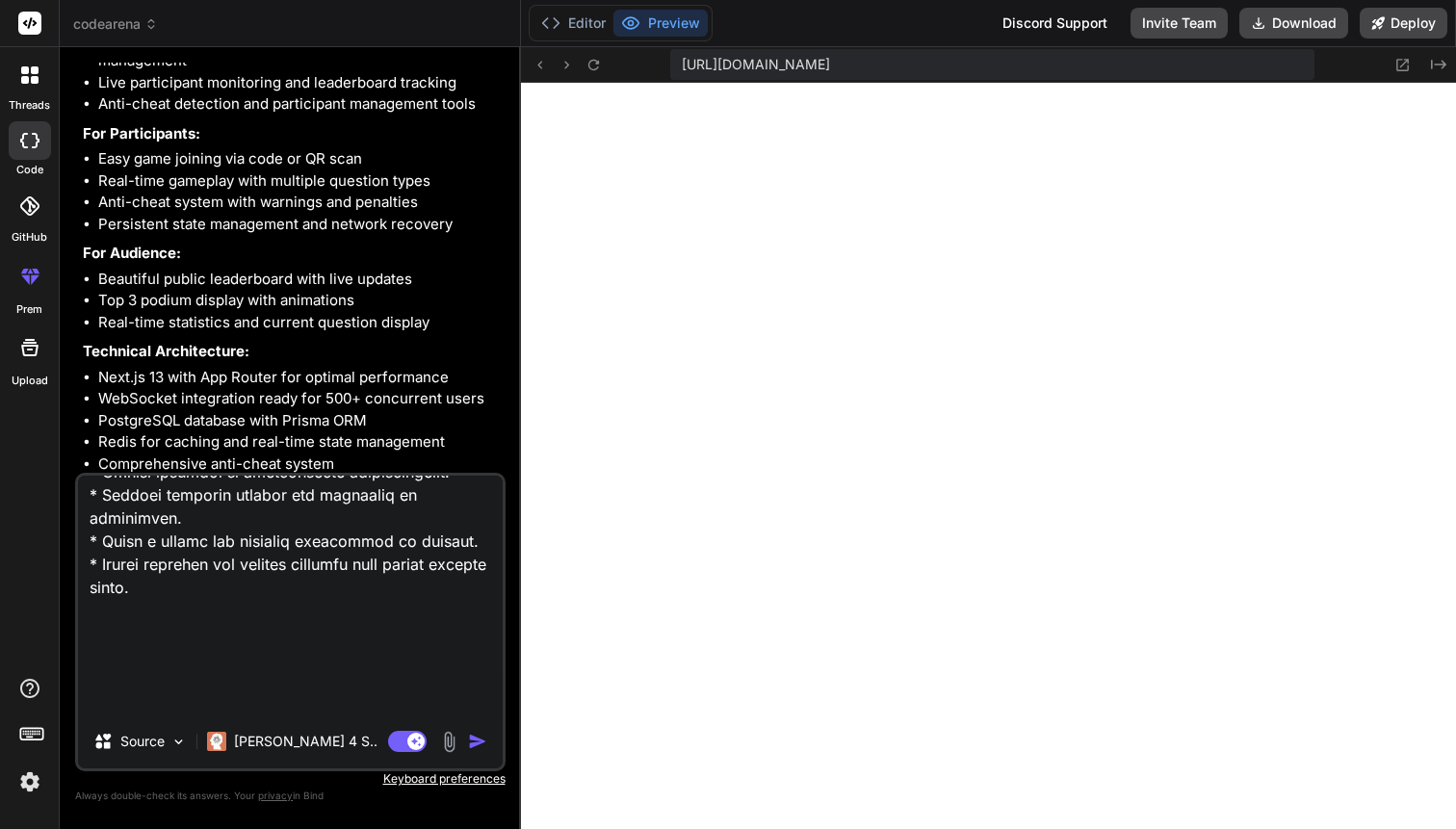
type textarea "x"
type textarea "remove all demo things , mock, placeholder and orther dummy implementation and …"
type textarea "x"
type textarea "remove all demo things , mock, placeholder and orther dummy implementation and …"
type textarea "x"
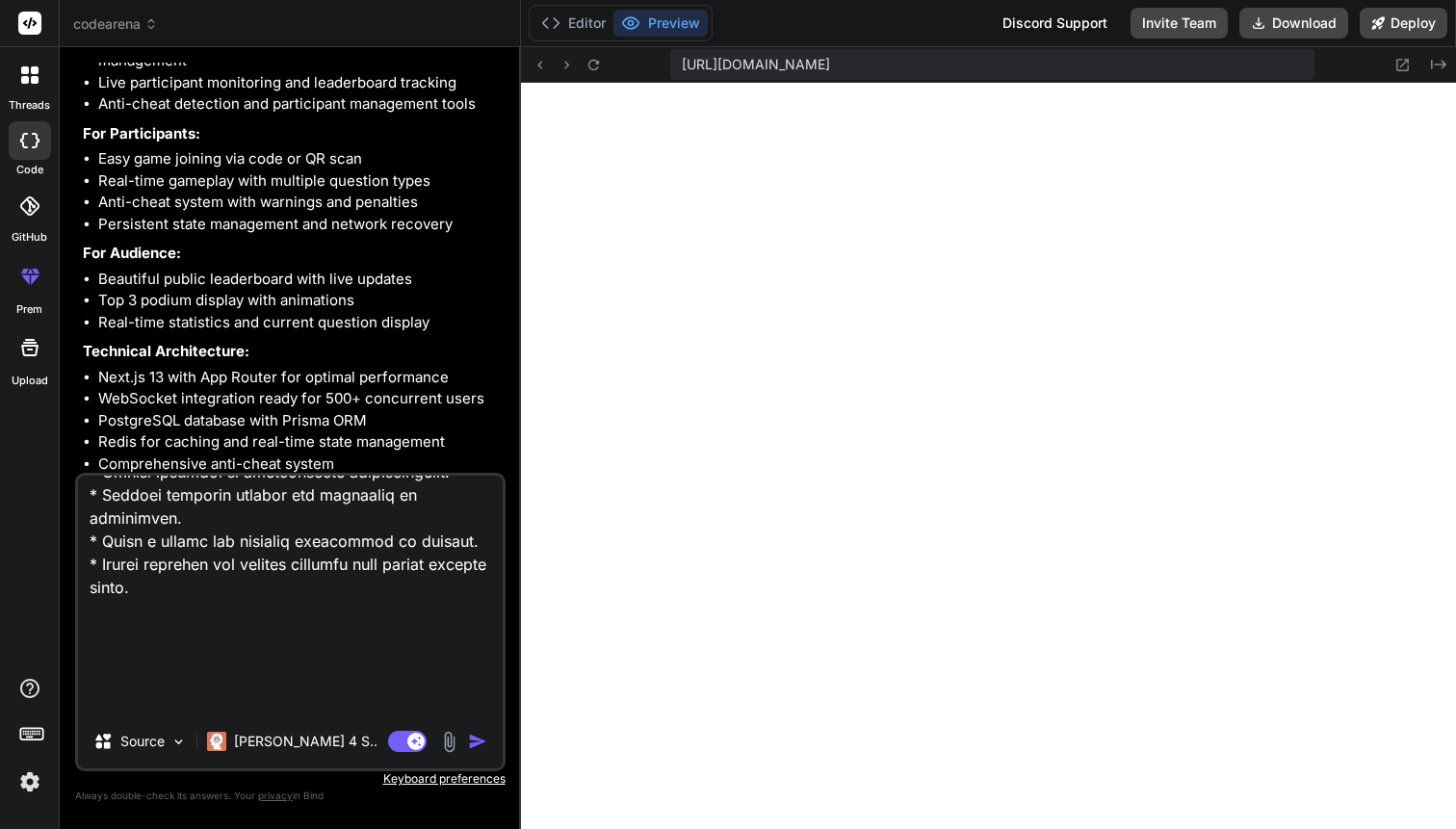
type textarea "remove all demo things , mock, placeholder and orther dummy implementation and …"
type textarea "x"
type textarea "remove all demo things , mock, placeholder and orther dummy implementation and …"
type textarea "x"
type textarea "remove all demo things , mock, placeholder and orther dummy implementation and …"
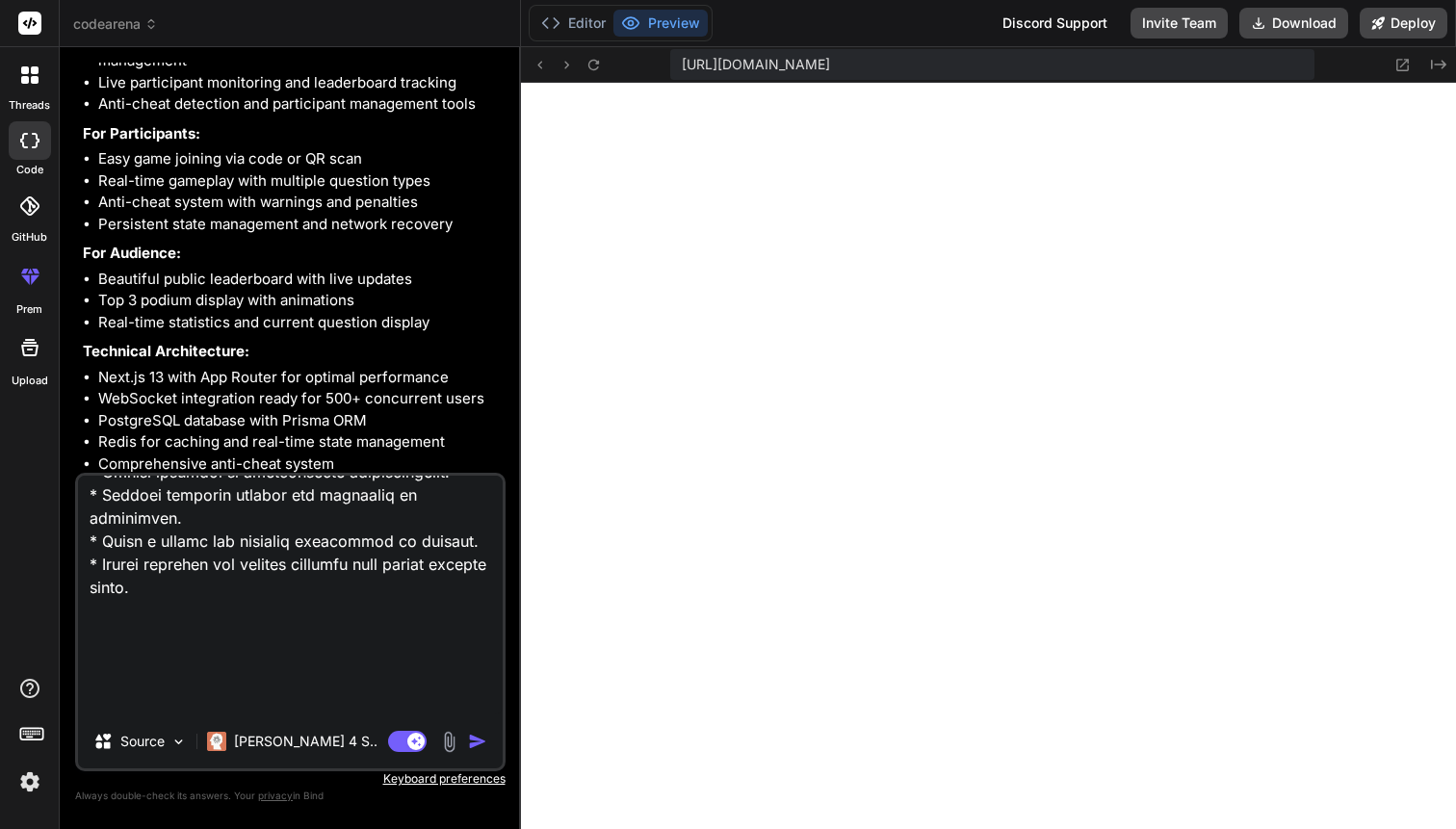
type textarea "x"
type textarea "remove all demo things , mock, placeholder and orther dummy implementation and …"
type textarea "x"
type textarea "remove all demo things , mock, placeholder and orther dummy implementation and …"
type textarea "x"
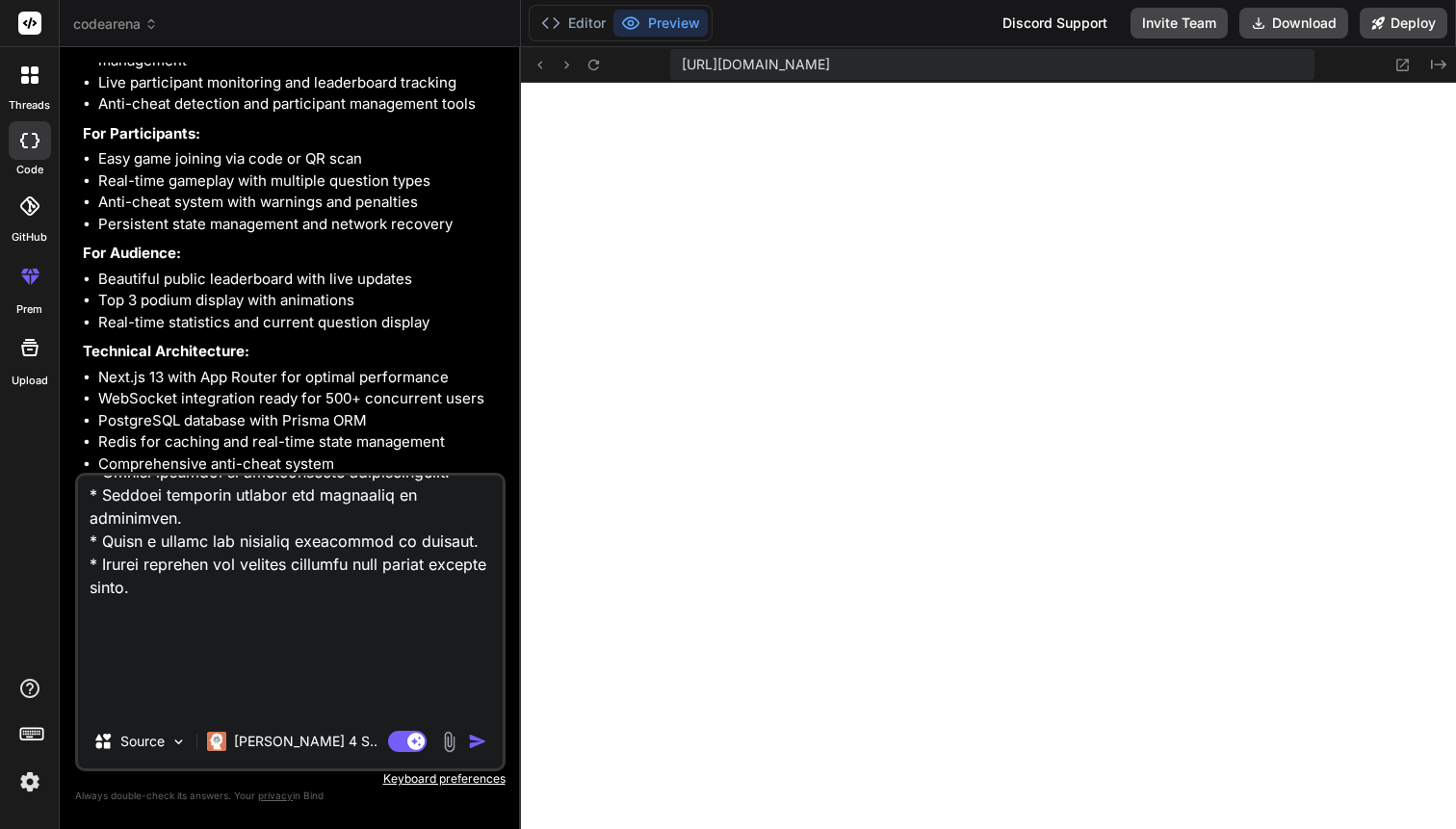
type textarea "remove all demo things , mock, placeholder and orther dummy implementation and …"
type textarea "x"
type textarea "remove all demo things , mock, placeholder and orther dummy implementation and …"
type textarea "x"
type textarea "remove all demo things , mock, placeholder and orther dummy implementation and …"
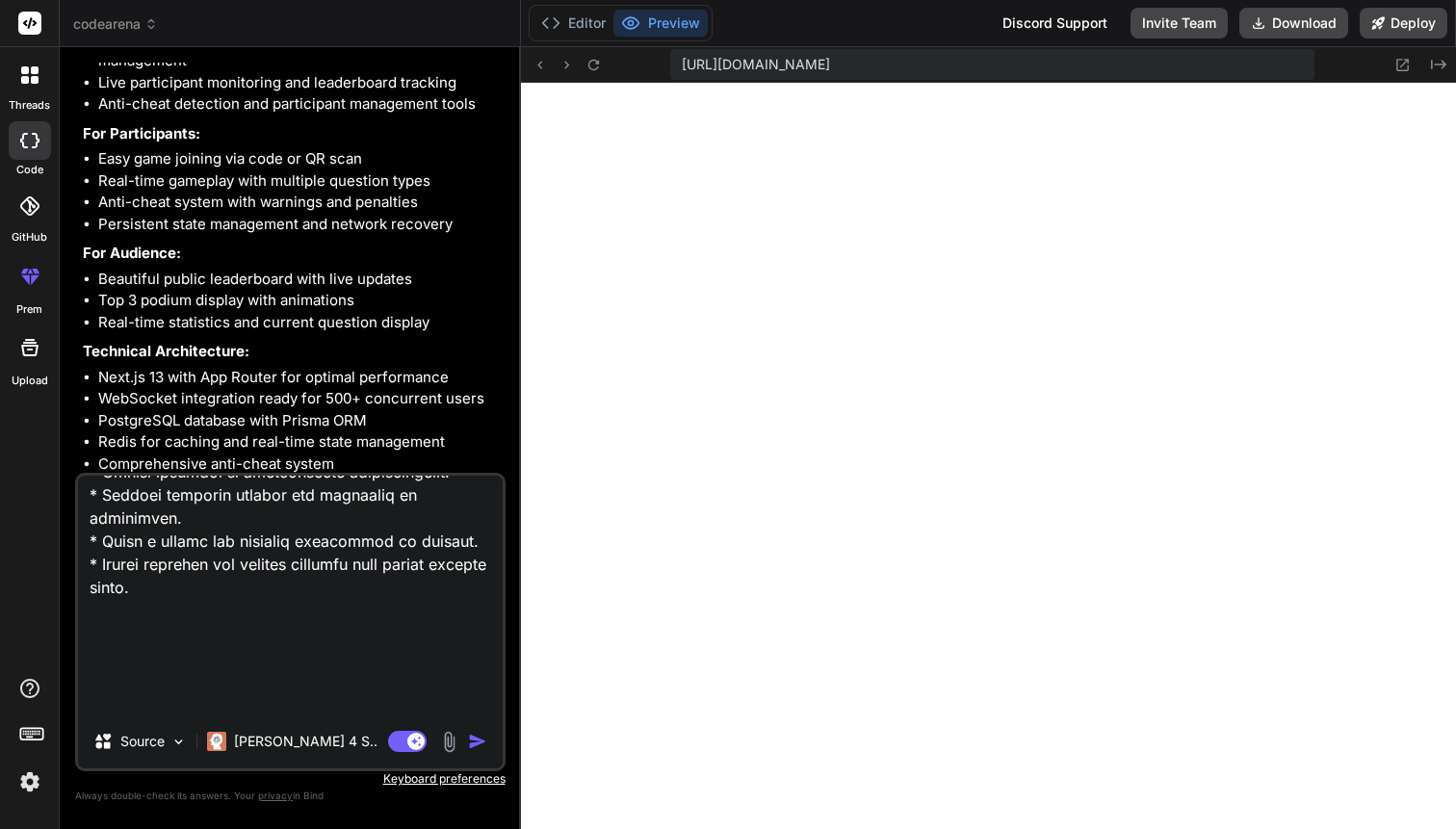
type textarea "x"
type textarea "remove all demo things , mock, placeholder and orther dummy implementation and …"
type textarea "x"
type textarea "remove all demo things , mock, placeholder and orther dummy implementation and …"
type textarea "x"
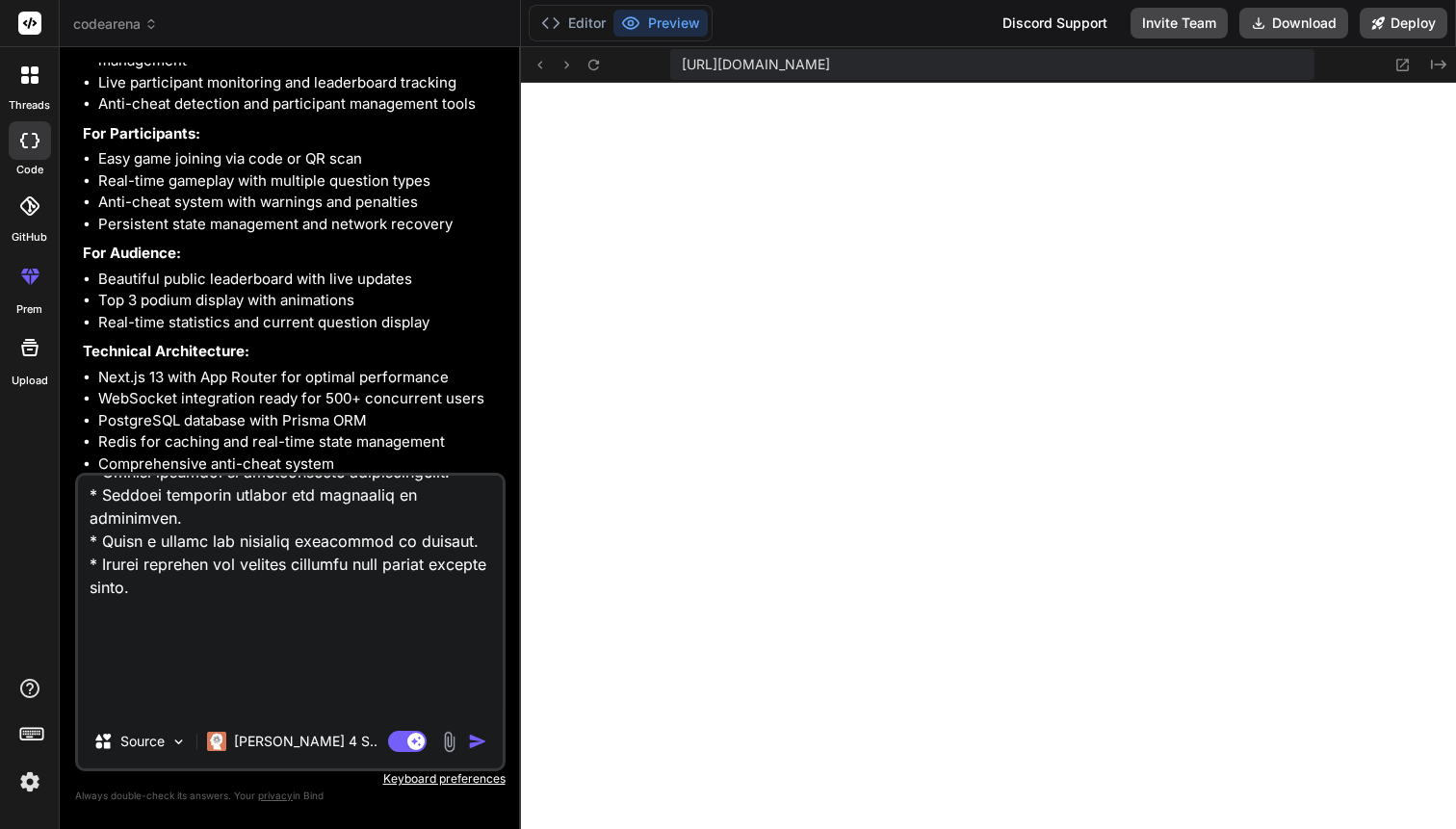
type textarea "remove all demo things , mock, placeholder and orther dummy implementation and …"
type textarea "x"
type textarea "remove all demo things , mock, placeholder and orther dummy implementation and …"
type textarea "x"
type textarea "remove all demo things , mock, placeholder and orther dummy implementation and …"
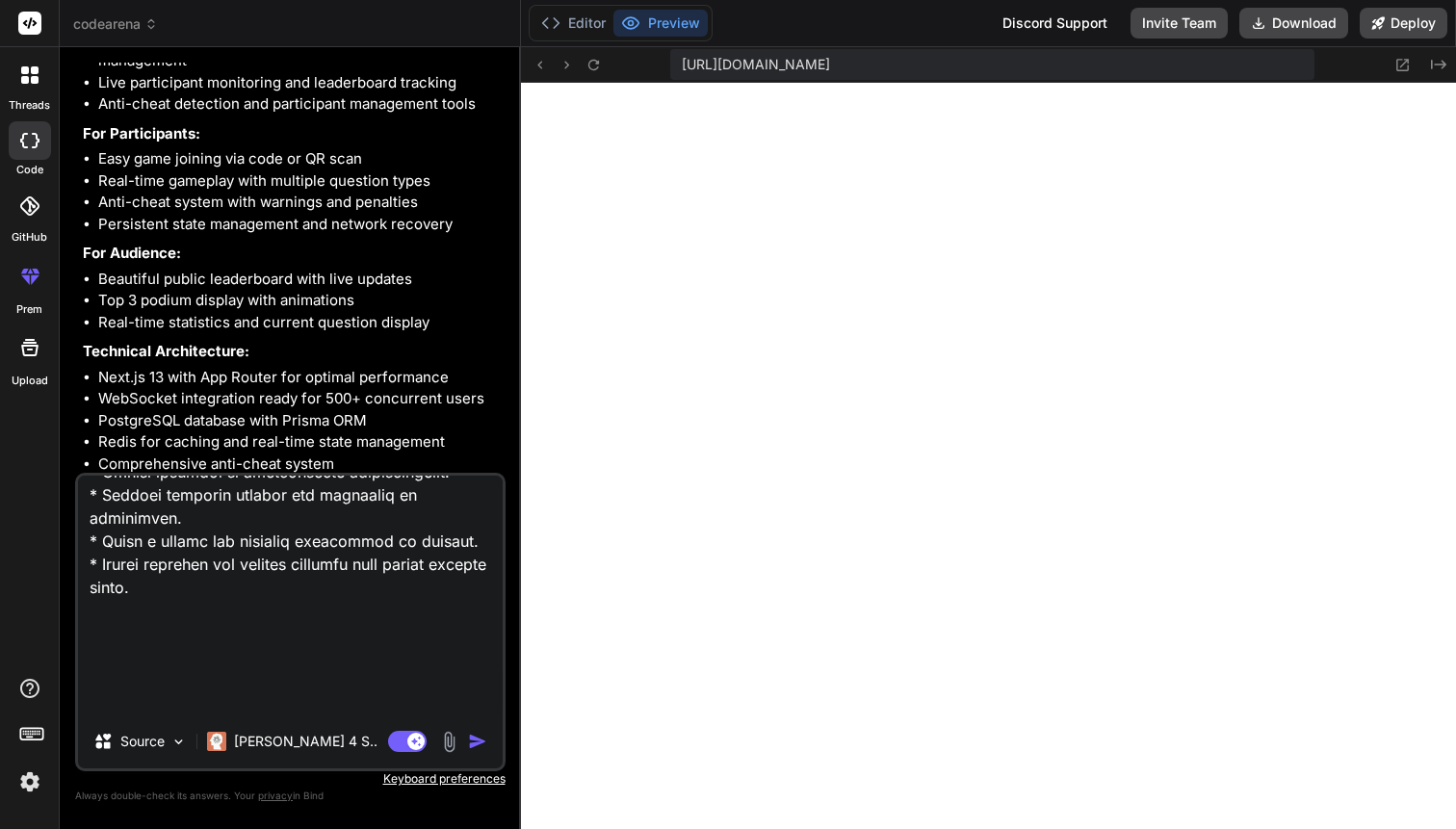
type textarea "x"
type textarea "remove all demo things , mock, placeholder and orther dummy implementation and …"
type textarea "x"
type textarea "remove all demo things , mock, placeholder and orther dummy implementation and …"
type textarea "x"
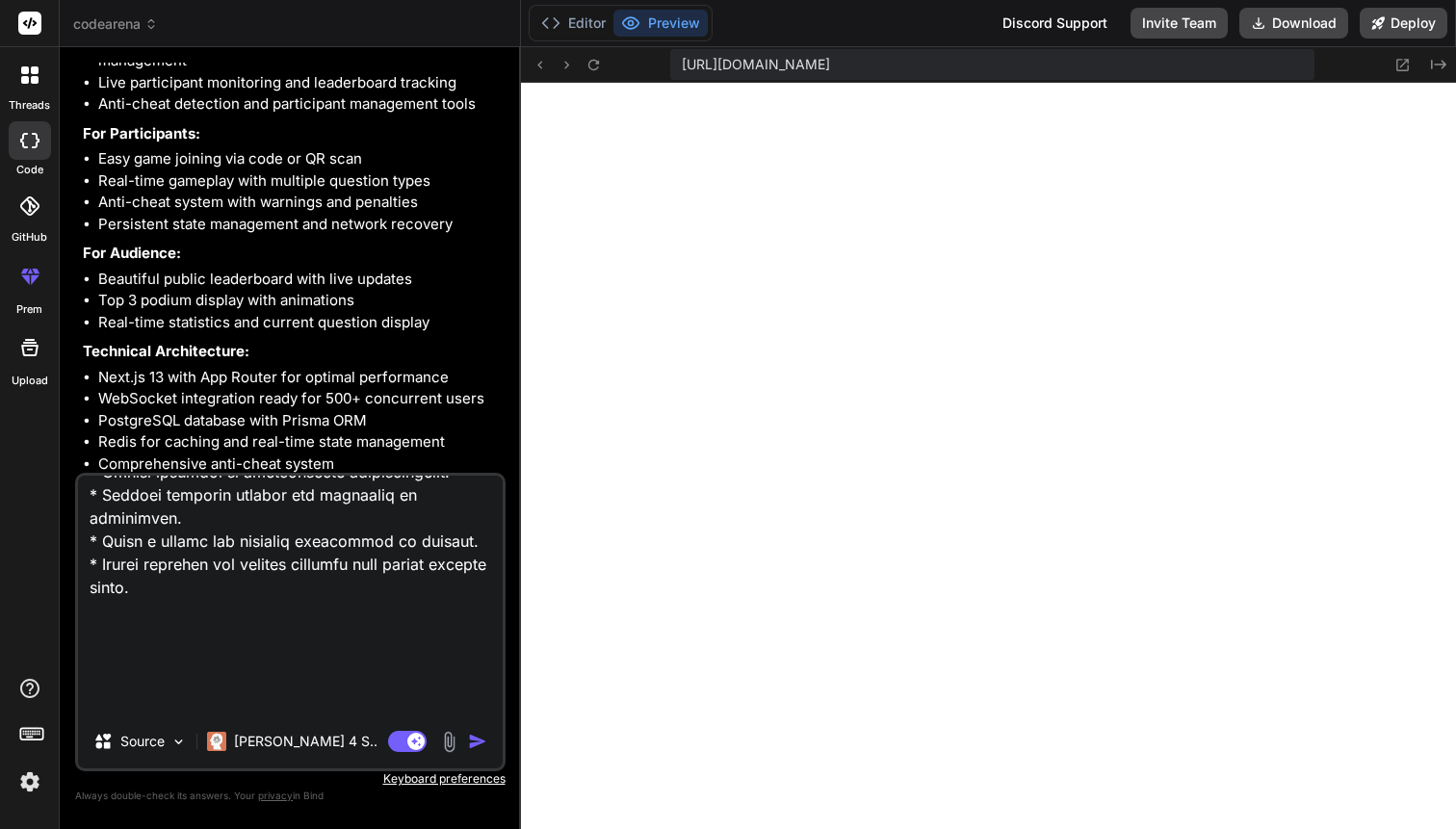
type textarea "remove all demo things , mock, placeholder and orther dummy implementation and …"
type textarea "x"
type textarea "remove all demo things , mock, placeholder and orther dummy implementation and …"
type textarea "x"
type textarea "remove all demo things , mock, placeholder and orther dummy implementation and …"
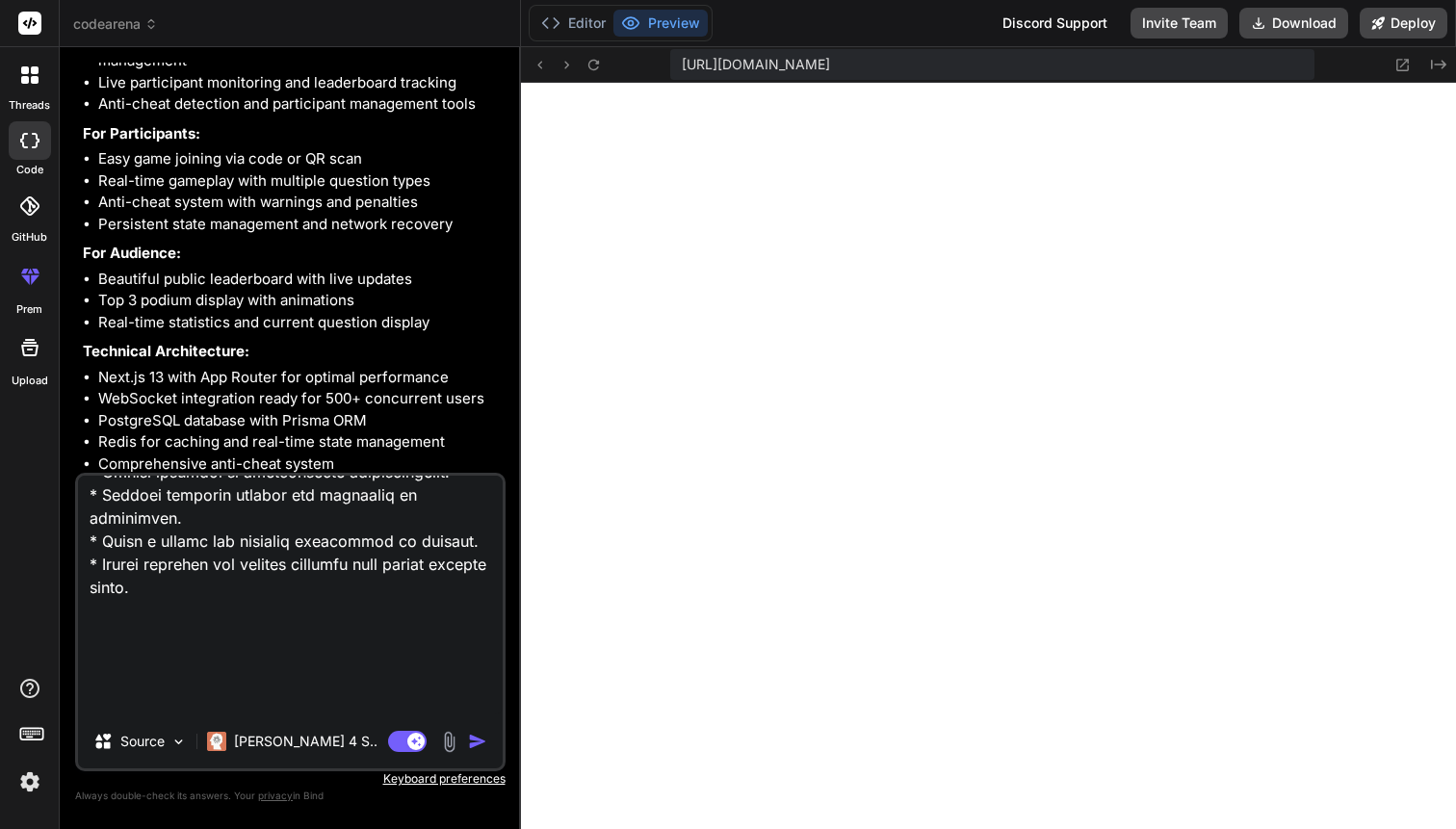
type textarea "x"
type textarea "remove all demo things , mock, placeholder and orther dummy implementation and …"
type textarea "x"
type textarea "remove all demo things , mock, placeholder and orther dummy implementation and …"
type textarea "x"
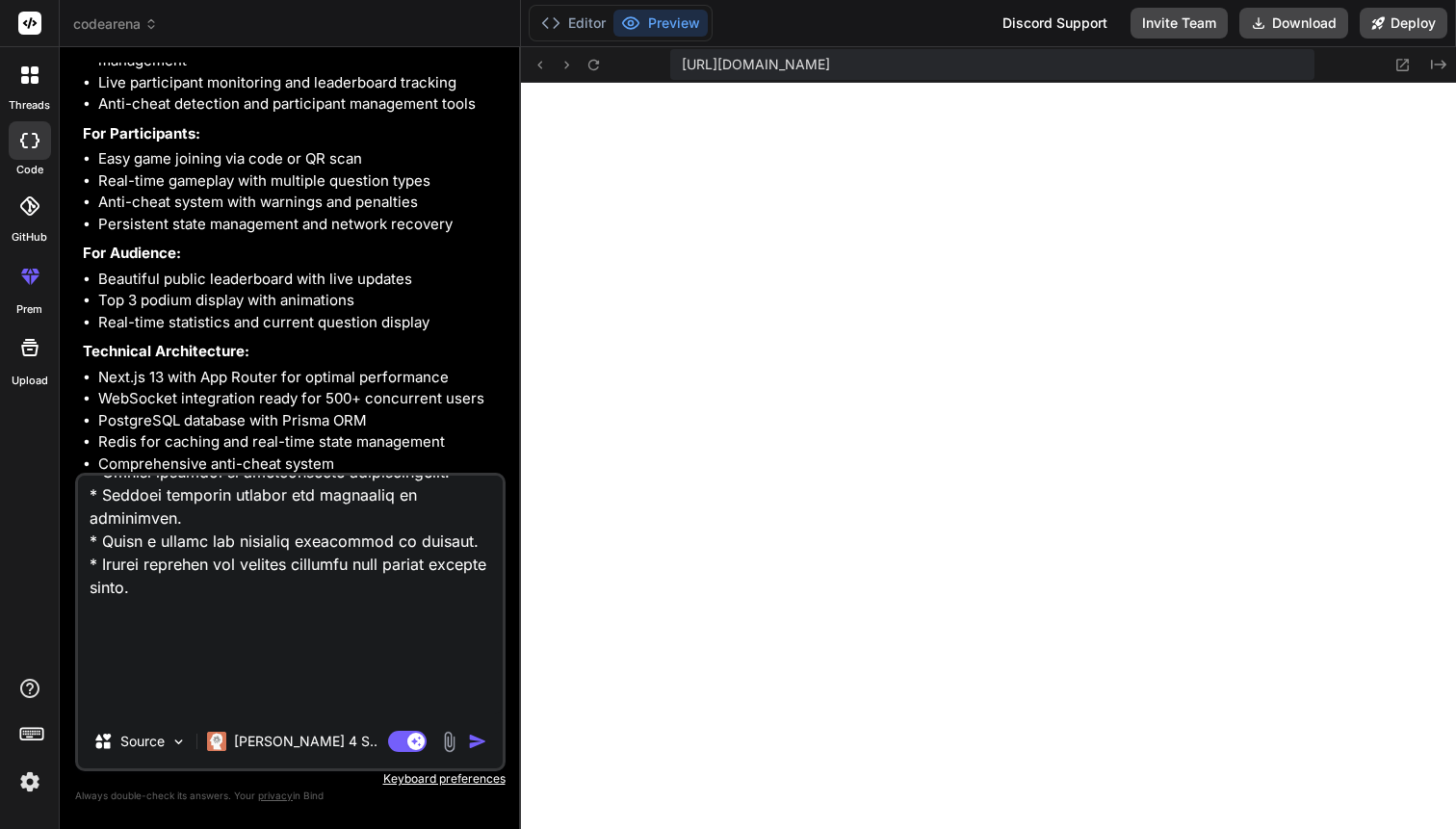
type textarea "remove all demo things , mock, placeholder and orther dummy implementation and …"
type textarea "x"
type textarea "remove all demo things , mock, placeholder and orther dummy implementation and …"
type textarea "x"
type textarea "remove all demo things , mock, placeholder and orther dummy implementation and …"
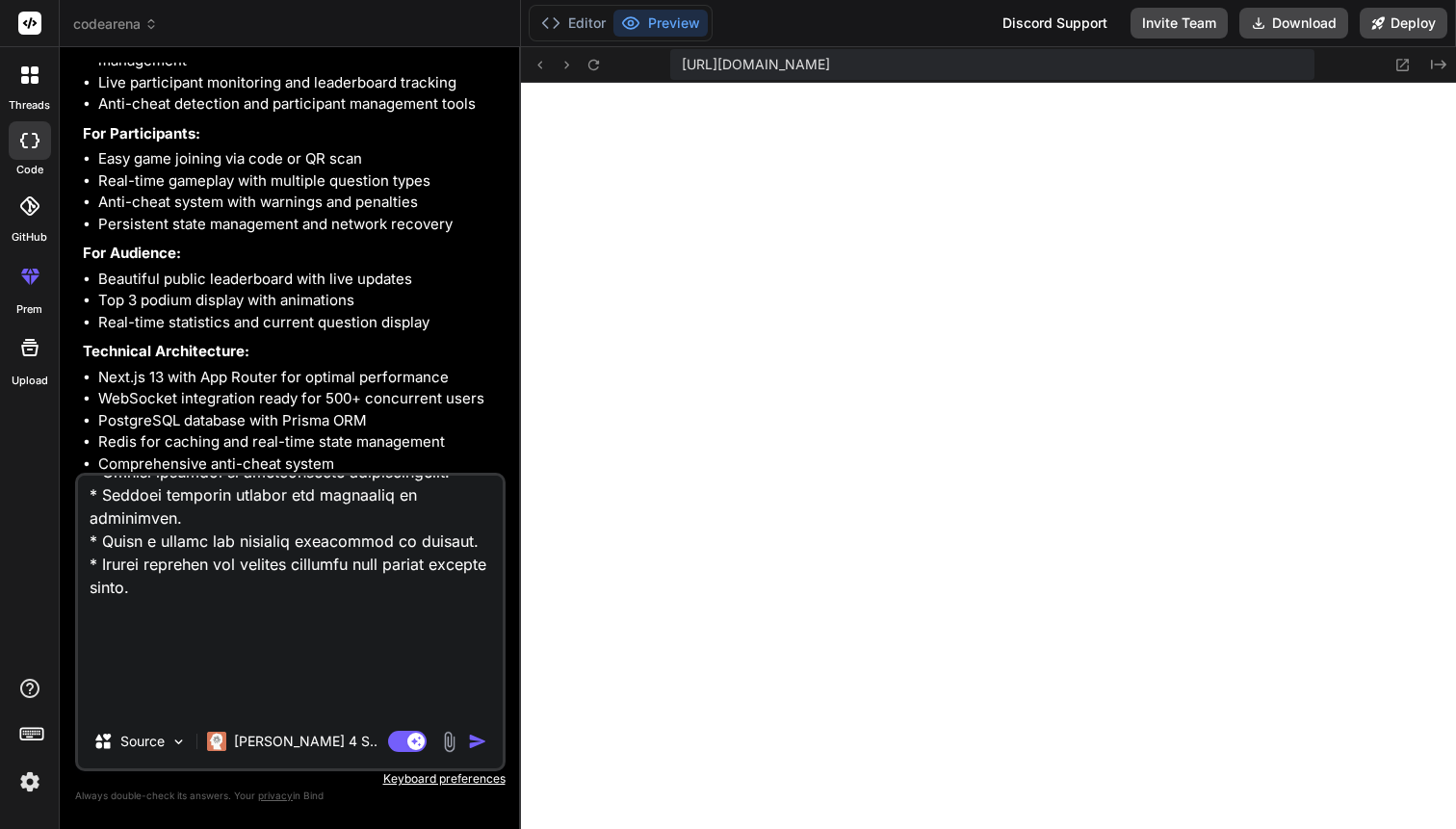
type textarea "x"
type textarea "remove all demo things , mock, placeholder and orther dummy implementation and …"
type textarea "x"
type textarea "remove all demo things , mock, placeholder and orther dummy implementation and …"
type textarea "x"
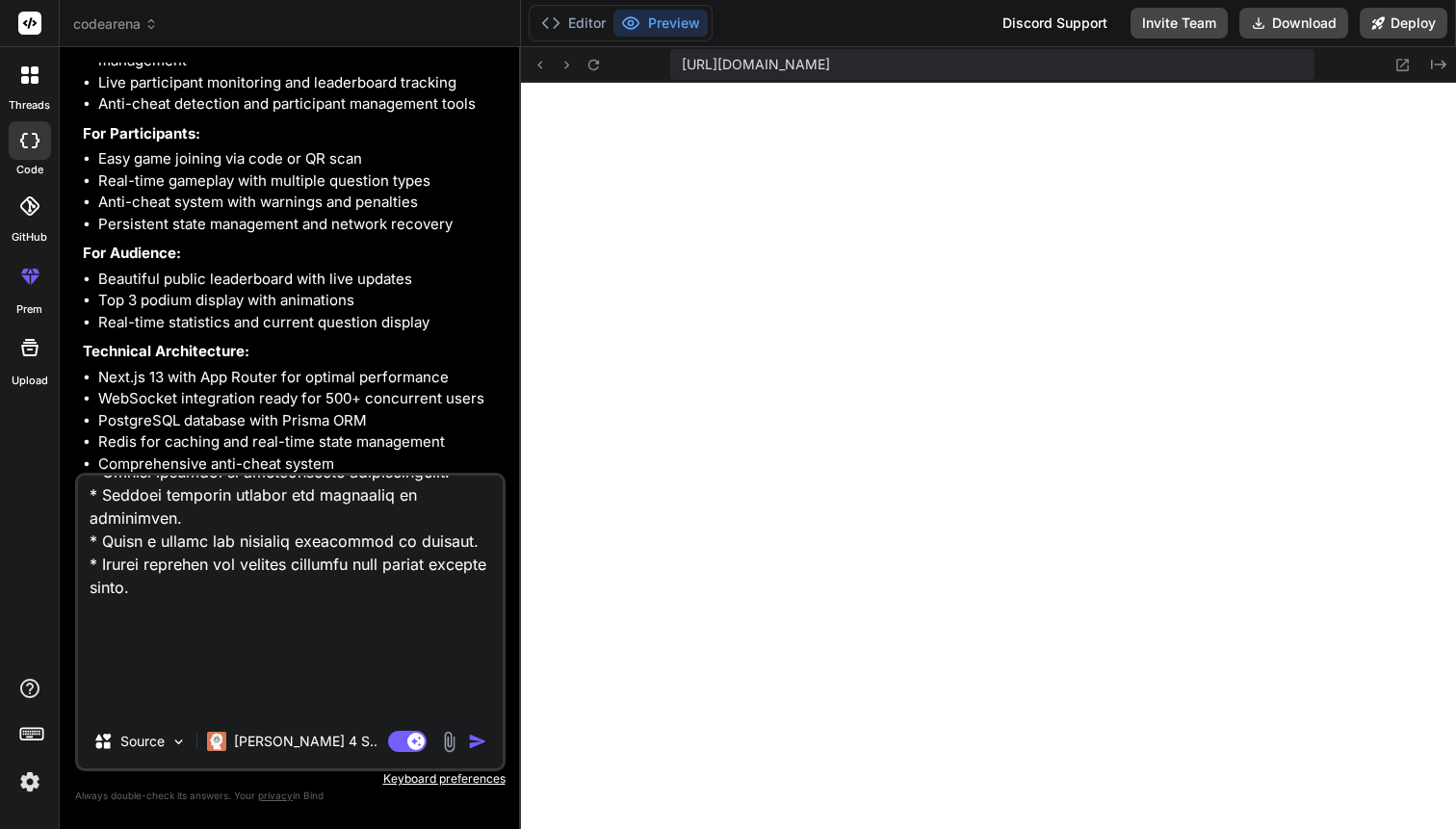
type textarea "remove all demo things , mock, placeholder and orther dummy implementation and …"
type textarea "x"
type textarea "remove all demo things , mock, placeholder and orther dummy implementation and …"
type textarea "x"
type textarea "remove all demo things , mock, placeholder and orther dummy implementation and …"
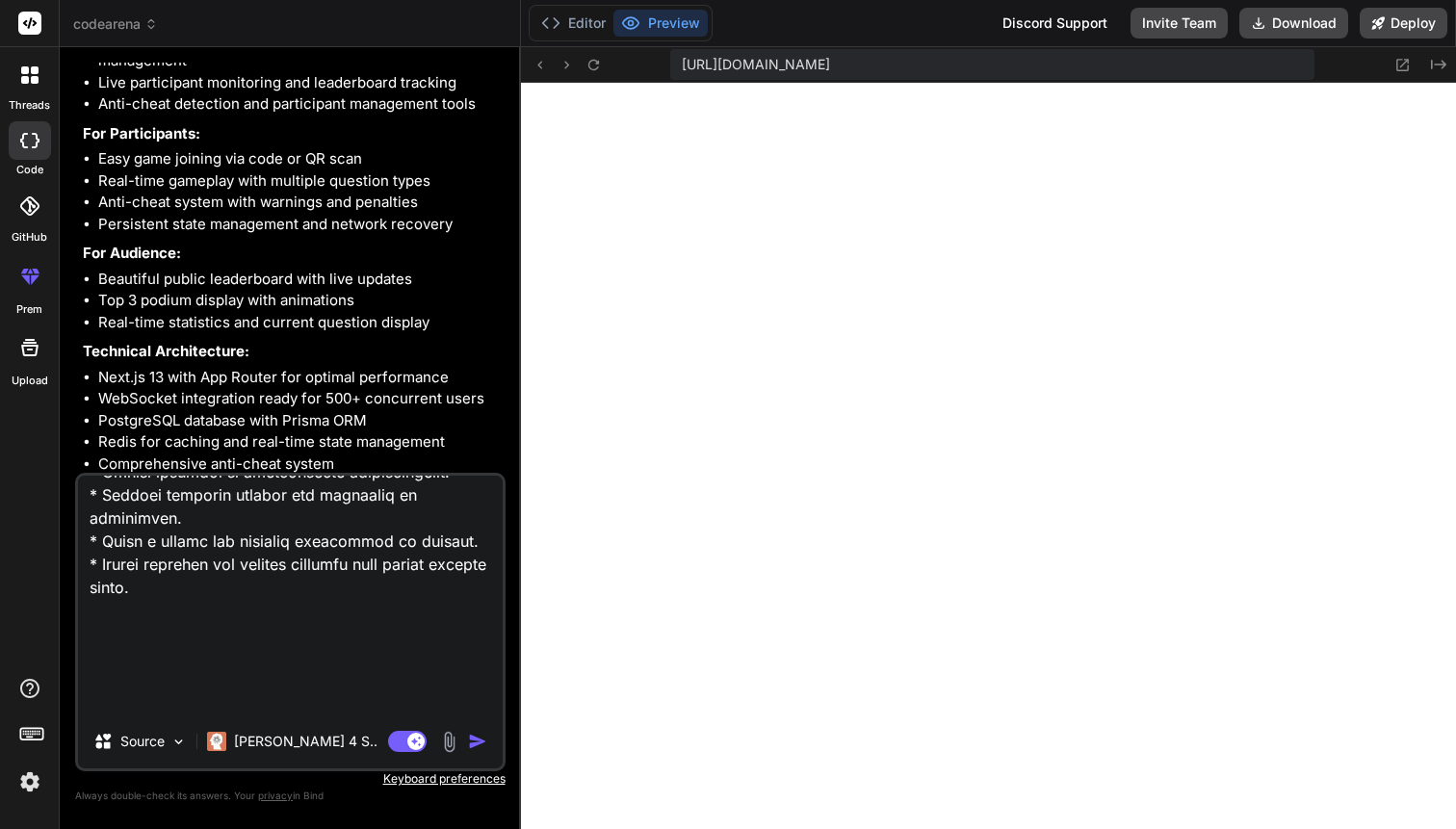
type textarea "x"
type textarea "remove all demo things , mock, placeholder and orther dummy implementation and …"
type textarea "x"
type textarea "remove all demo things , mock, placeholder and orther dummy implementation and …"
type textarea "x"
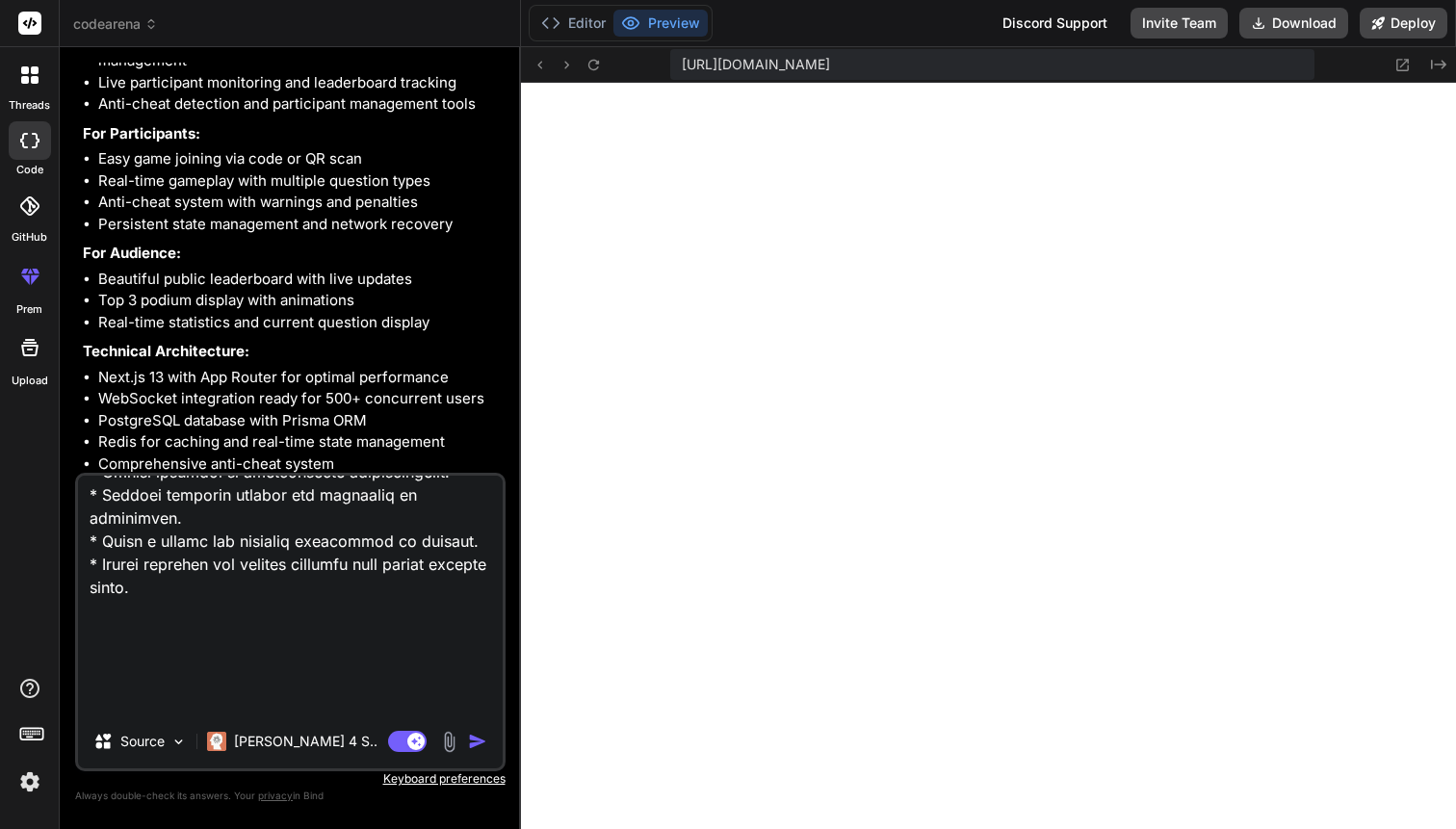
type textarea "remove all demo things , mock, placeholder and orther dummy implementation and …"
type textarea "x"
type textarea "remove all demo things , mock, placeholder and orther dummy implementation and …"
type textarea "x"
type textarea "remove all demo things , mock, placeholder and orther dummy implementation and …"
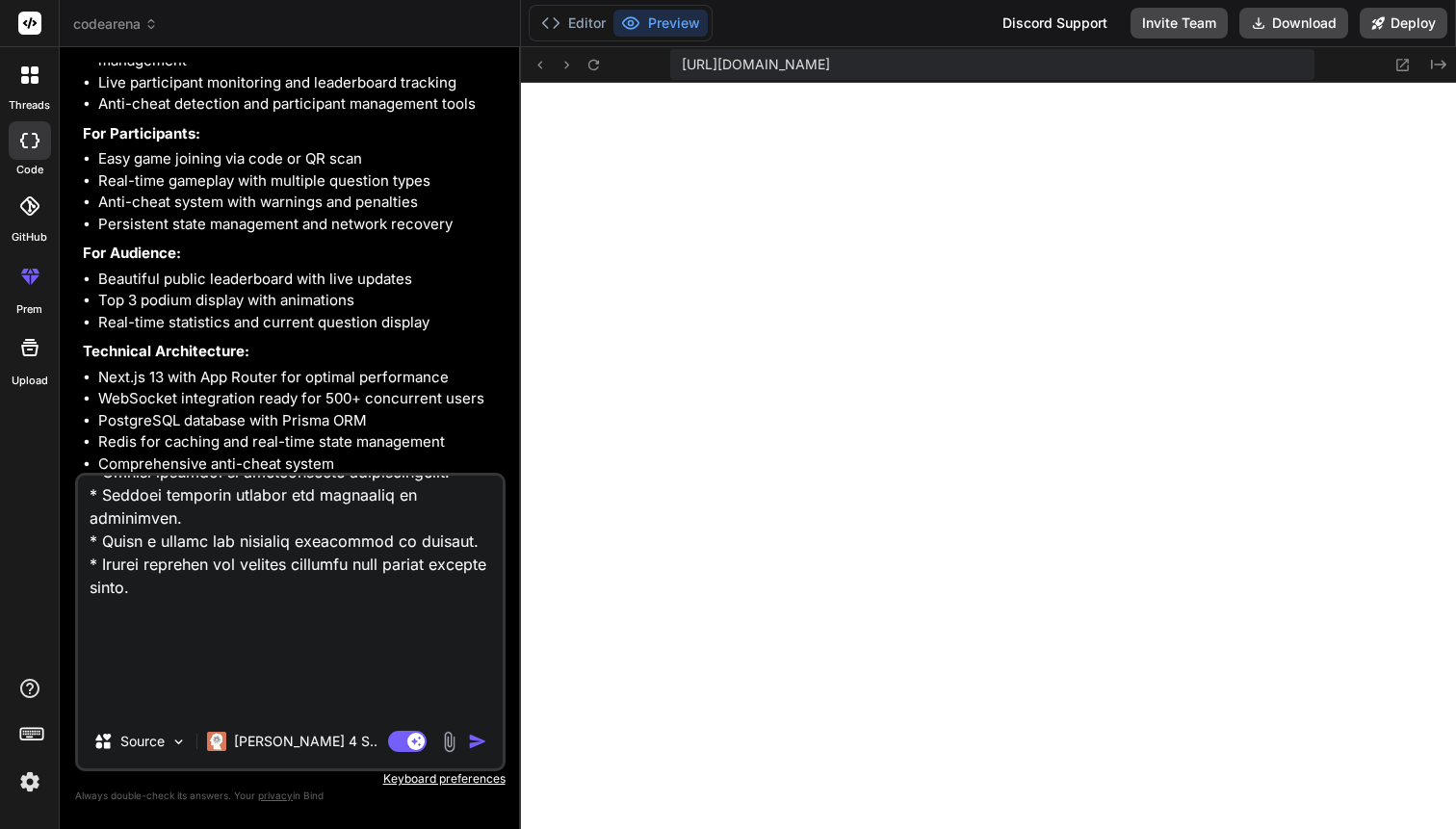
type textarea "x"
type textarea "remove all demo things , mock, placeholder and orther dummy implementation and …"
type textarea "x"
type textarea "remove all demo things , mock, placeholder and orther dummy implementation and …"
type textarea "x"
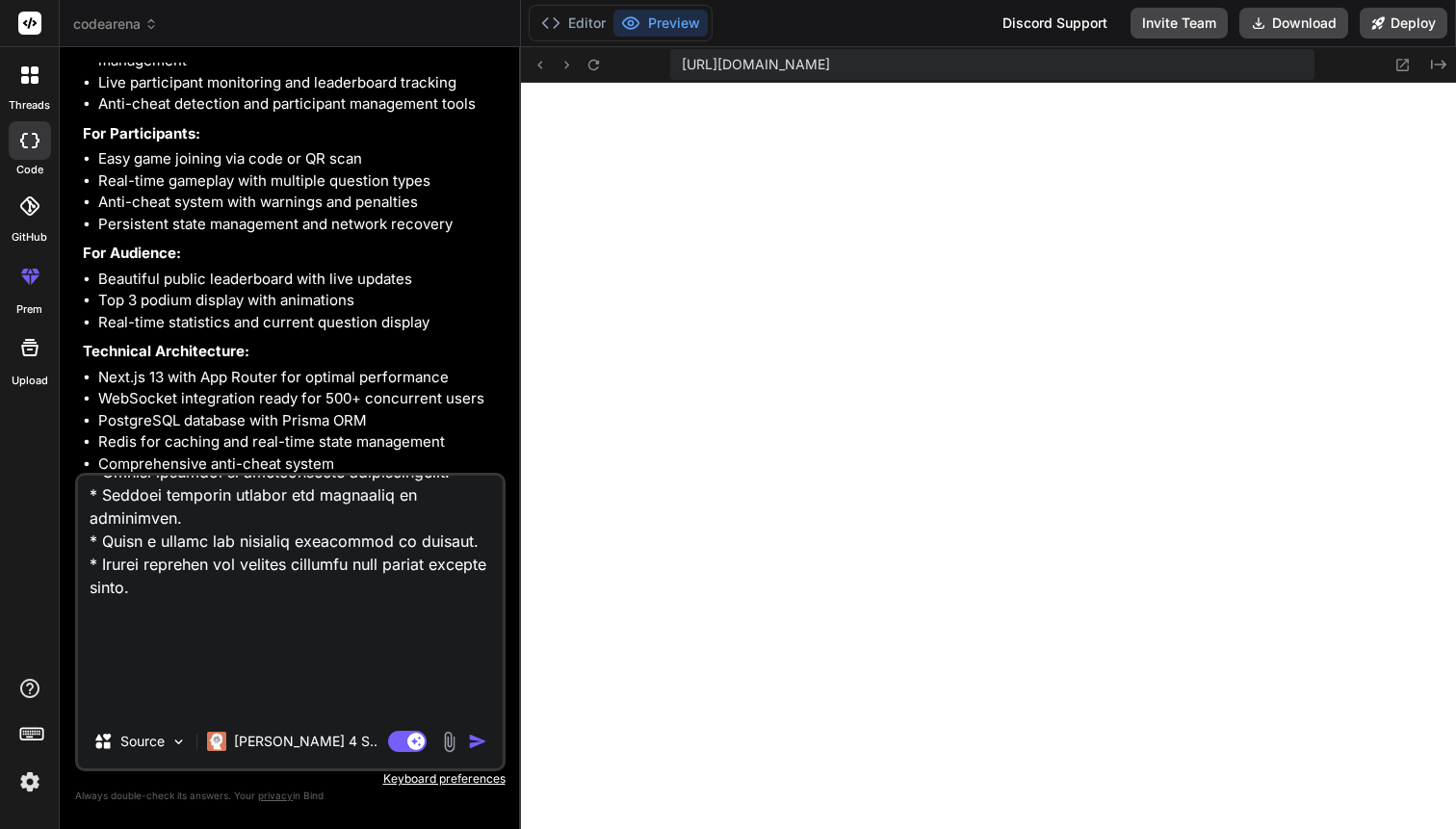
type textarea "remove all demo things , mock, placeholder and orther dummy implementation and …"
type textarea "x"
type textarea "remove all demo things , mock, placeholder and orther dummy implementation and …"
type textarea "x"
type textarea "remove all demo things , mock, placeholder and orther dummy implementation and …"
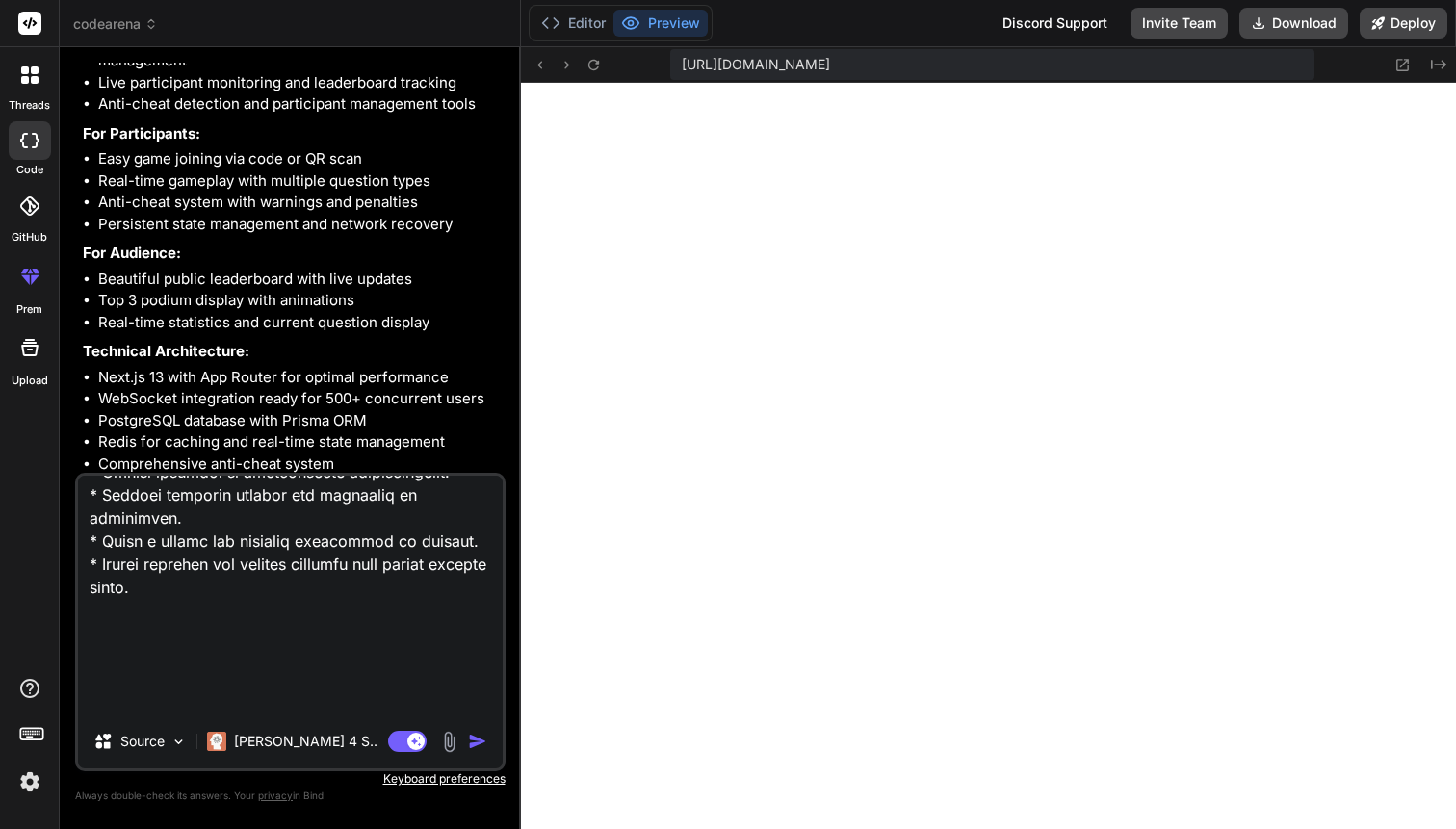
type textarea "x"
type textarea "remove all demo things , mock, placeholder and orther dummy implementation and …"
type textarea "x"
type textarea "remove all demo things , mock, placeholder and orther dummy implementation and …"
type textarea "x"
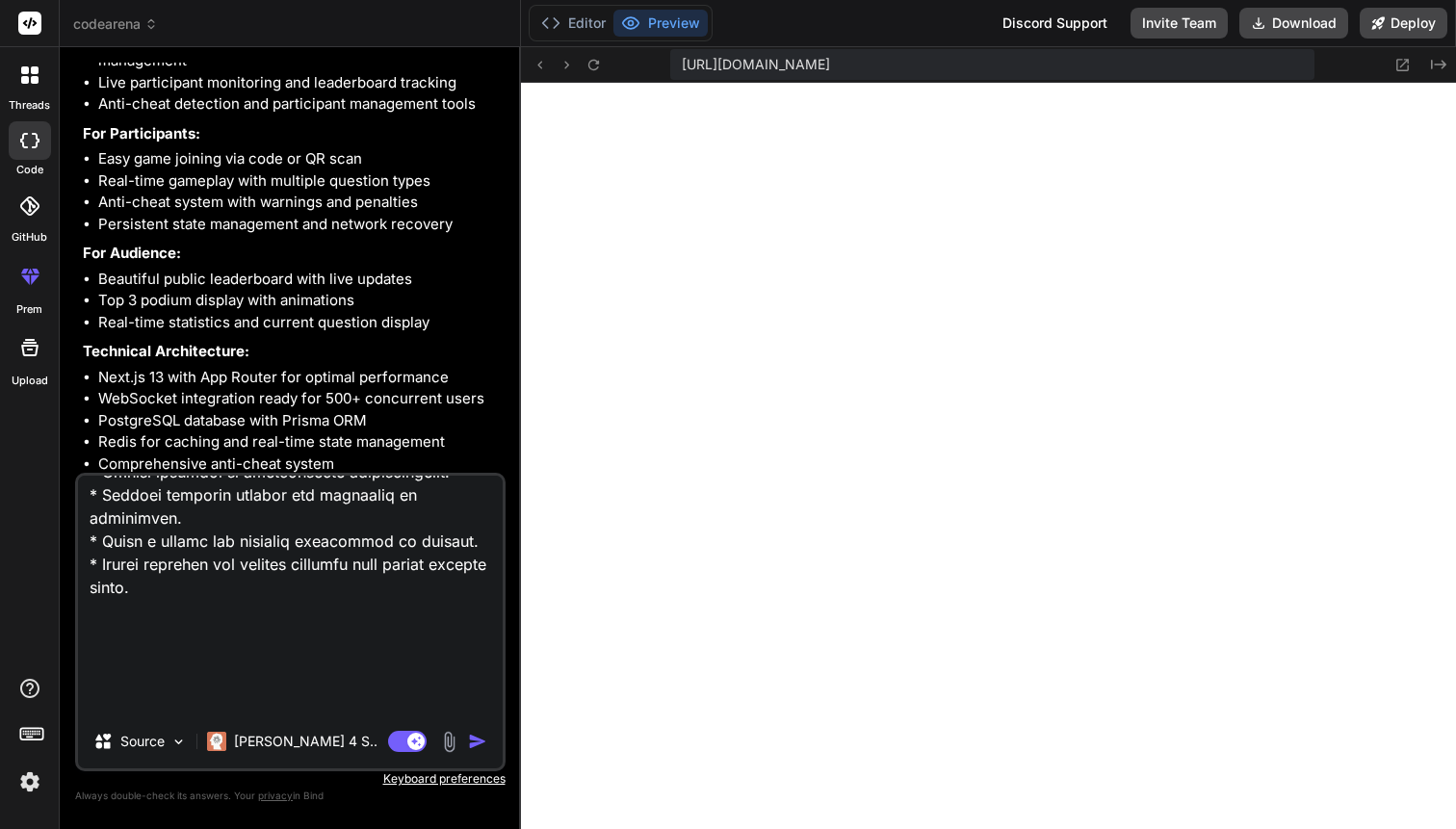
type textarea "remove all demo things , mock, placeholder and orther dummy implementation and …"
type textarea "x"
type textarea "remove all demo things , mock, placeholder and orther dummy implementation and …"
type textarea "x"
type textarea "remove all demo things , mock, placeholder and orther dummy implementation and …"
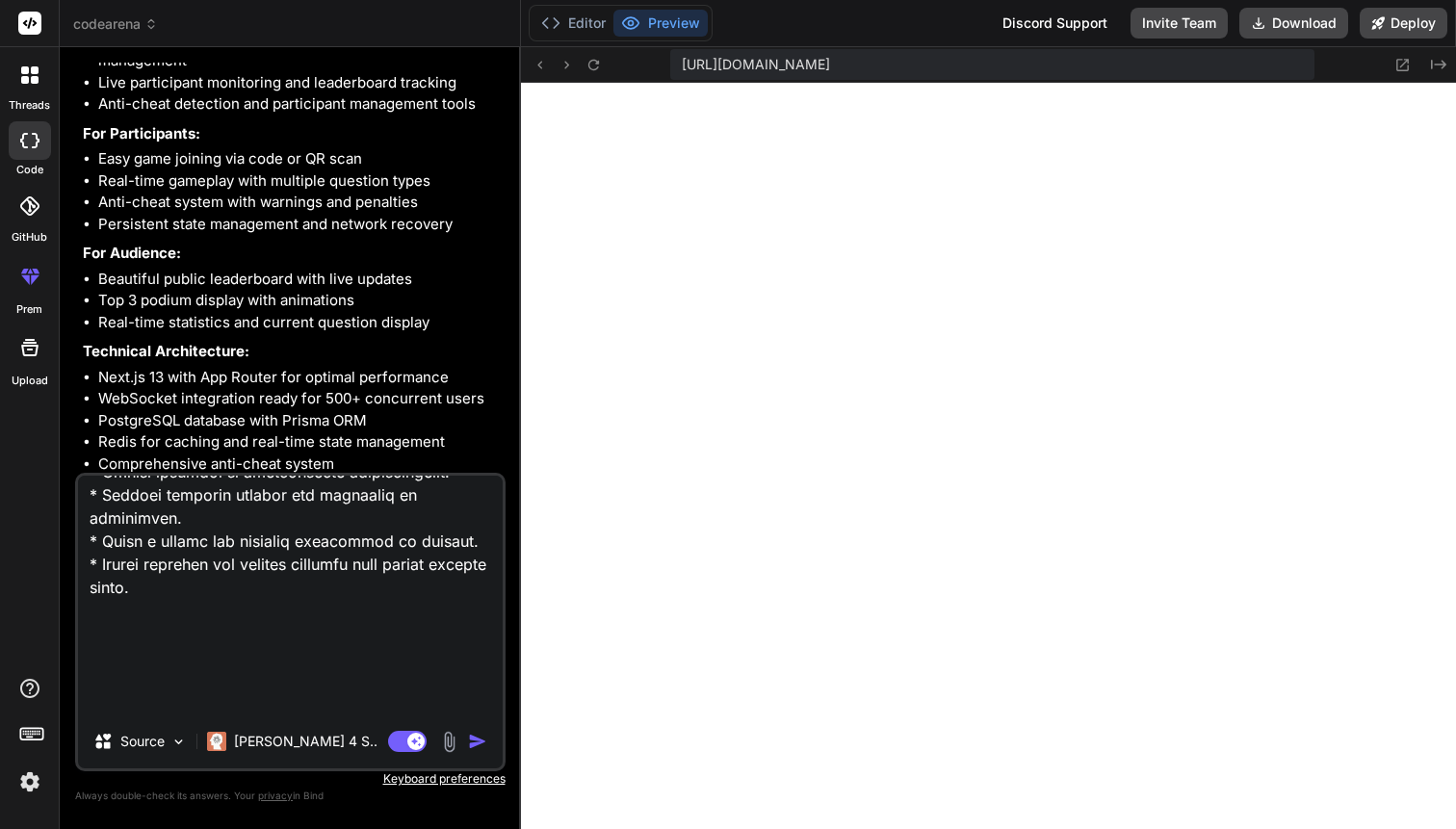
type textarea "x"
type textarea "remove all demo things , mock, placeholder and orther dummy implementation and …"
type textarea "x"
type textarea "remove all demo things , mock, placeholder and orther dummy implementation and …"
type textarea "x"
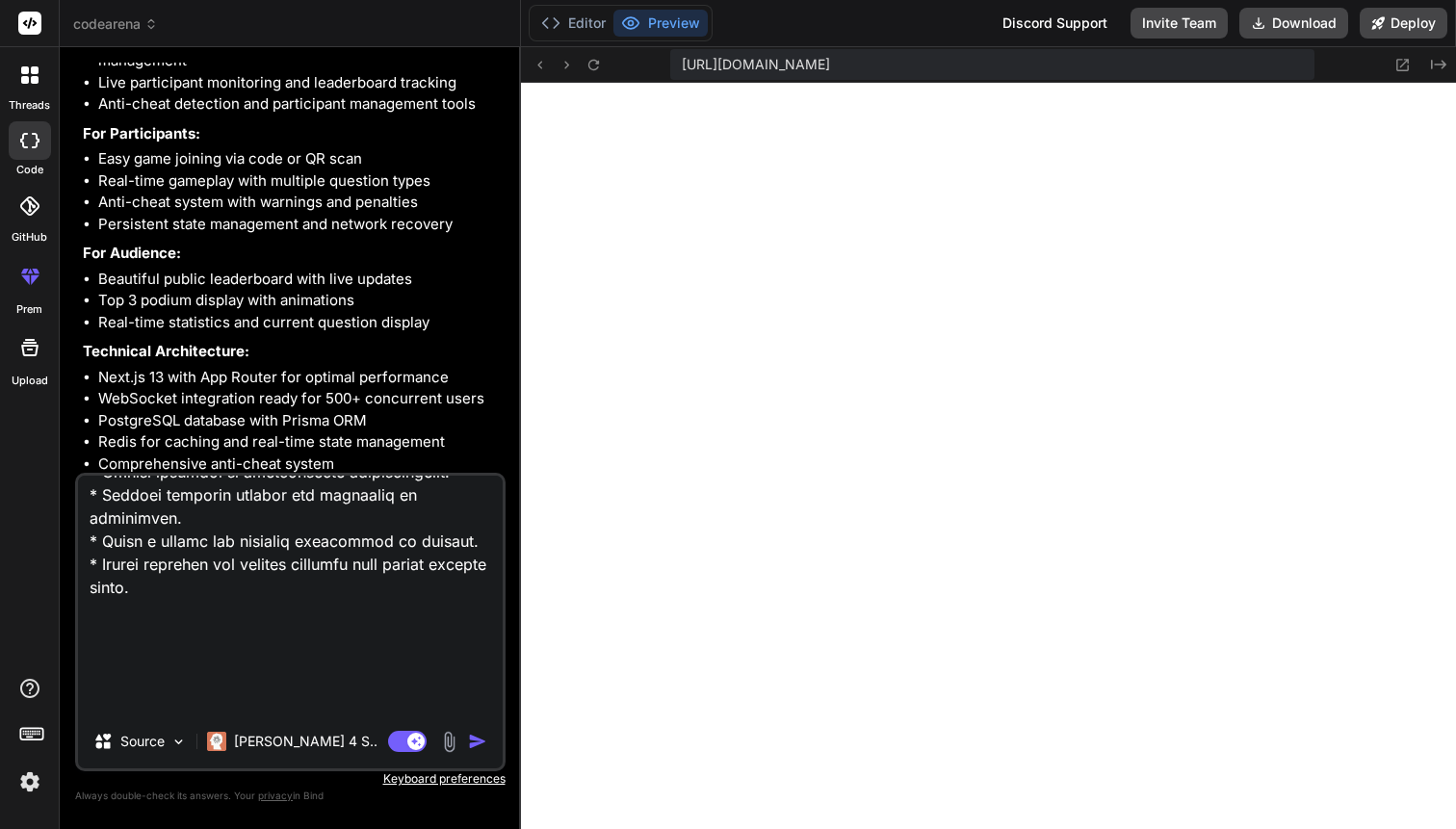
scroll to position [7163, 0]
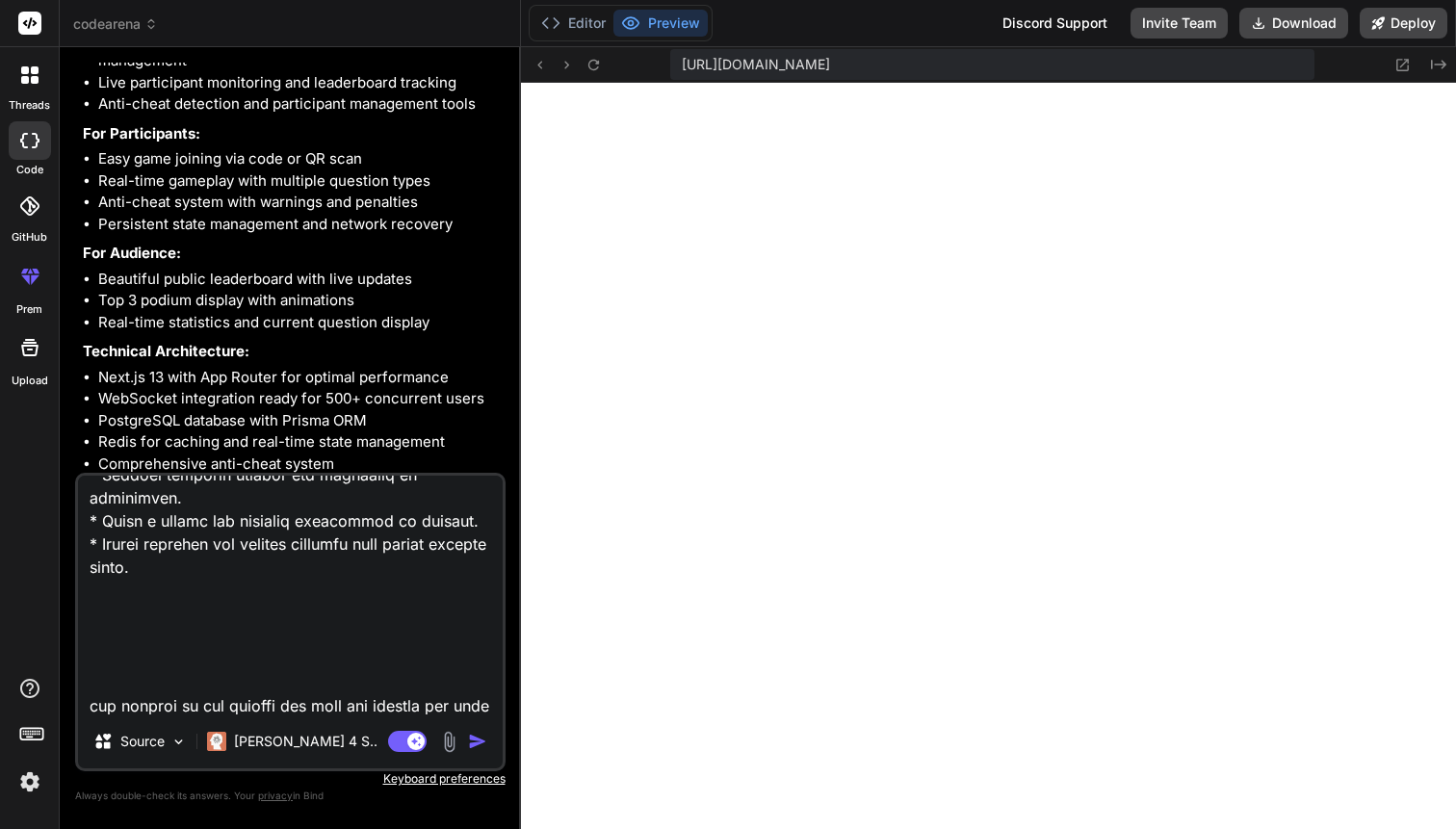
type textarea "remove all demo things , mock, placeholder and orther dummy implementation and …"
type textarea "x"
type textarea "remove all demo things , mock, placeholder and orther dummy implementation and …"
type textarea "x"
type textarea "remove all demo things , mock, placeholder and orther dummy implementation and …"
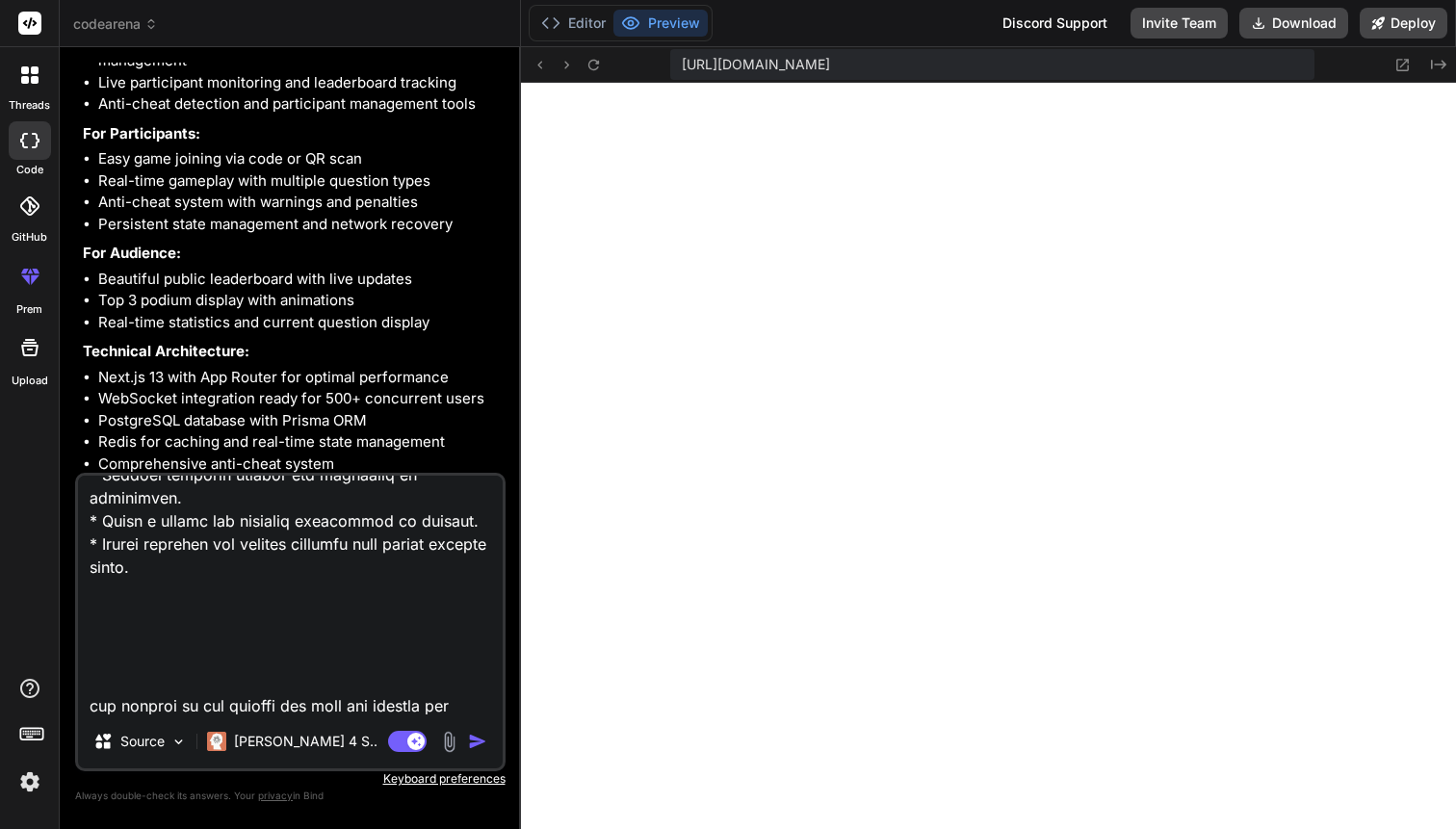
type textarea "x"
type textarea "remove all demo things , mock, placeholder and orther dummy implementation and …"
type textarea "x"
type textarea "remove all demo things , mock, placeholder and orther dummy implementation and …"
type textarea "x"
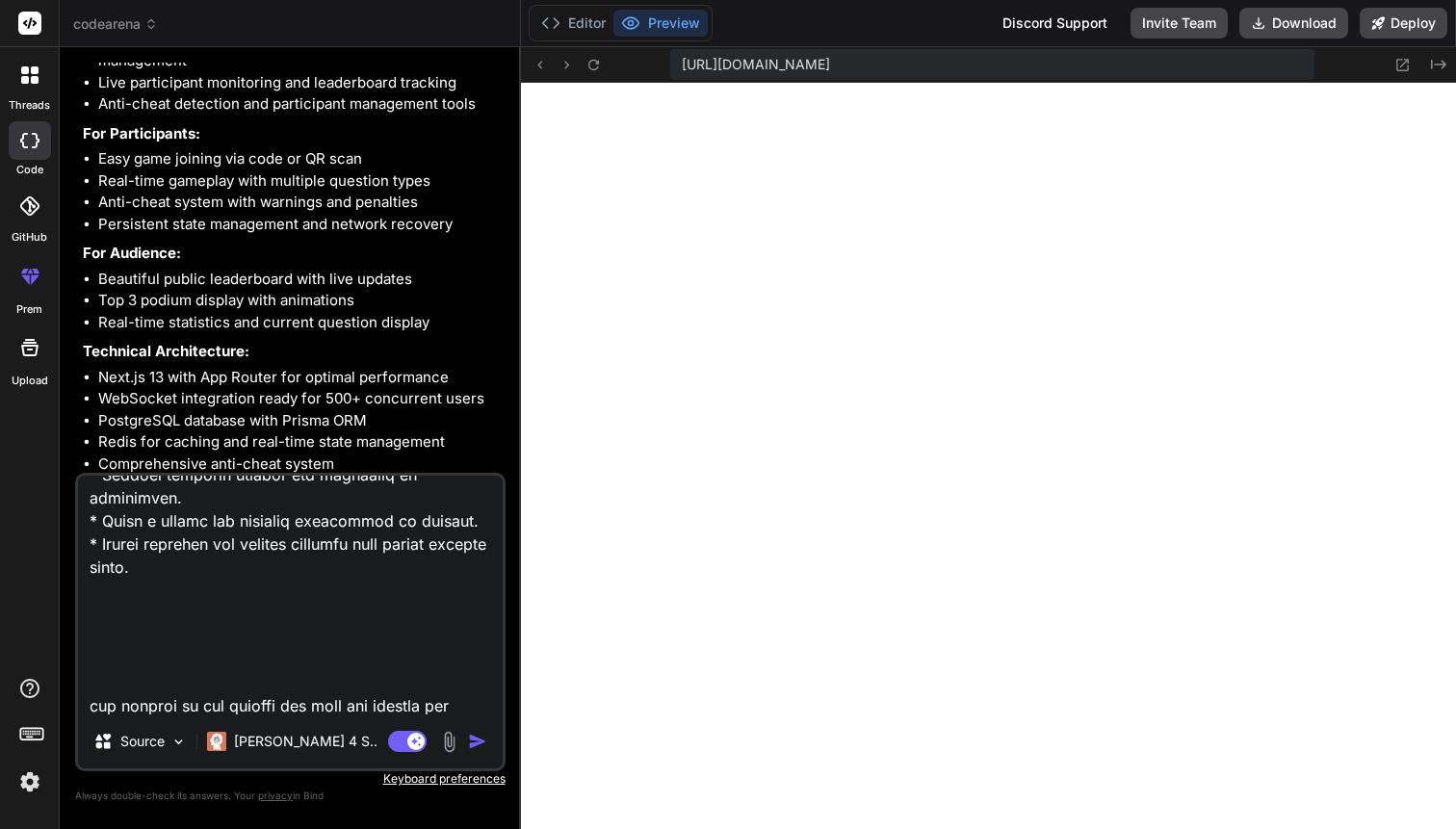
type textarea "remove all demo things , mock, placeholder and orther dummy implementation and …"
type textarea "x"
type textarea "remove all demo things , mock, placeholder and orther dummy implementation and …"
type textarea "x"
type textarea "remove all demo things , mock, placeholder and orther dummy implementation and …"
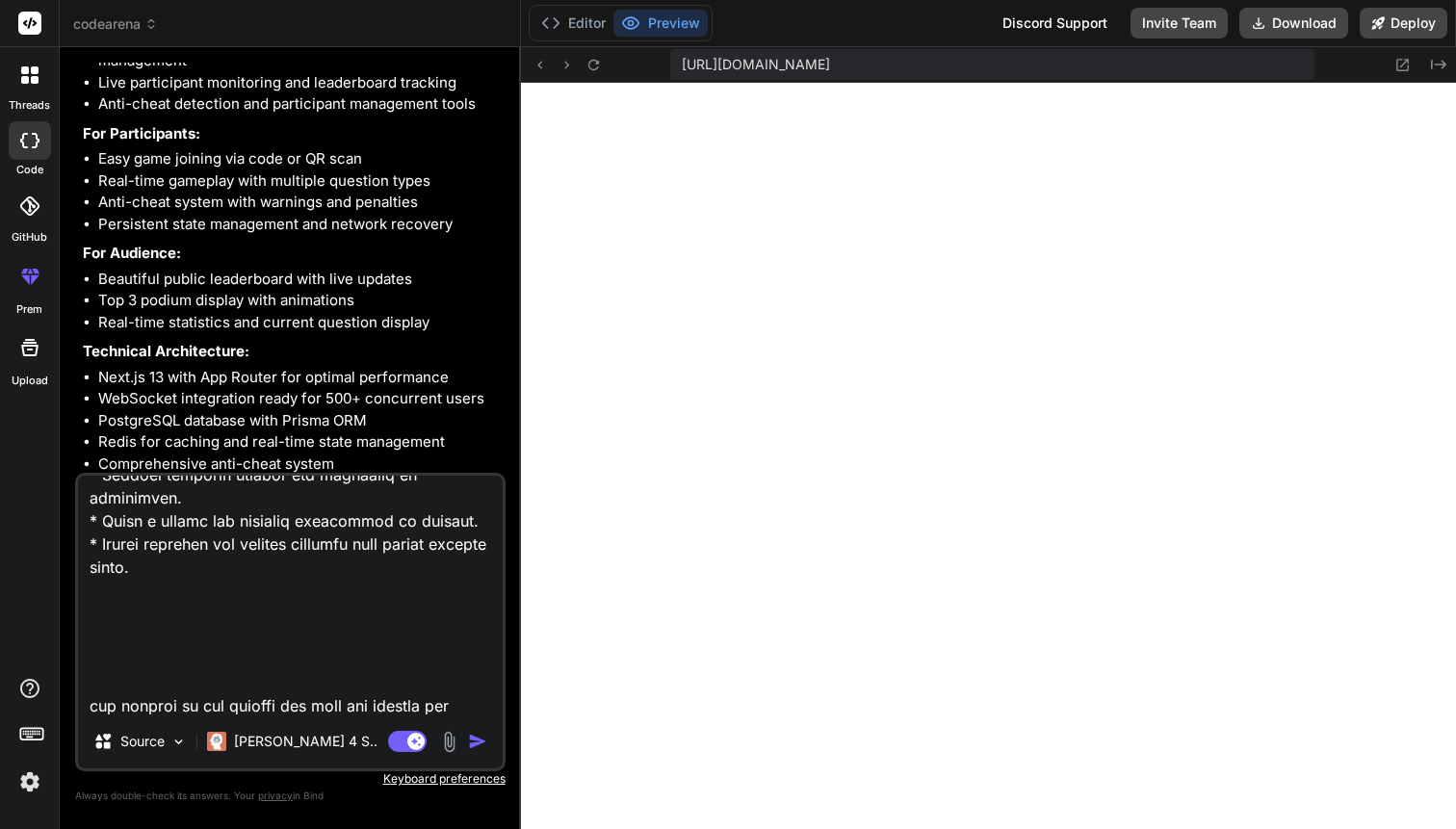
type textarea "x"
type textarea "remove all demo things , mock, placeholder and orther dummy implementation and …"
type textarea "x"
type textarea "remove all demo things , mock, placeholder and orther dummy implementation and …"
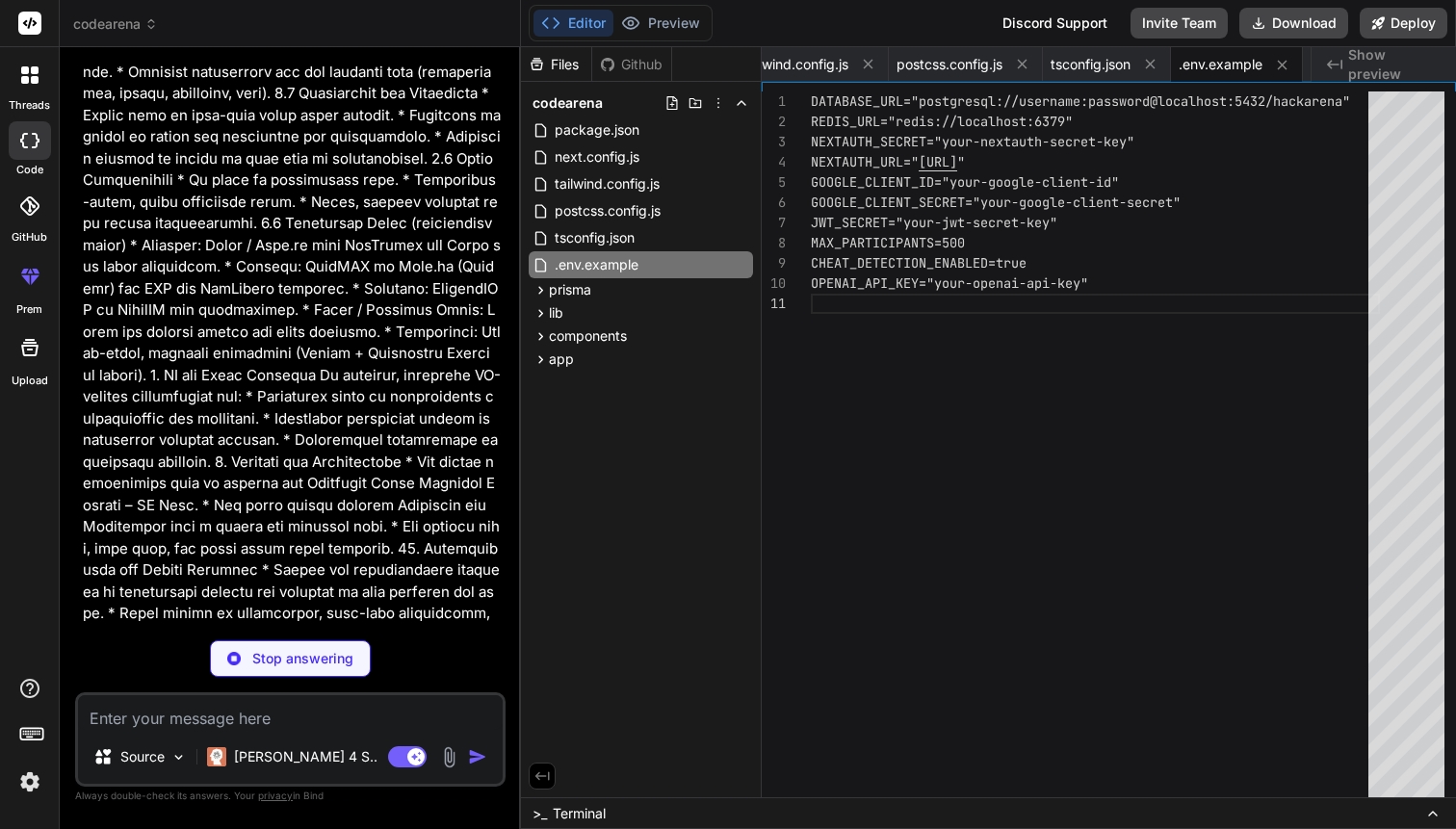
scroll to position [9607, 0]
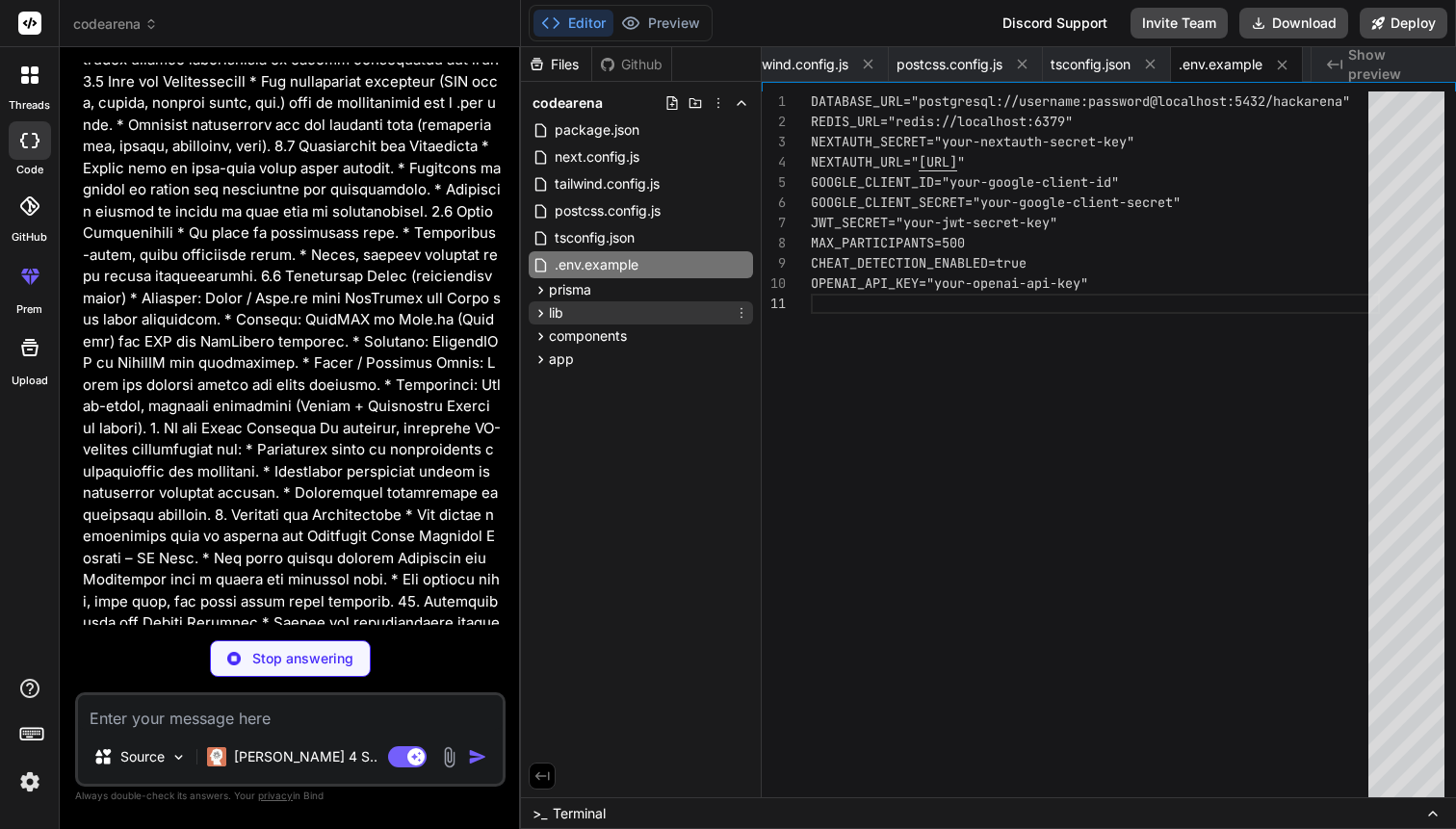
click at [617, 313] on div "lib" at bounding box center [641, 313] width 225 height 23
click at [613, 288] on div "prisma" at bounding box center [641, 290] width 225 height 23
click at [594, 365] on div "app" at bounding box center [641, 360] width 225 height 23
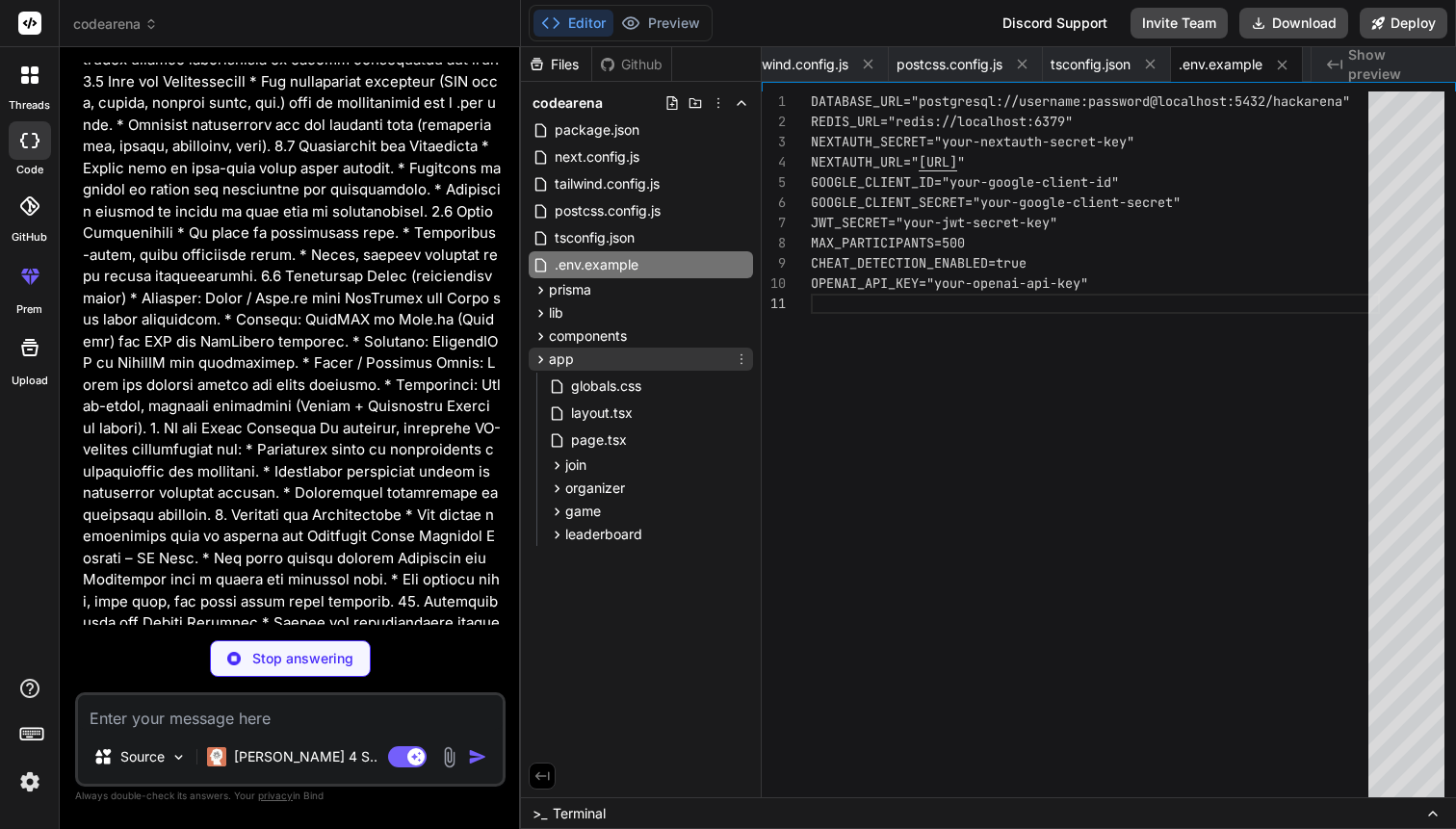
click at [594, 365] on div "app" at bounding box center [641, 360] width 225 height 23
click at [602, 488] on span "organizer" at bounding box center [594, 488] width 59 height 19
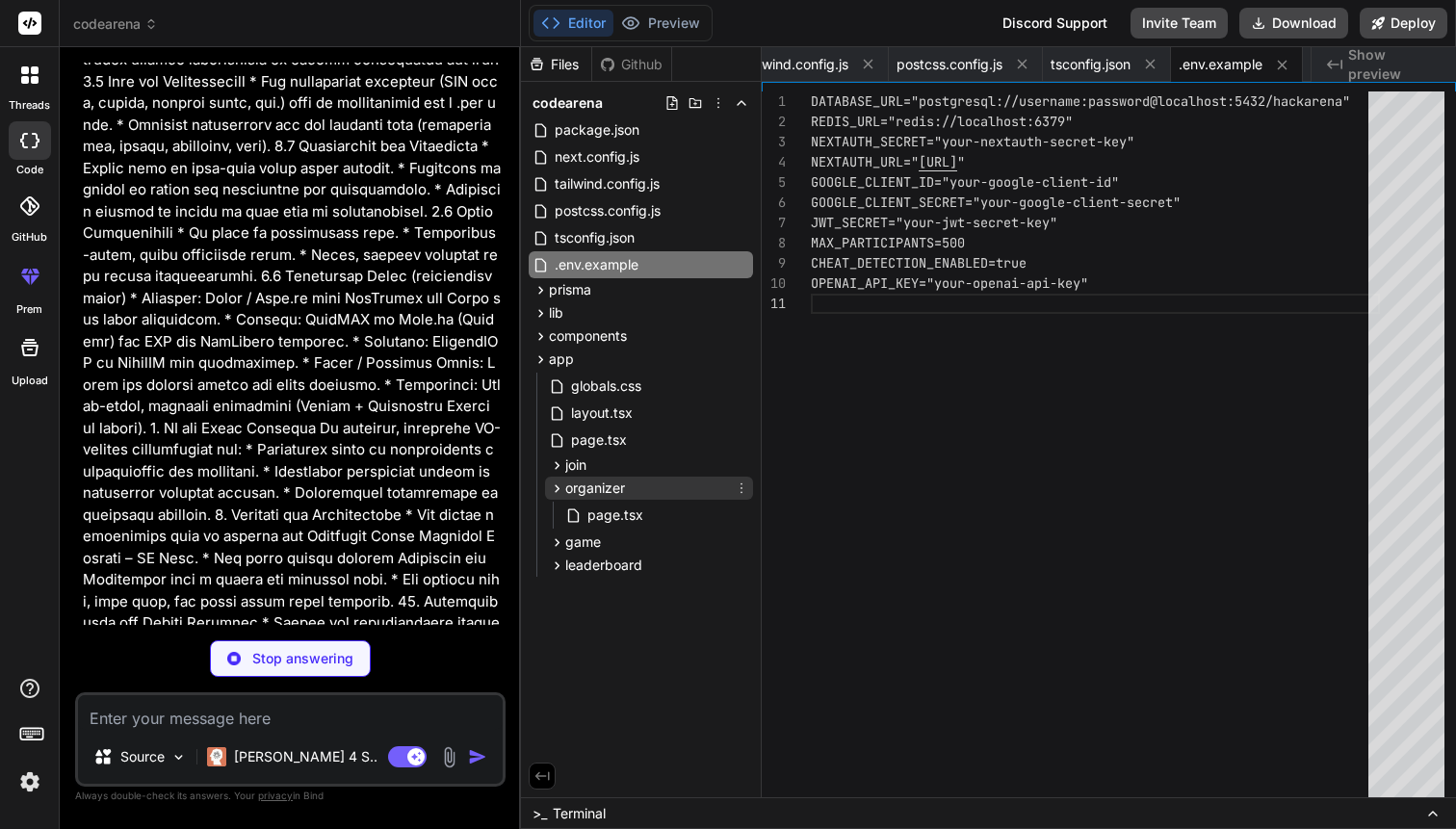
click at [602, 488] on span "organizer" at bounding box center [594, 488] width 59 height 19
click at [595, 468] on div "join" at bounding box center [649, 466] width 208 height 23
click at [590, 513] on span "game" at bounding box center [582, 511] width 36 height 19
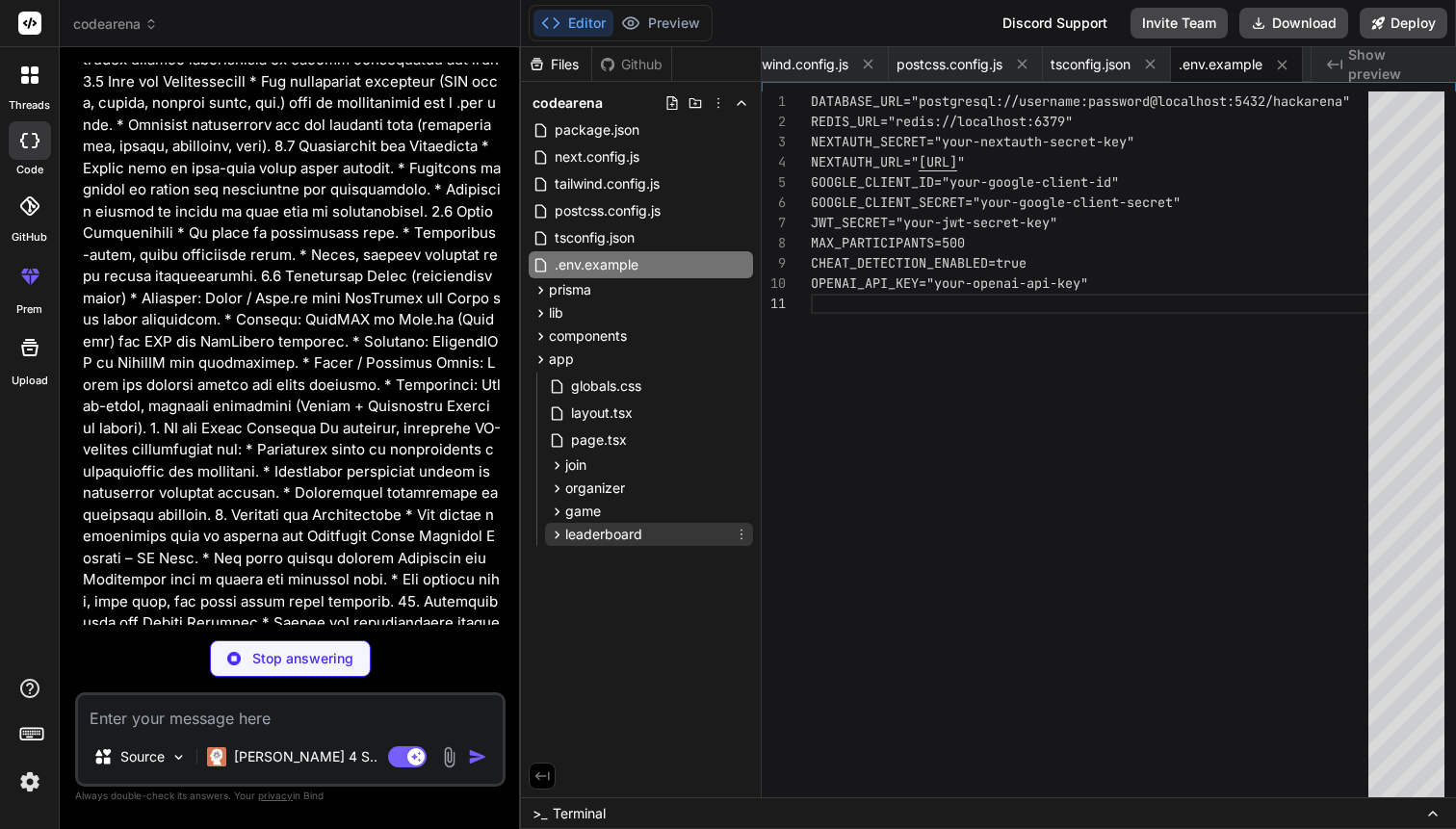
scroll to position [0, 437]
click at [594, 534] on span "leaderboard" at bounding box center [603, 535] width 77 height 19
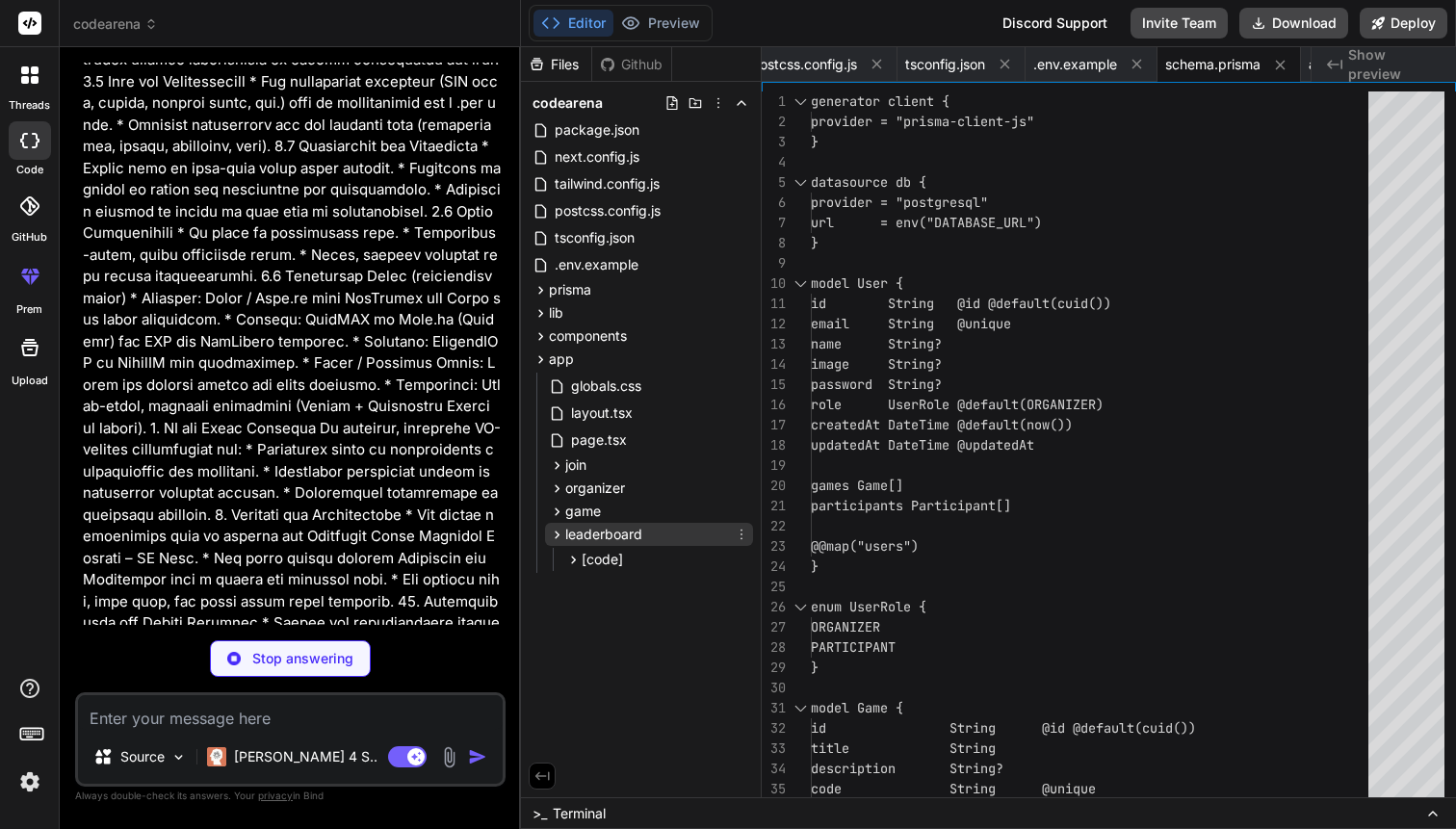
click at [594, 534] on span "leaderboard" at bounding box center [603, 535] width 77 height 19
click at [614, 466] on div "join" at bounding box center [649, 466] width 208 height 23
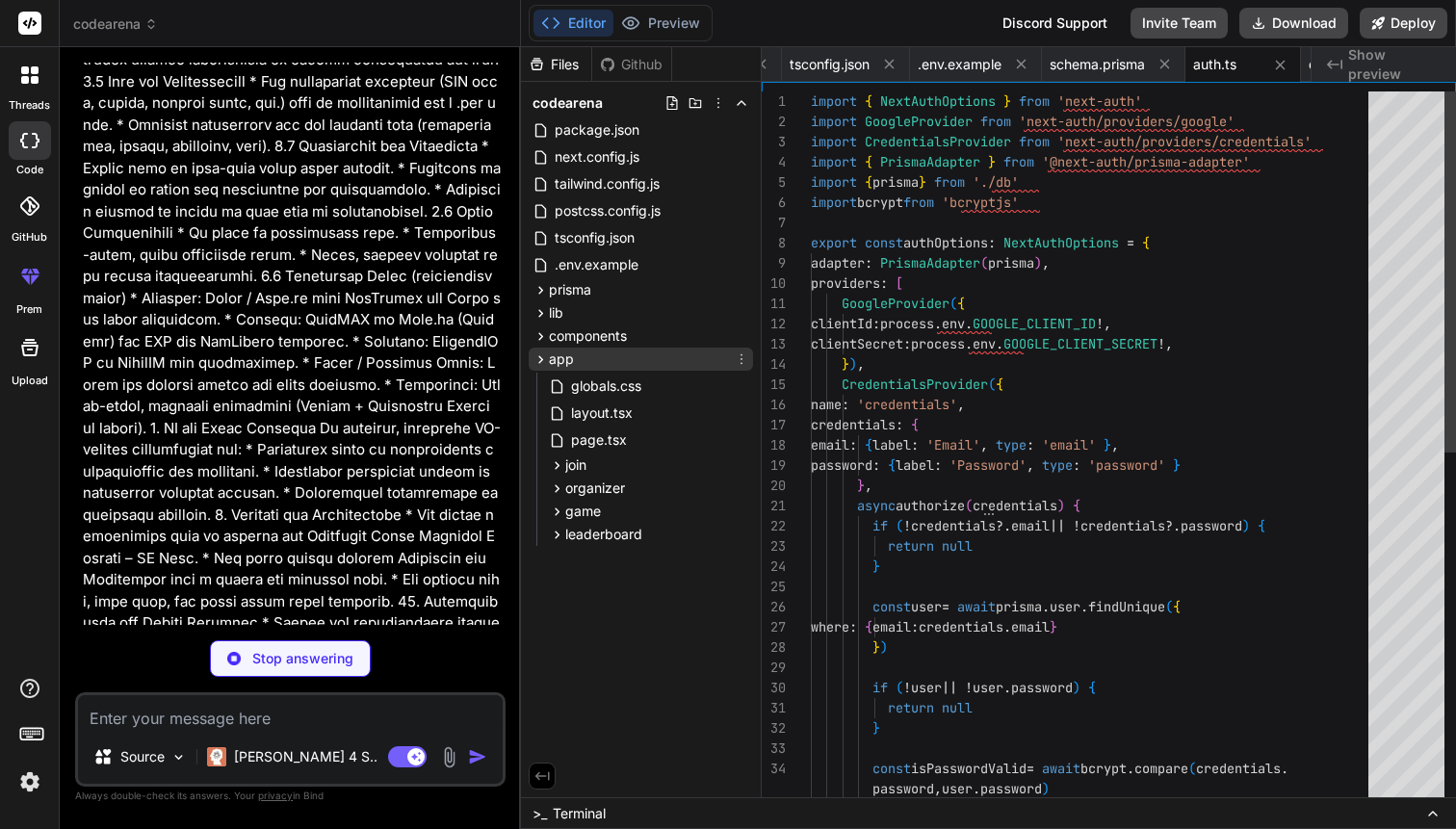
click at [621, 363] on div "app" at bounding box center [641, 360] width 225 height 23
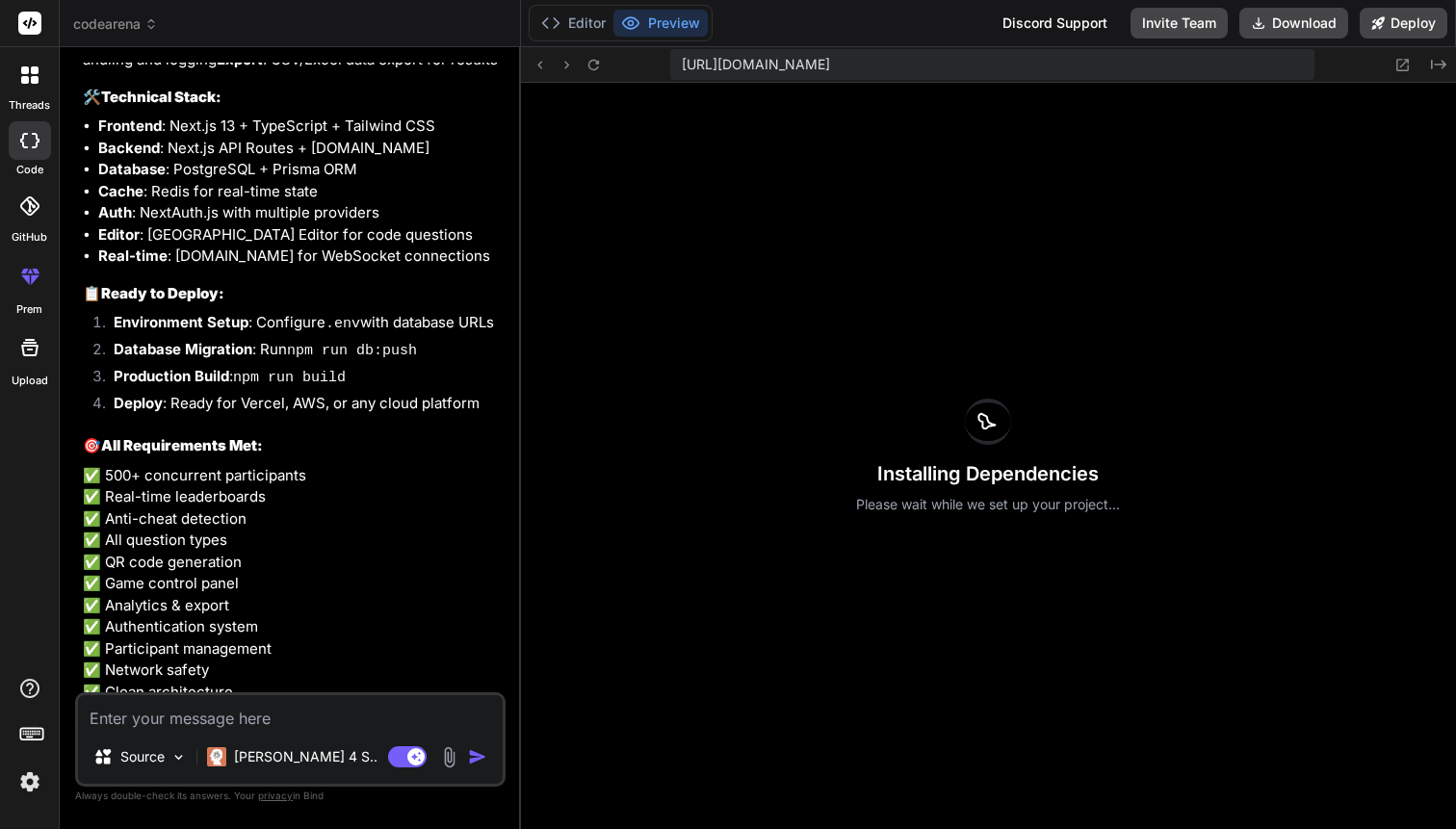
scroll to position [13402, 0]
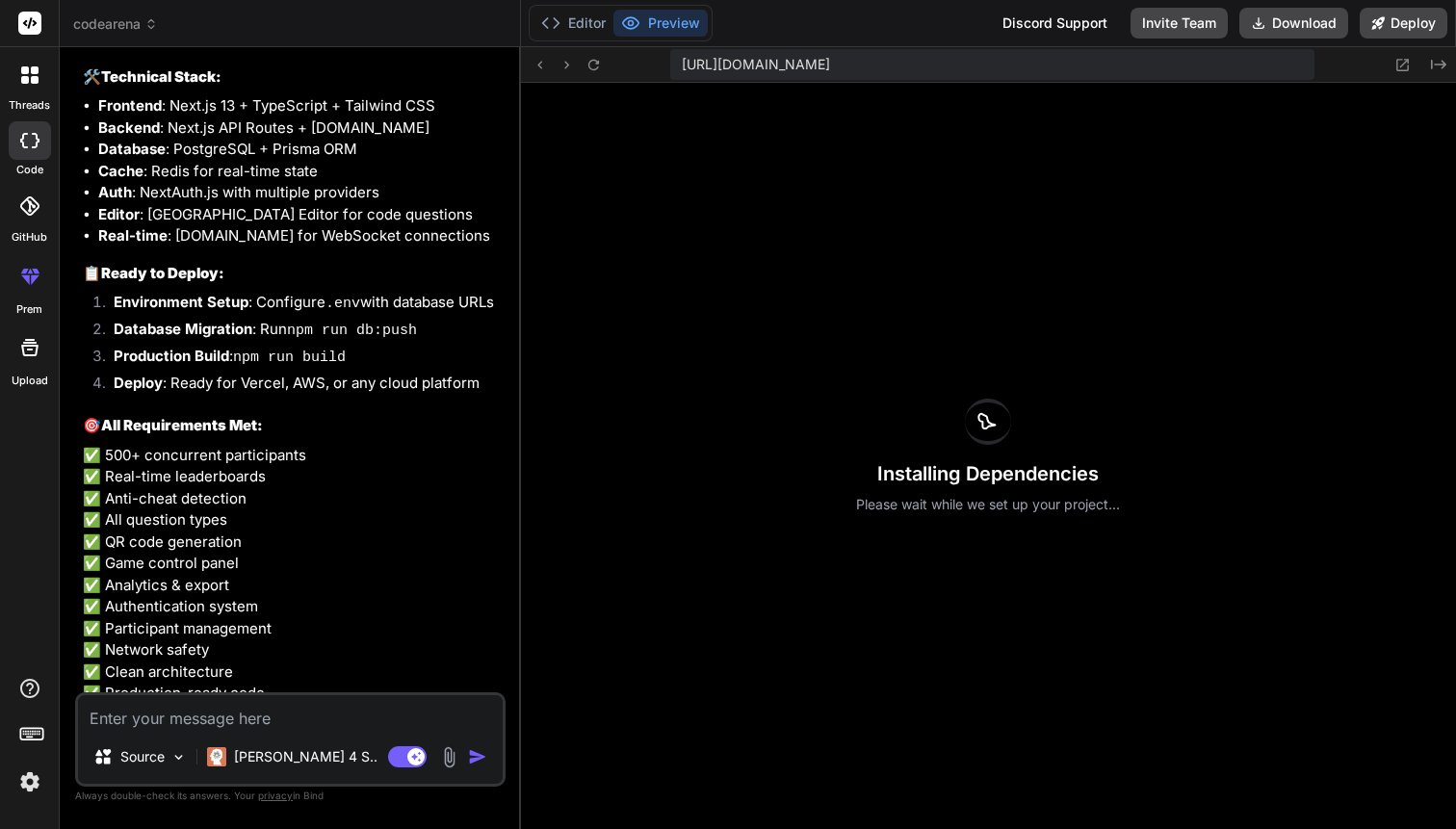
click at [282, 718] on textarea at bounding box center [290, 712] width 425 height 35
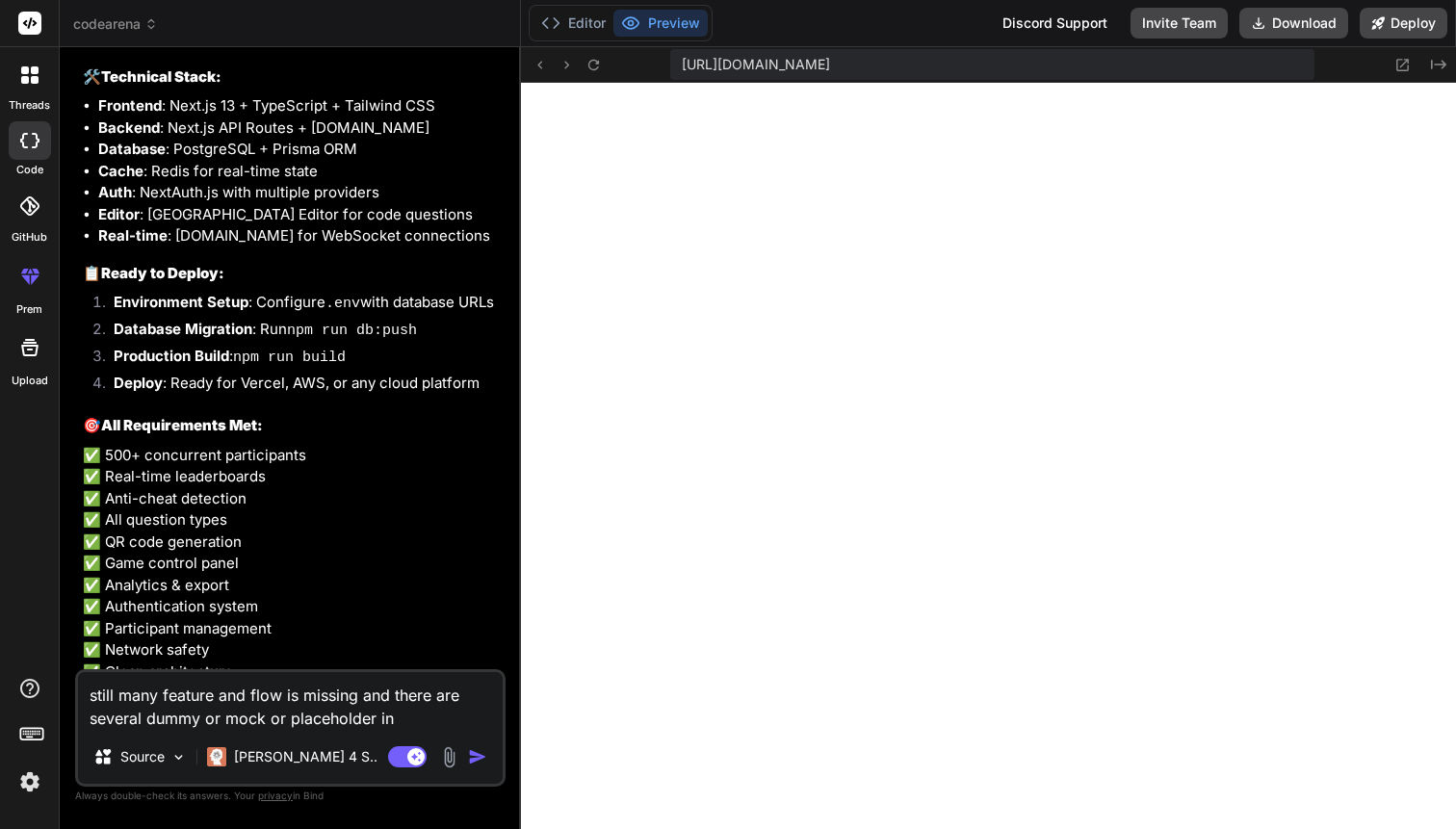
click at [416, 712] on textarea "still many feature and flow is missing and there are several dummy or mock or p…" at bounding box center [290, 700] width 425 height 57
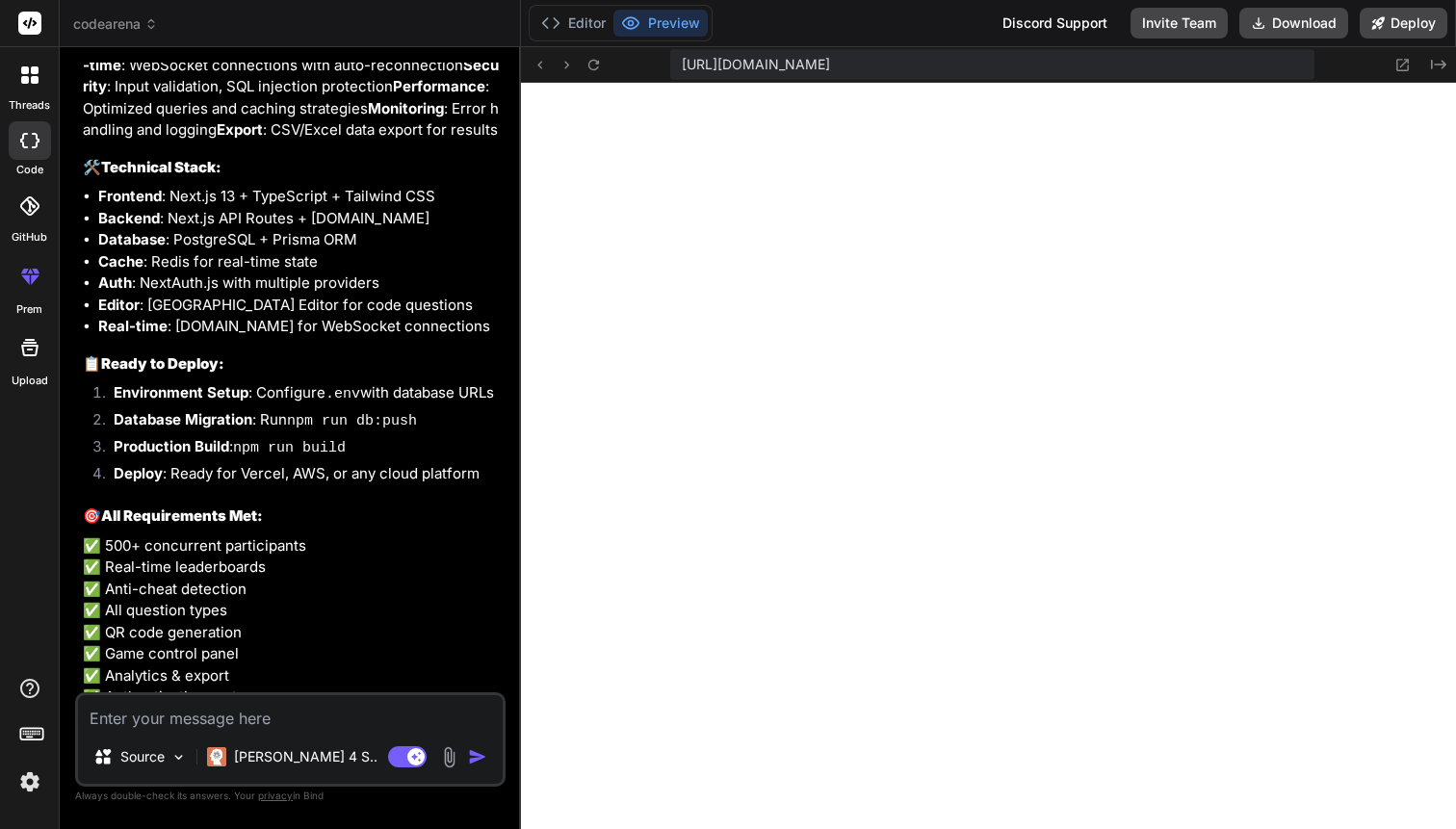
scroll to position [13323, 0]
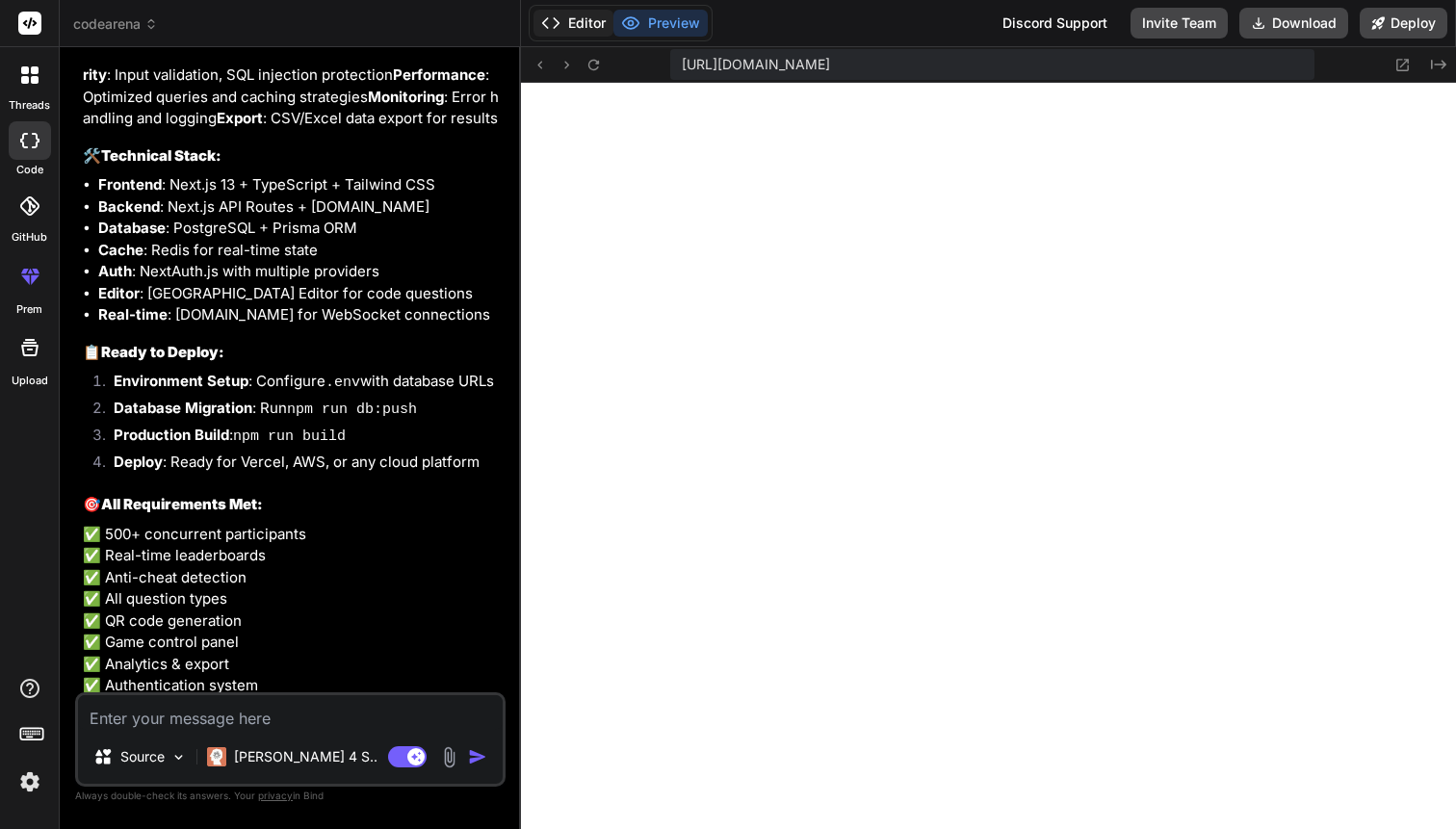
click at [577, 21] on button "Editor" at bounding box center [573, 23] width 80 height 27
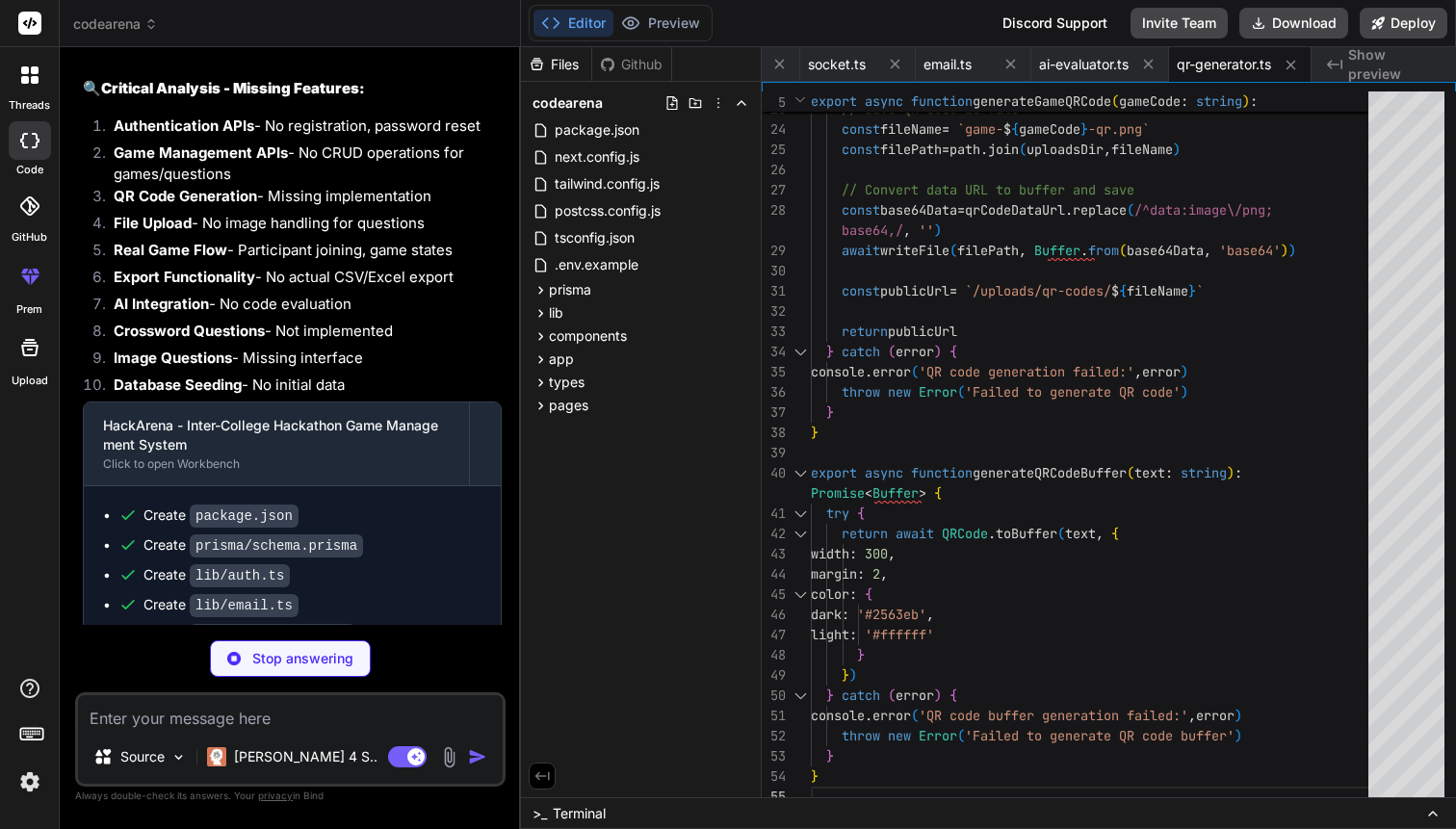
scroll to position [14387, 0]
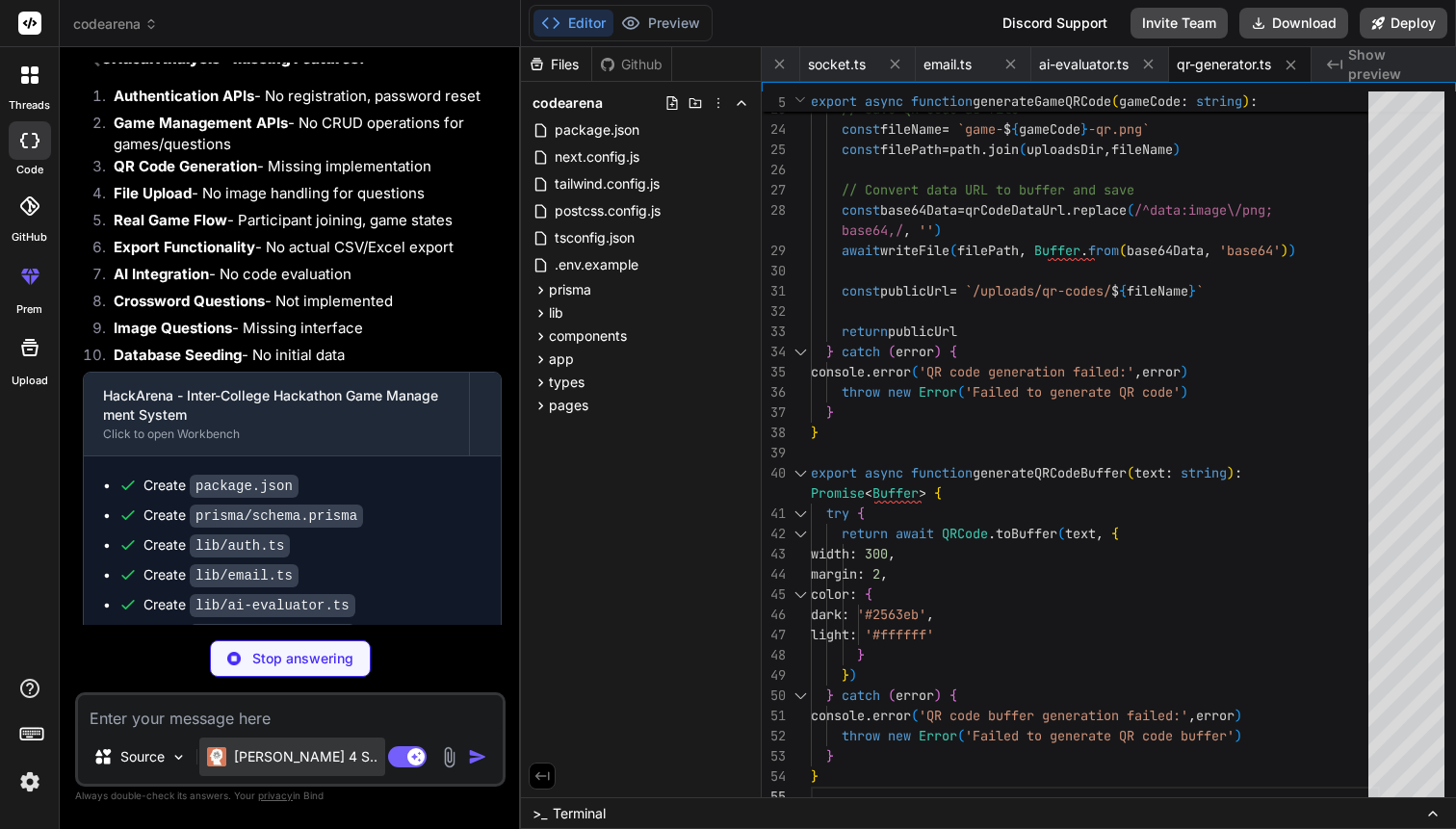
click at [300, 768] on div "Claude 4 S.." at bounding box center [292, 757] width 186 height 39
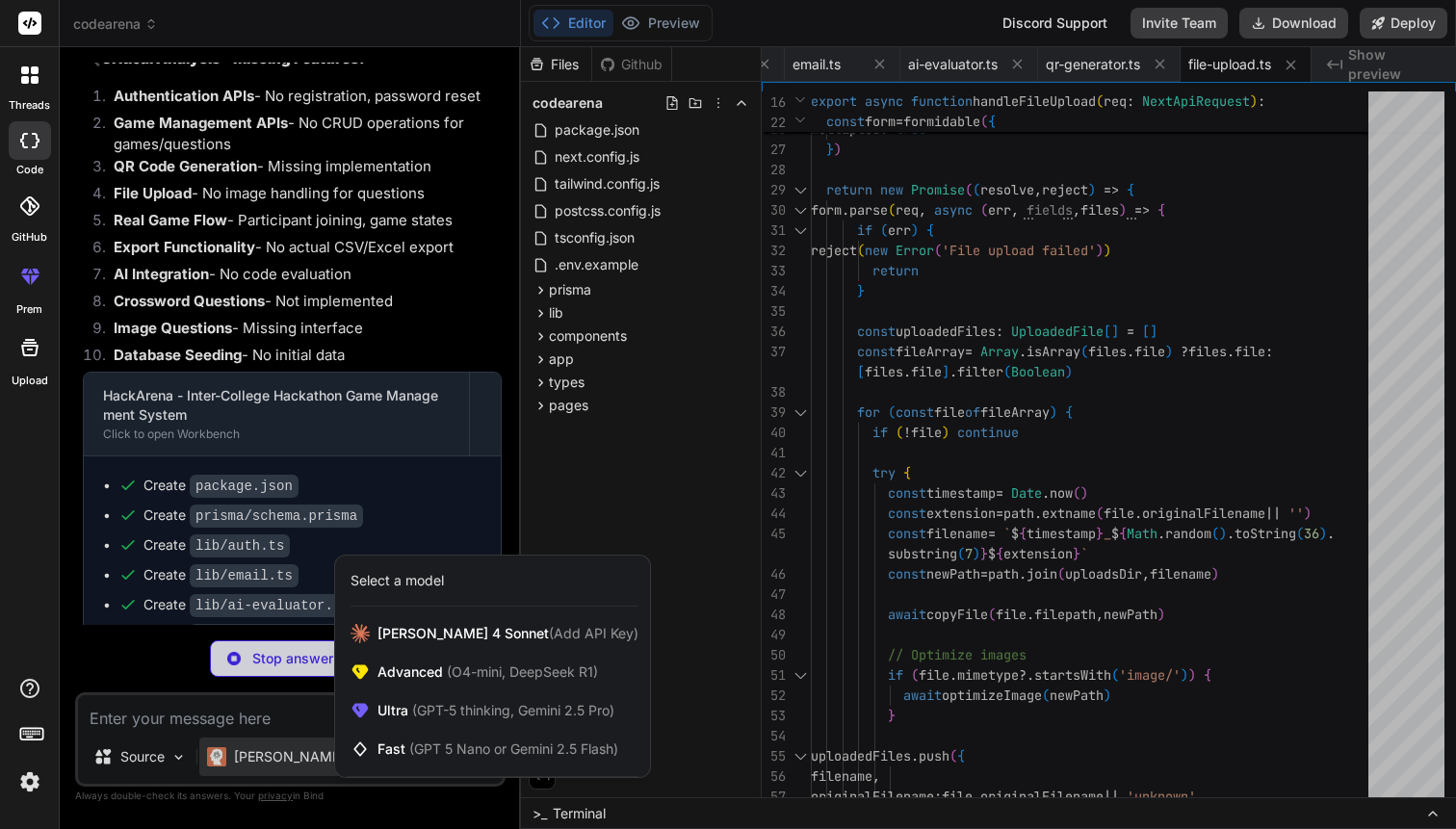
click at [300, 768] on div at bounding box center [728, 414] width 1456 height 829
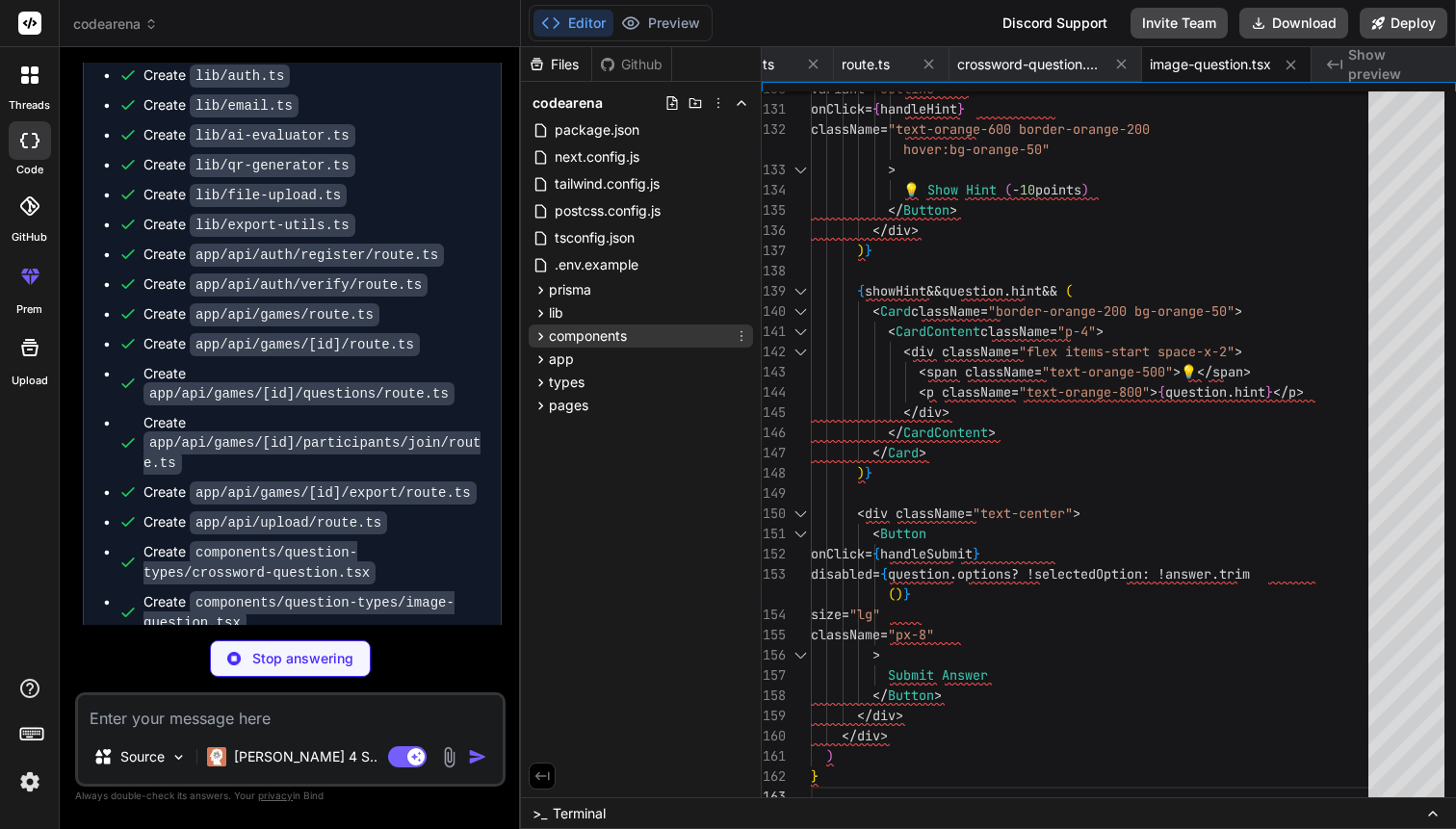
scroll to position [81, 0]
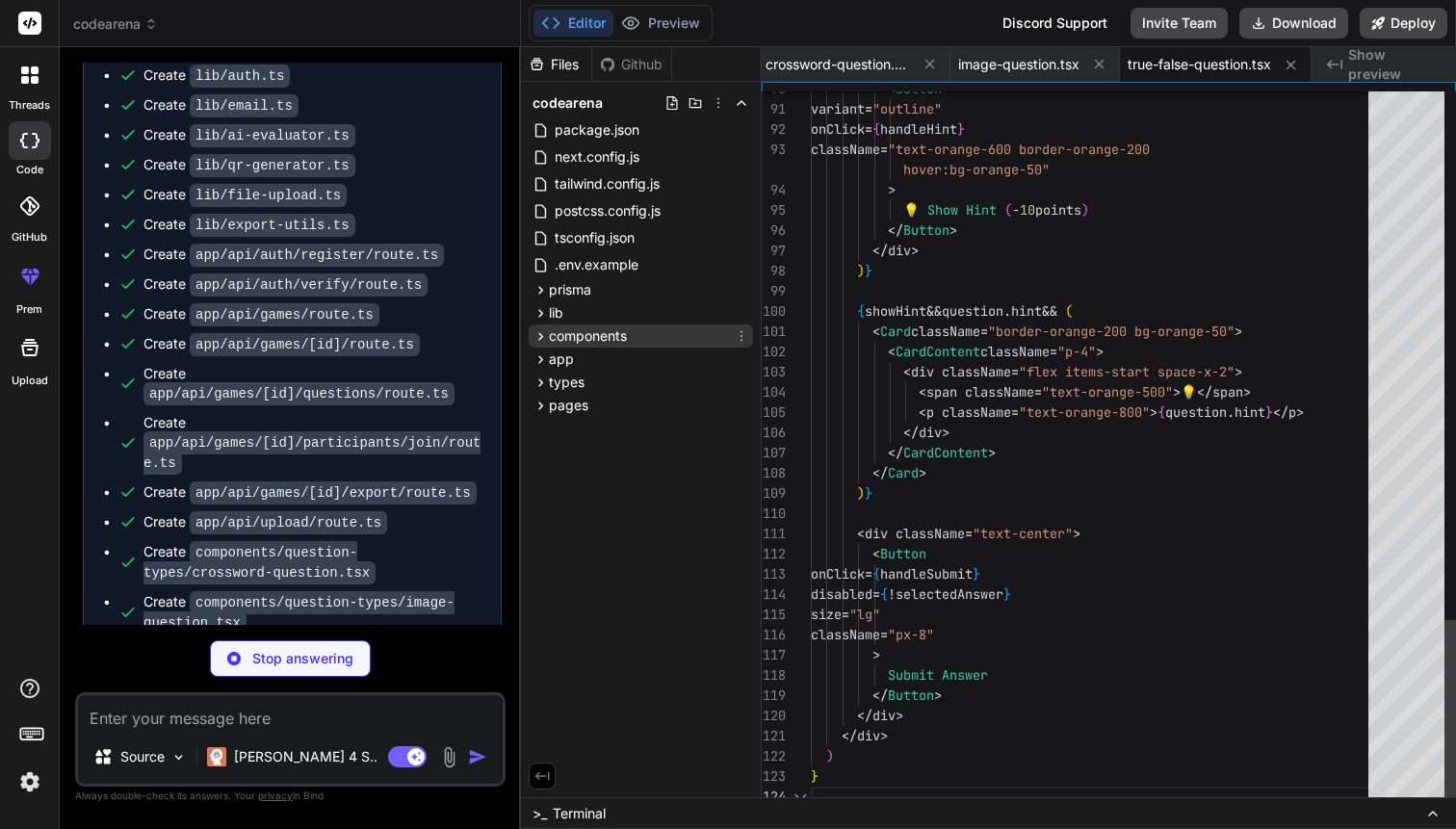
click at [658, 339] on div "components" at bounding box center [641, 336] width 225 height 23
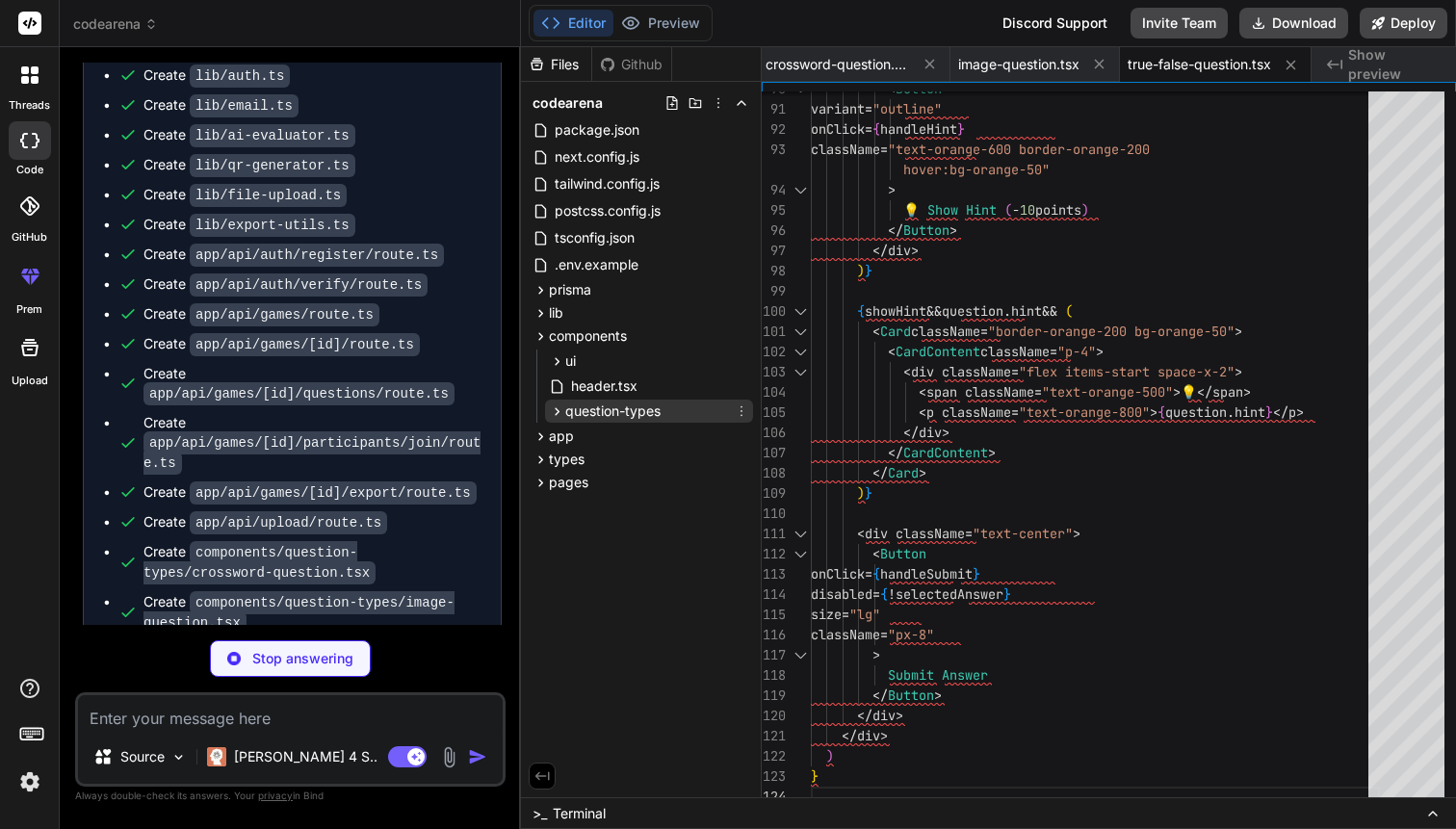
click at [658, 405] on span "question-types" at bounding box center [612, 411] width 95 height 19
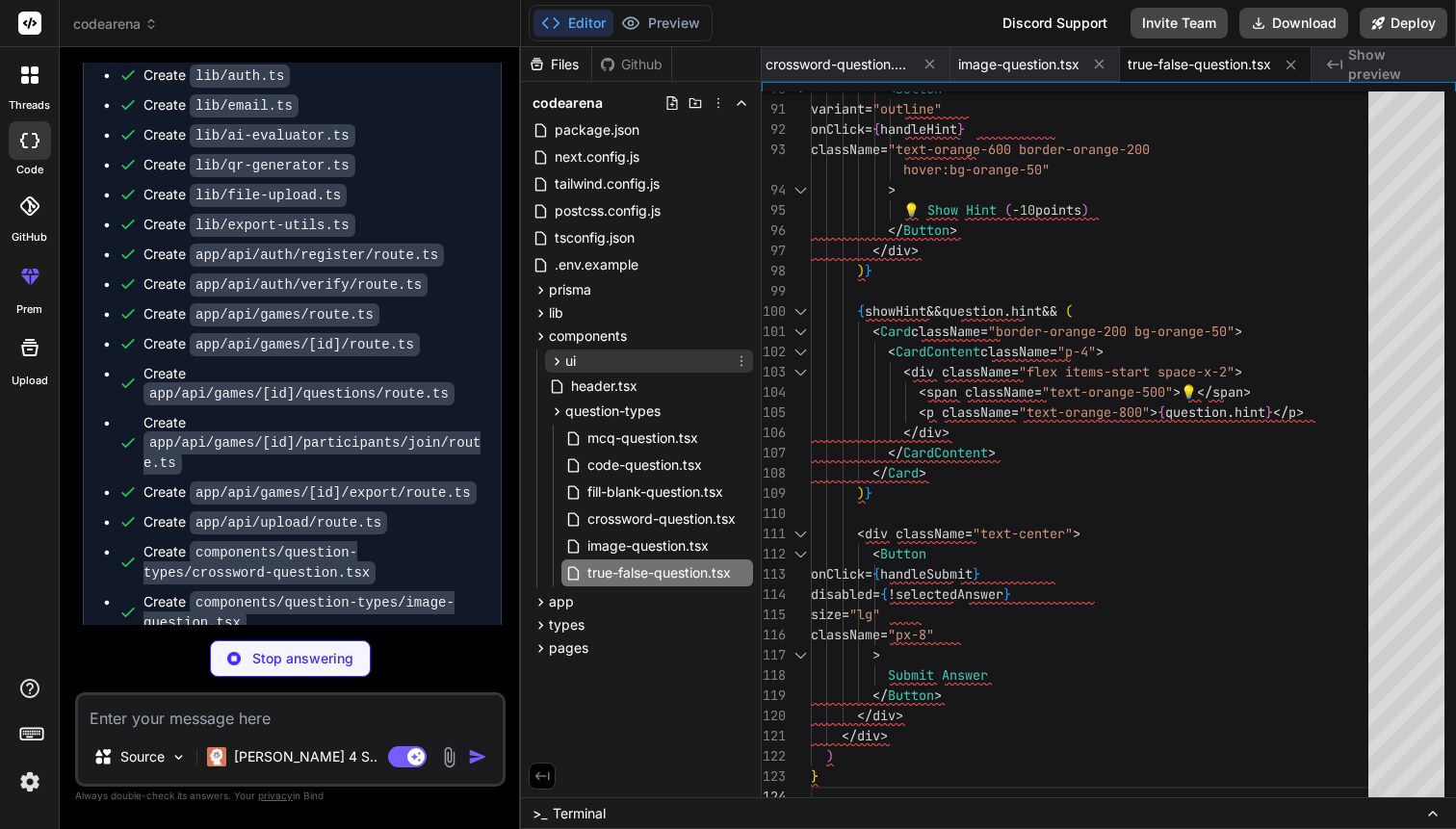
click at [654, 364] on div "ui" at bounding box center [649, 362] width 208 height 23
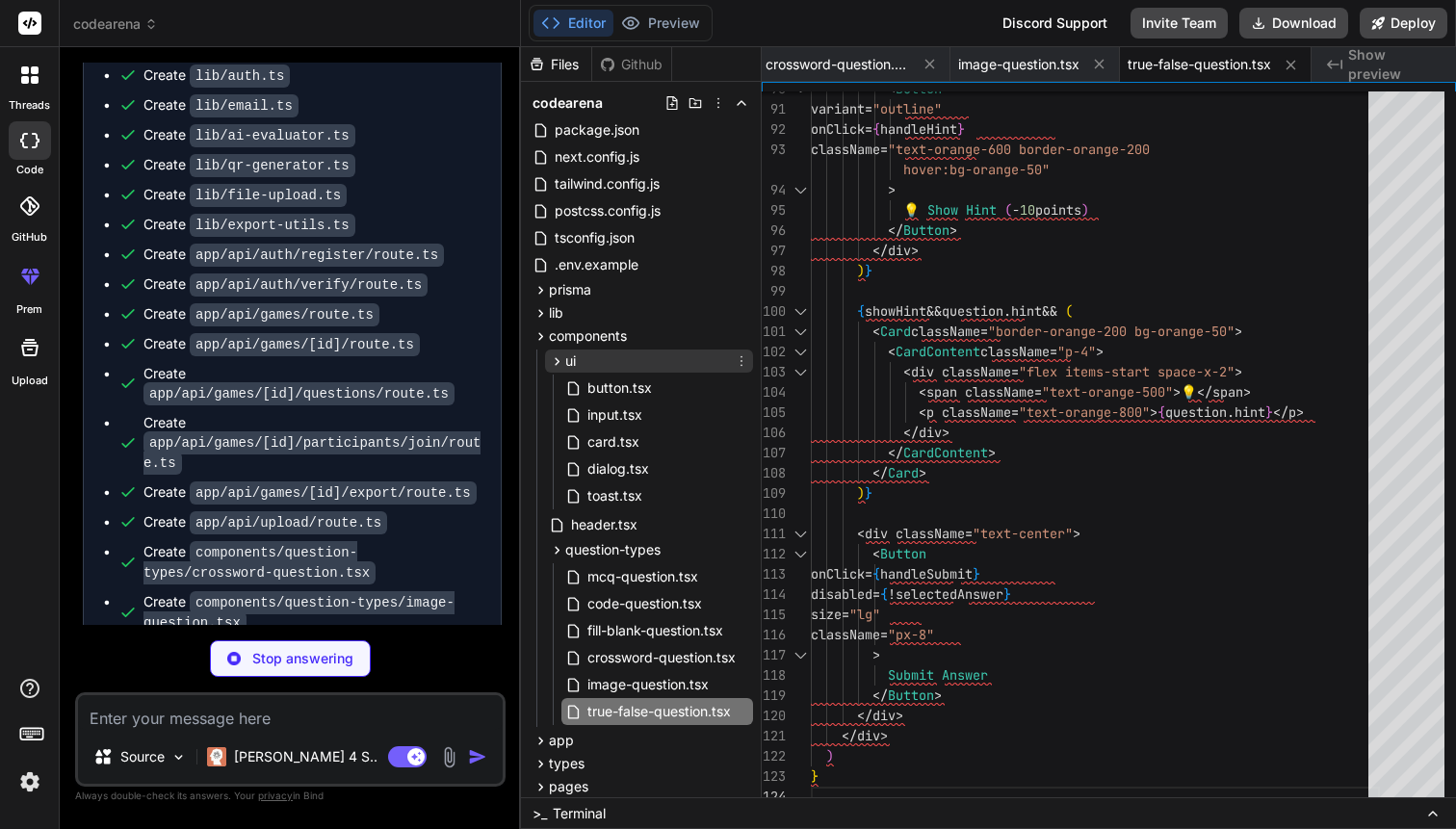
click at [654, 364] on div "ui" at bounding box center [649, 362] width 208 height 23
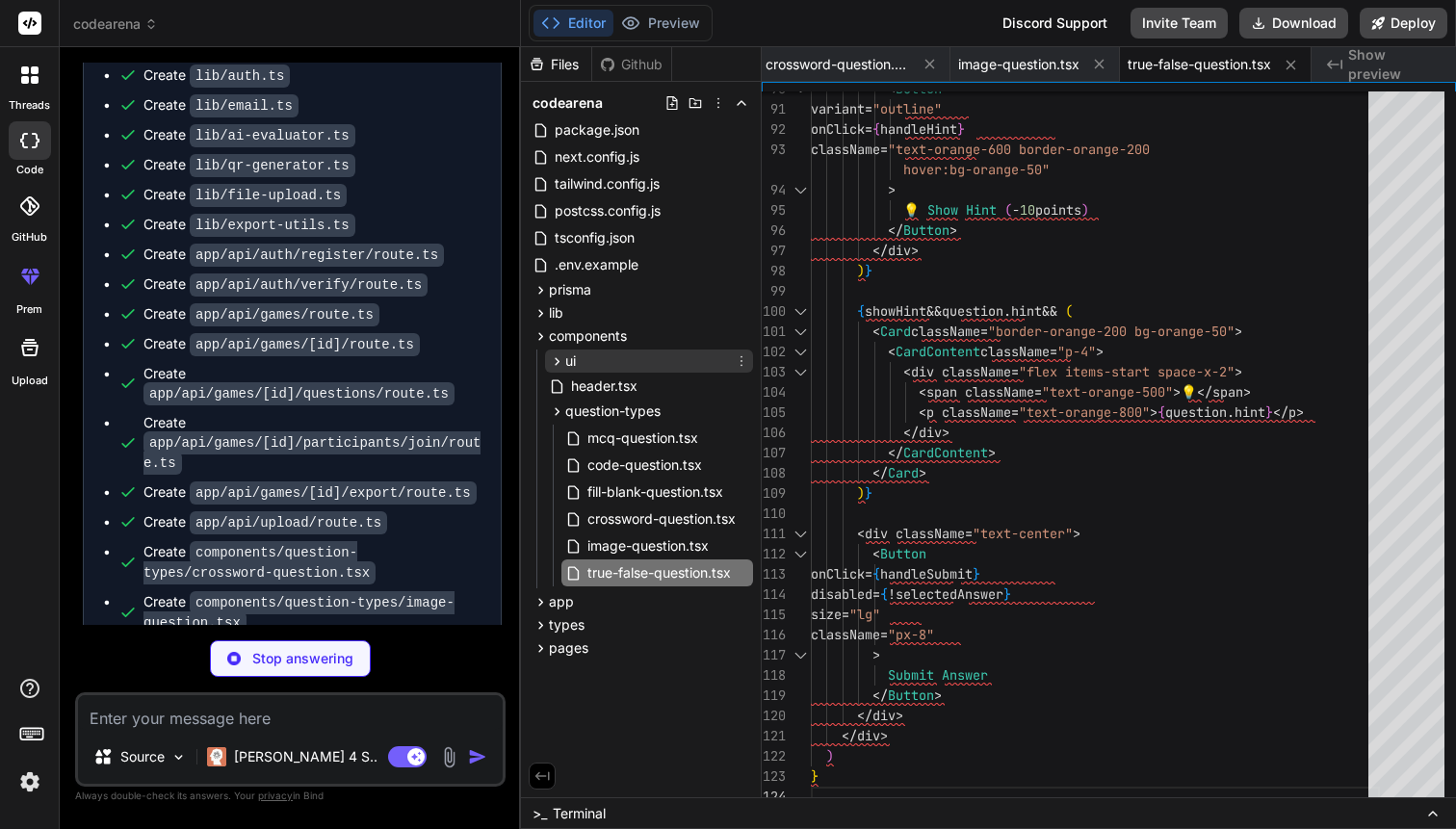
click at [654, 364] on div "ui" at bounding box center [649, 362] width 208 height 23
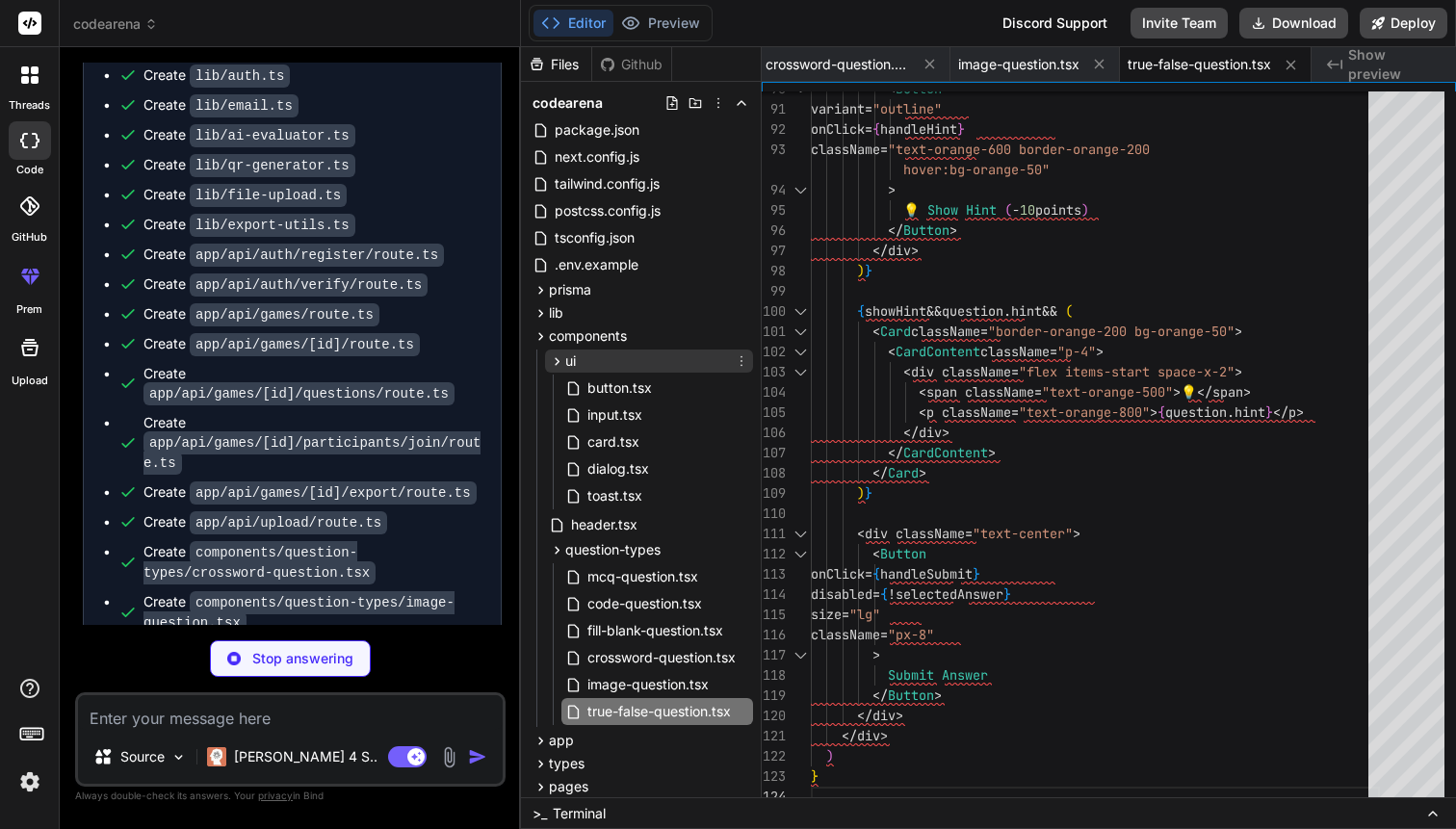
click at [654, 364] on div "ui" at bounding box center [649, 362] width 208 height 23
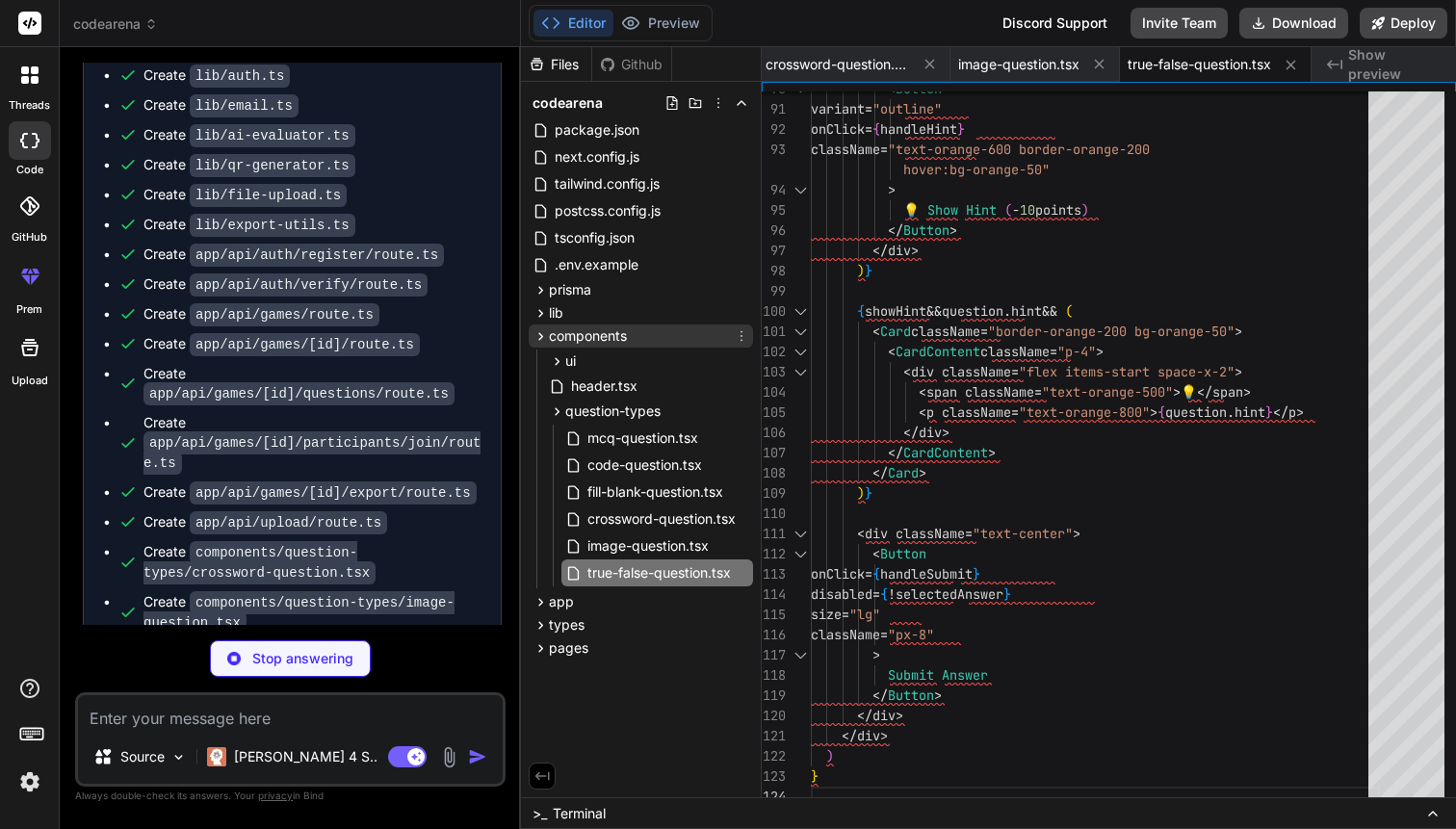
click at [639, 334] on div "components" at bounding box center [641, 336] width 225 height 23
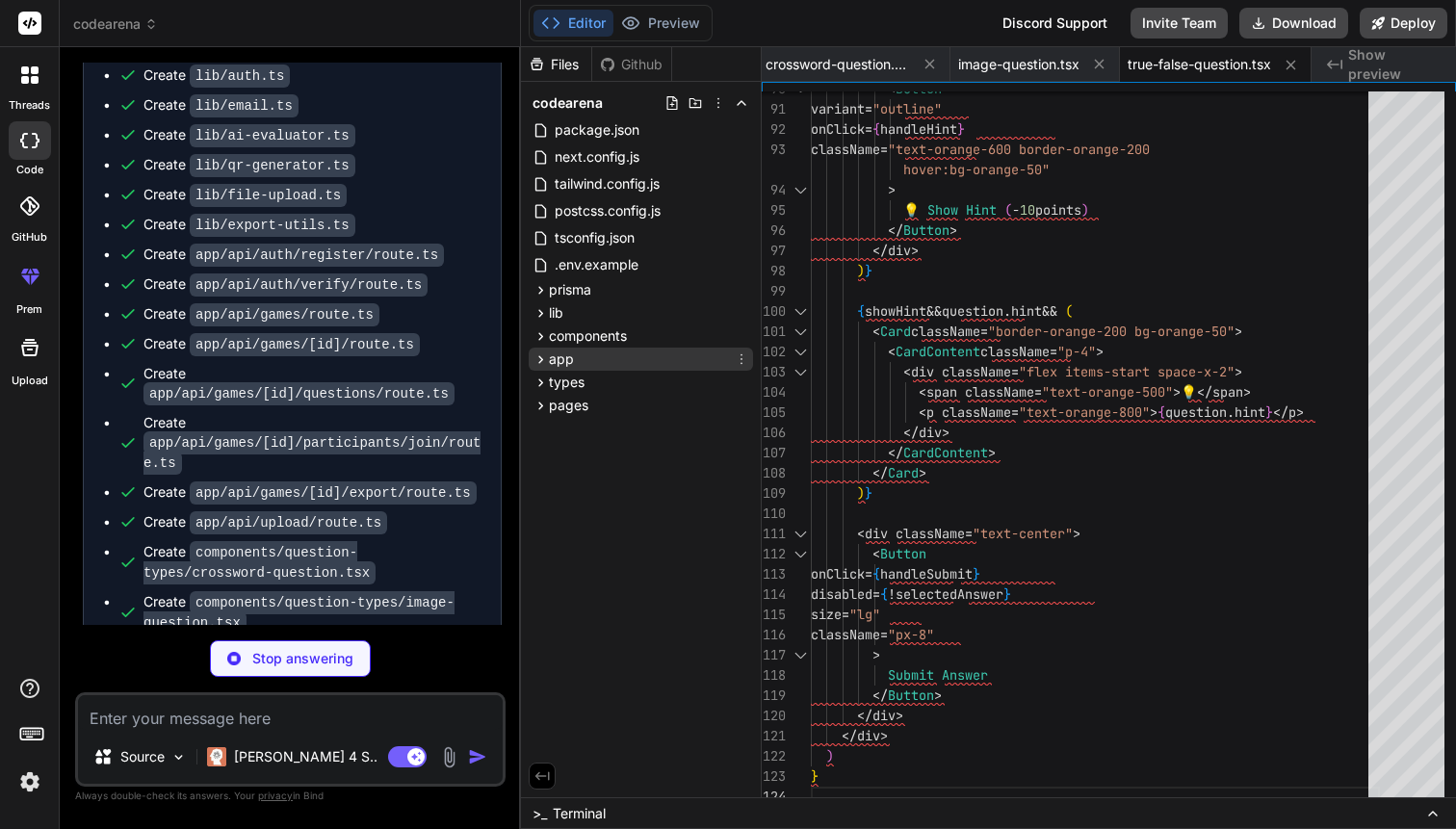
click at [641, 365] on div "app" at bounding box center [641, 360] width 225 height 23
click at [638, 383] on div "types" at bounding box center [641, 382] width 225 height 23
click at [634, 398] on div "pages" at bounding box center [641, 405] width 225 height 23
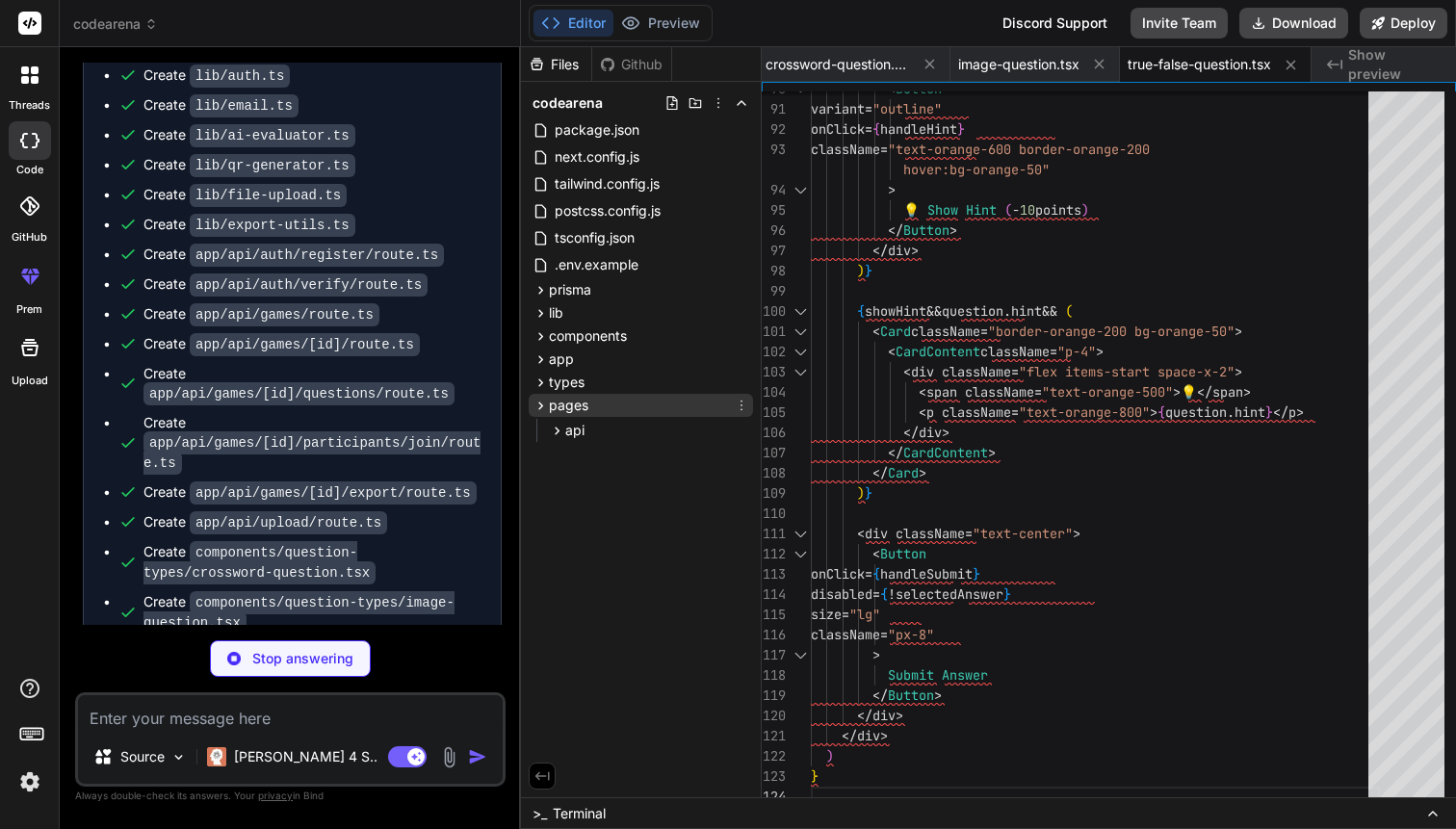
click at [634, 398] on div "pages" at bounding box center [641, 405] width 225 height 23
click at [633, 424] on div "api" at bounding box center [649, 431] width 208 height 23
click at [627, 412] on div "pages" at bounding box center [641, 405] width 225 height 23
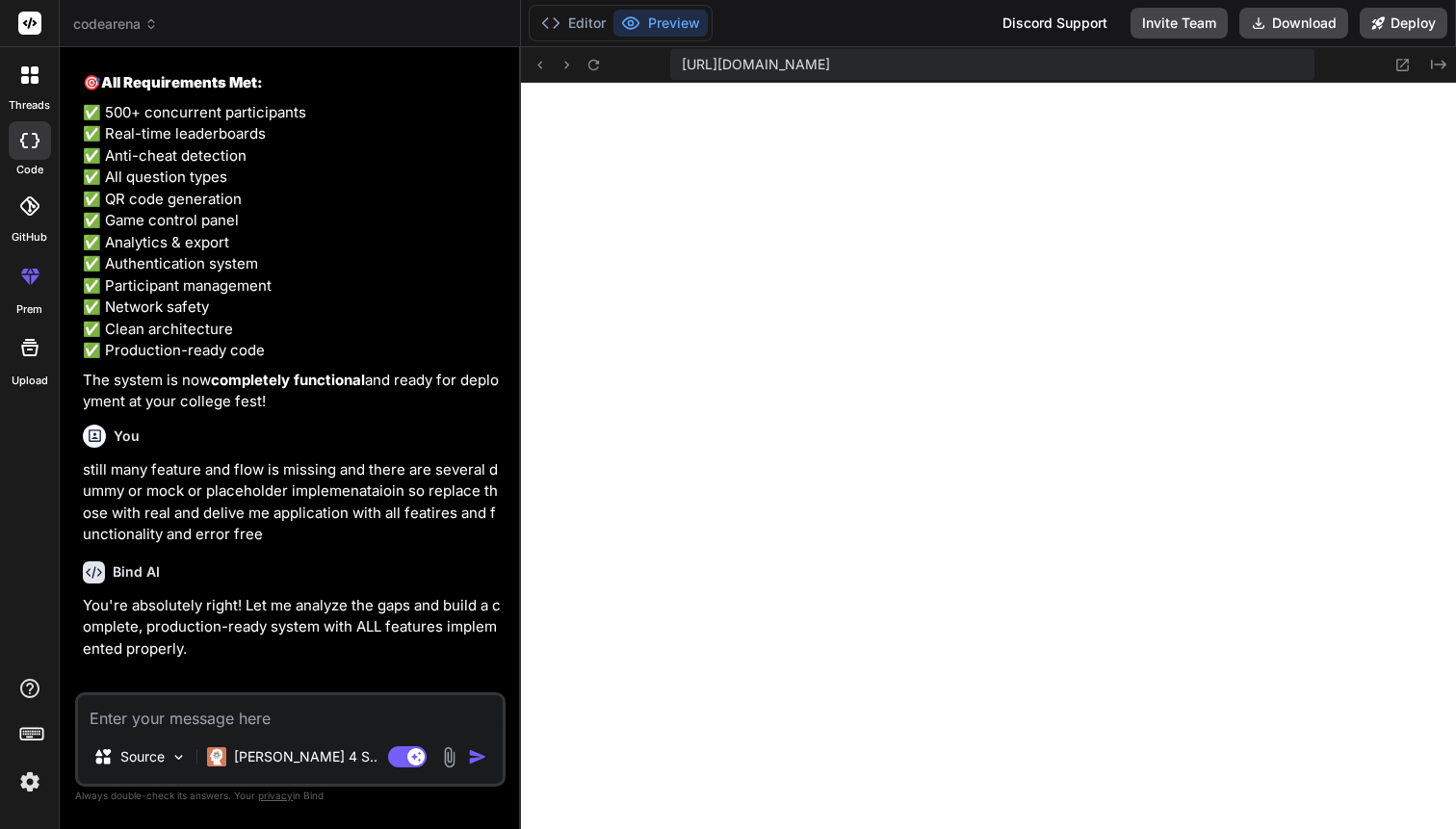
scroll to position [13749, 0]
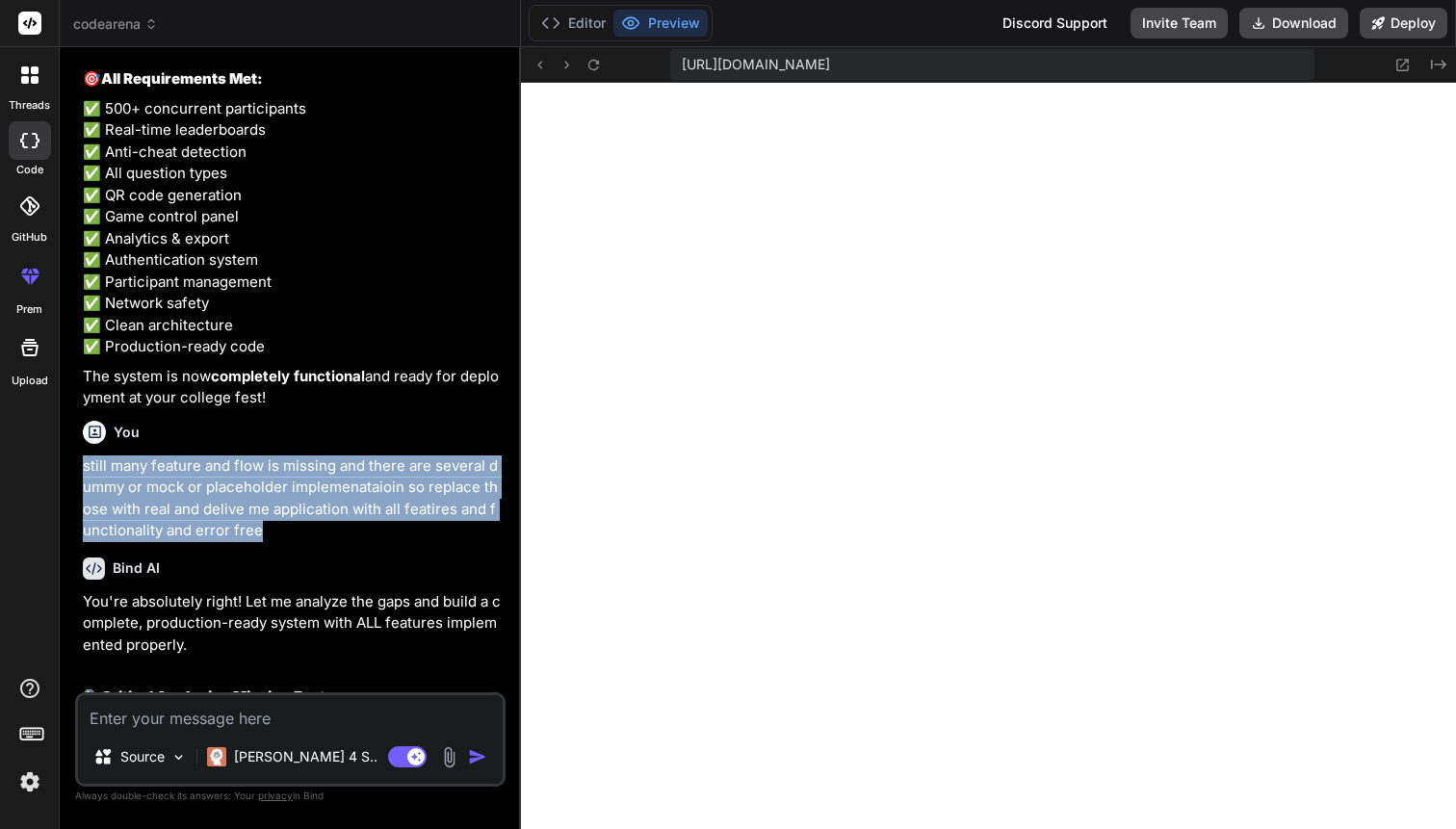
drag, startPoint x: 86, startPoint y: 398, endPoint x: 275, endPoint y: 462, distance: 199.5
click at [275, 462] on p "still many feature and flow is missing and there are several dummy or mock or p…" at bounding box center [292, 498] width 419 height 86
copy p "still many feature and flow is missing and there are several dummy or mock or p…"
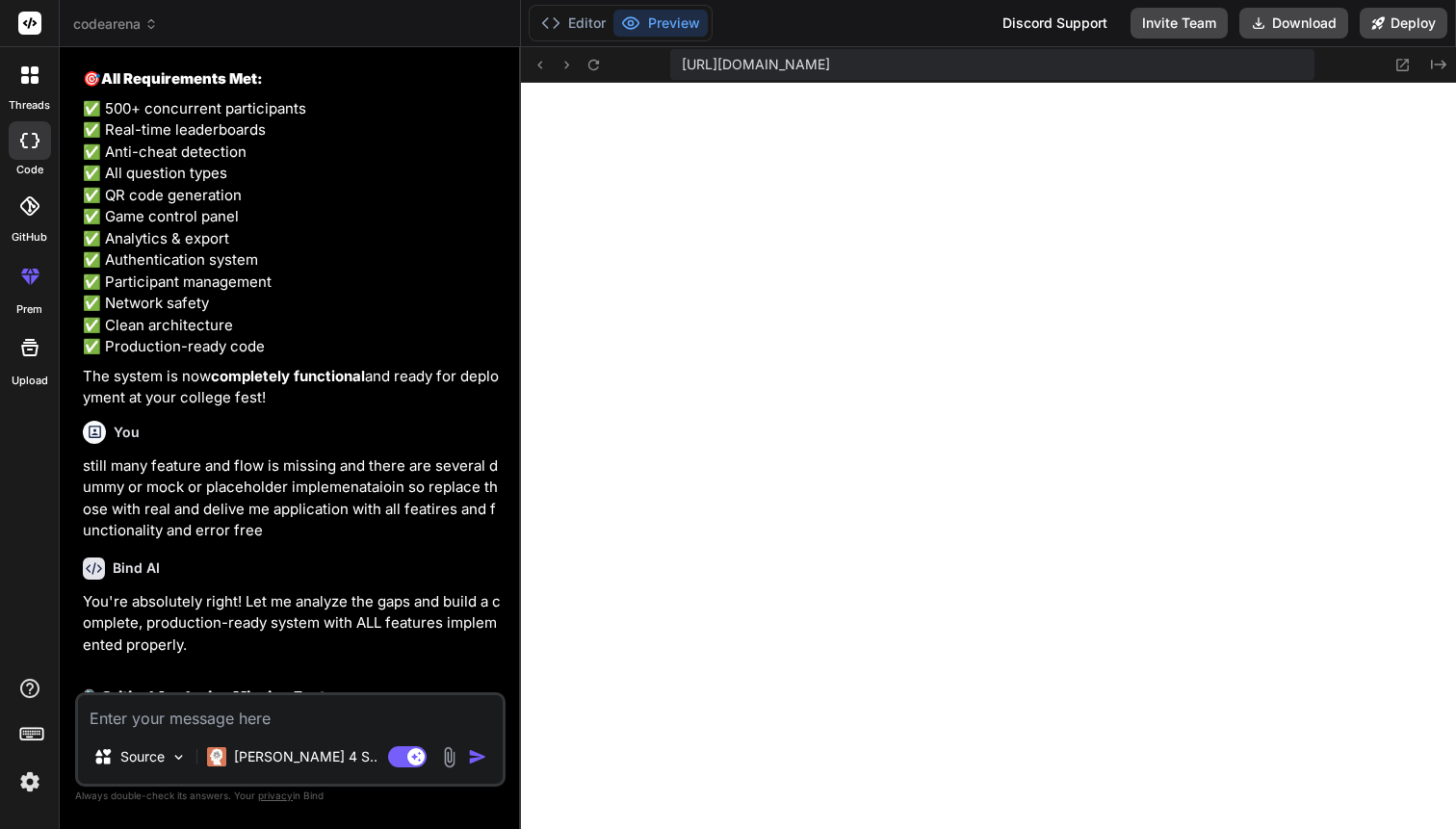
click at [265, 717] on textarea at bounding box center [290, 712] width 425 height 35
paste textarea "still many feature and flow is missing and there are several dummy or mock or p…"
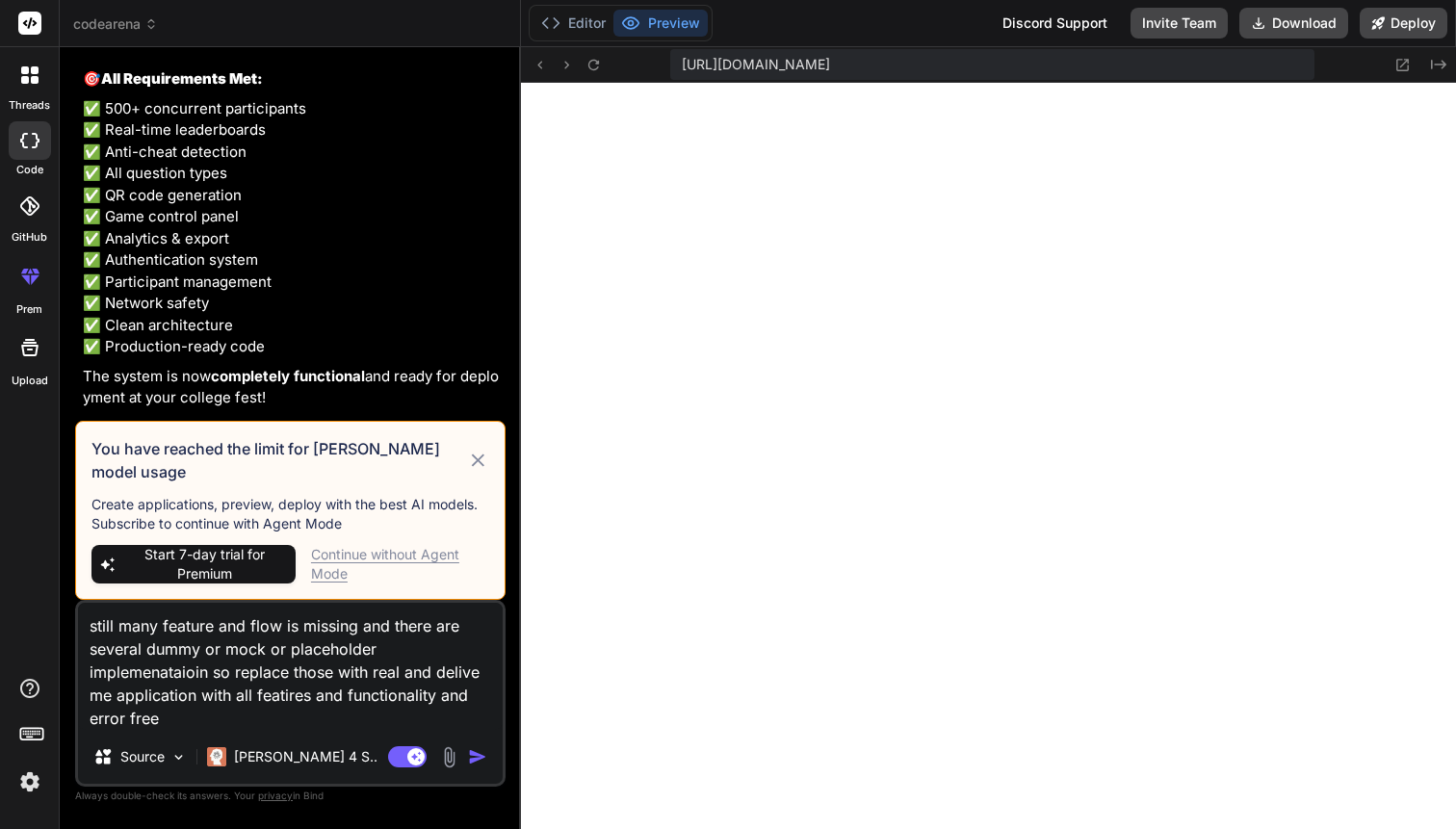
click at [397, 365] on p "The system is now completely functional and ready for deployment at your colleg…" at bounding box center [292, 387] width 419 height 44
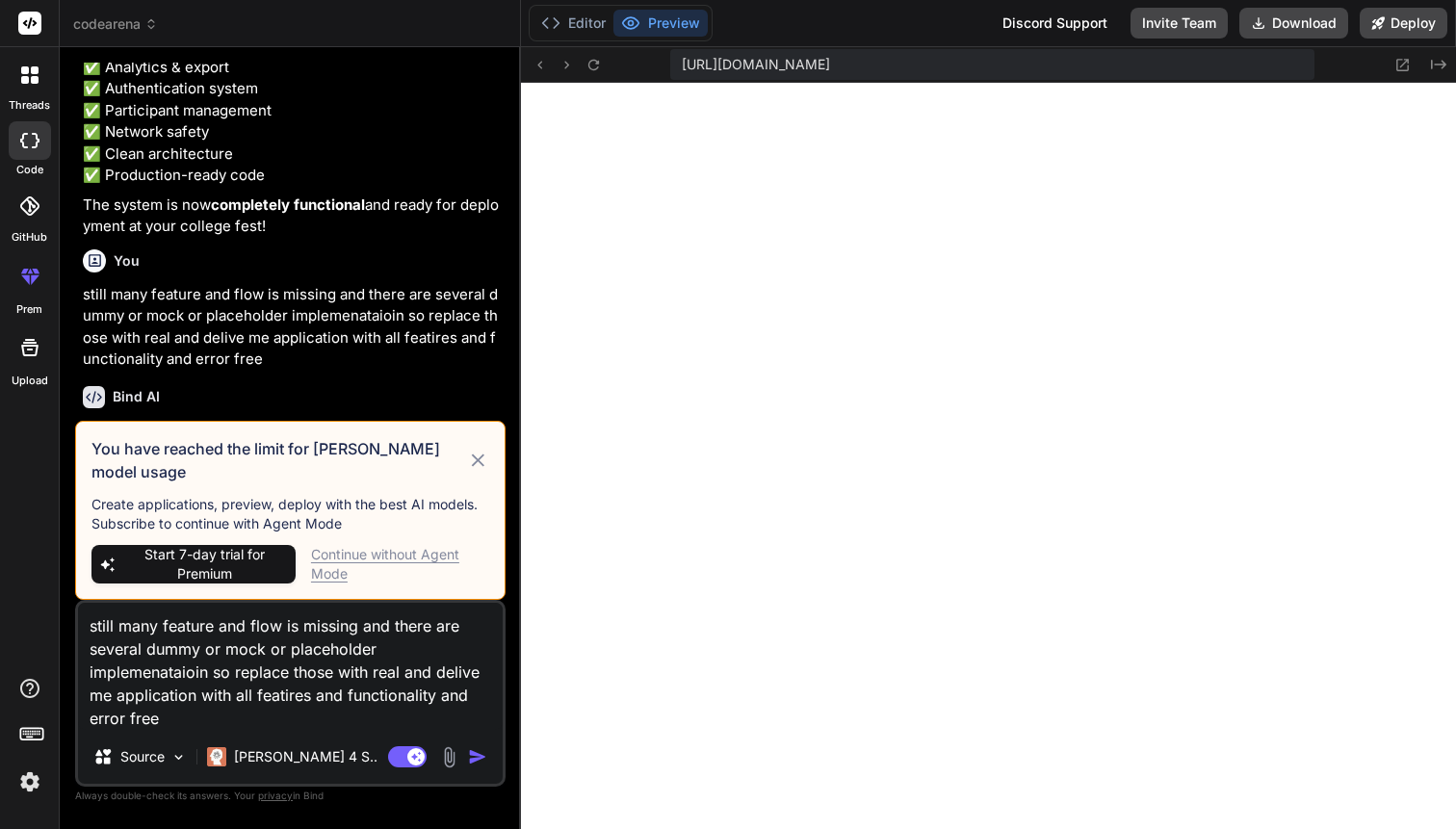
scroll to position [14095, 0]
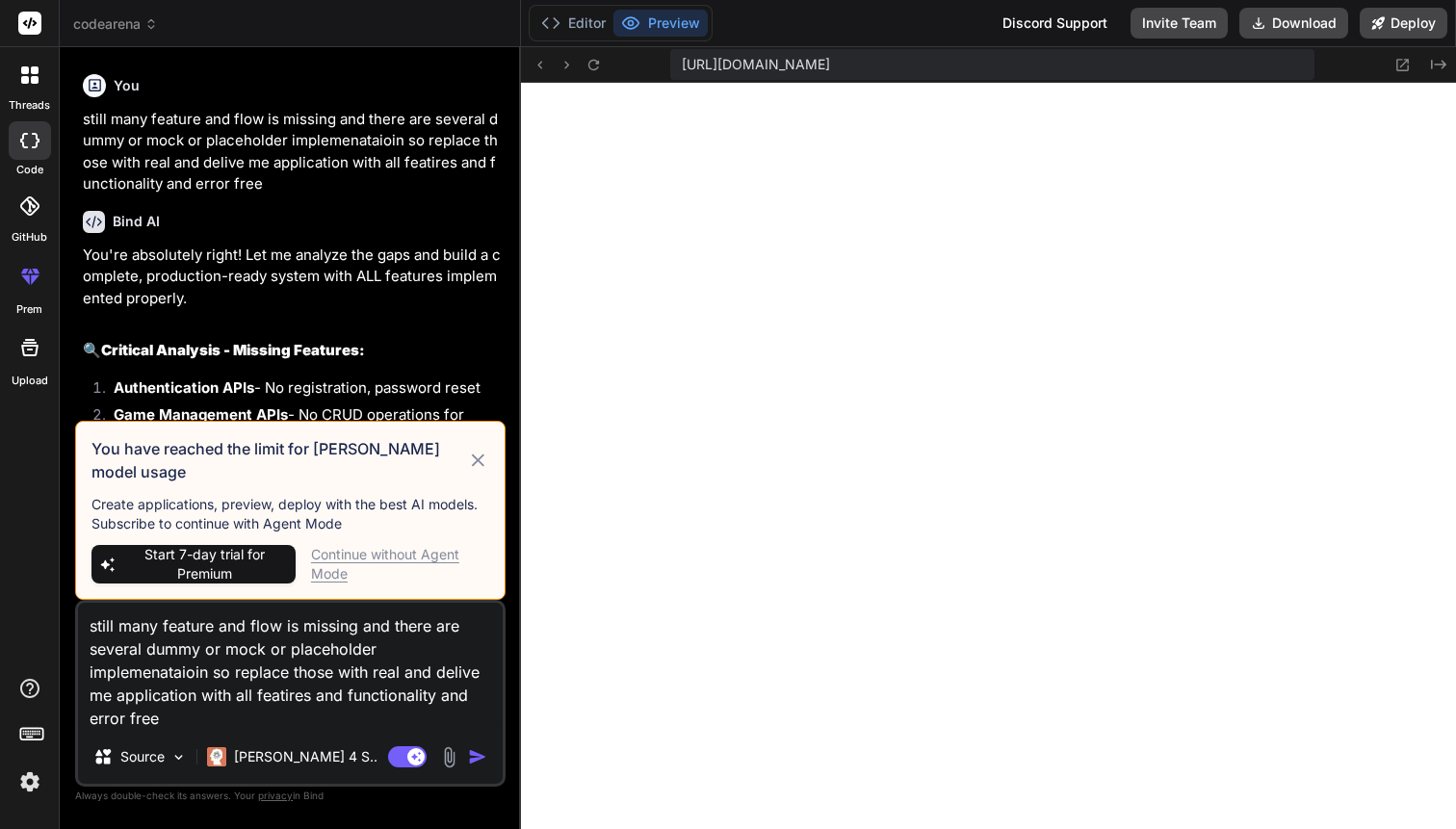
click at [486, 469] on icon at bounding box center [477, 461] width 22 height 23
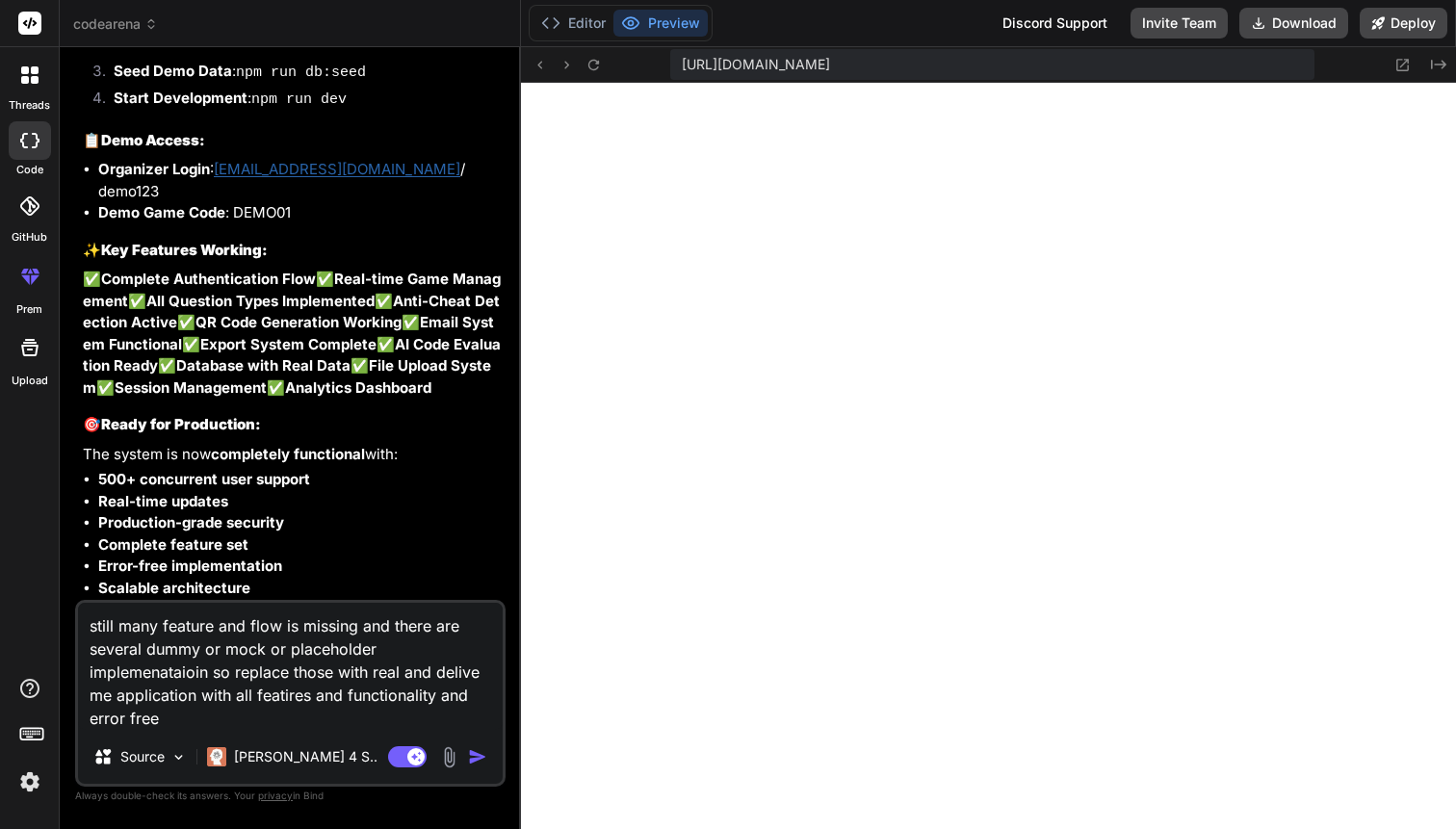
scroll to position [17298, 0]
